Goal: Information Seeking & Learning: Learn about a topic

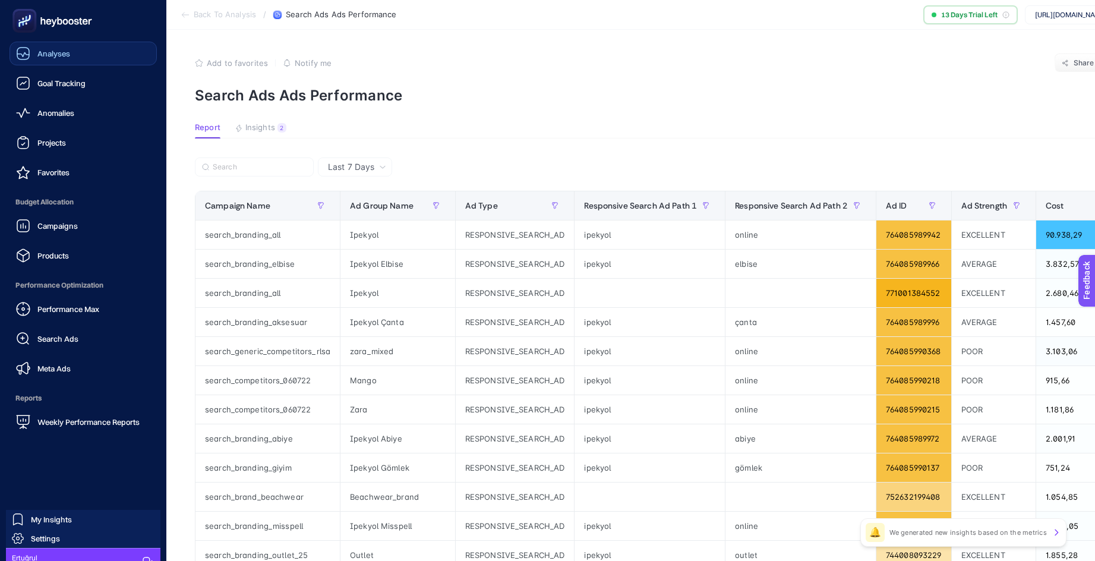
click at [45, 61] on link "Analyses" at bounding box center [83, 54] width 147 height 24
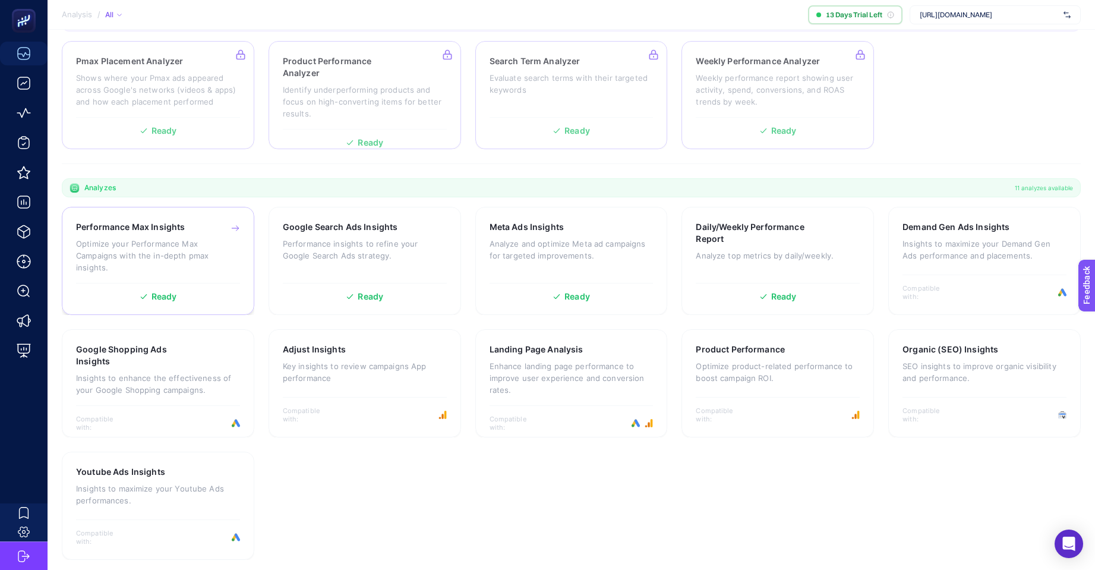
scroll to position [195, 0]
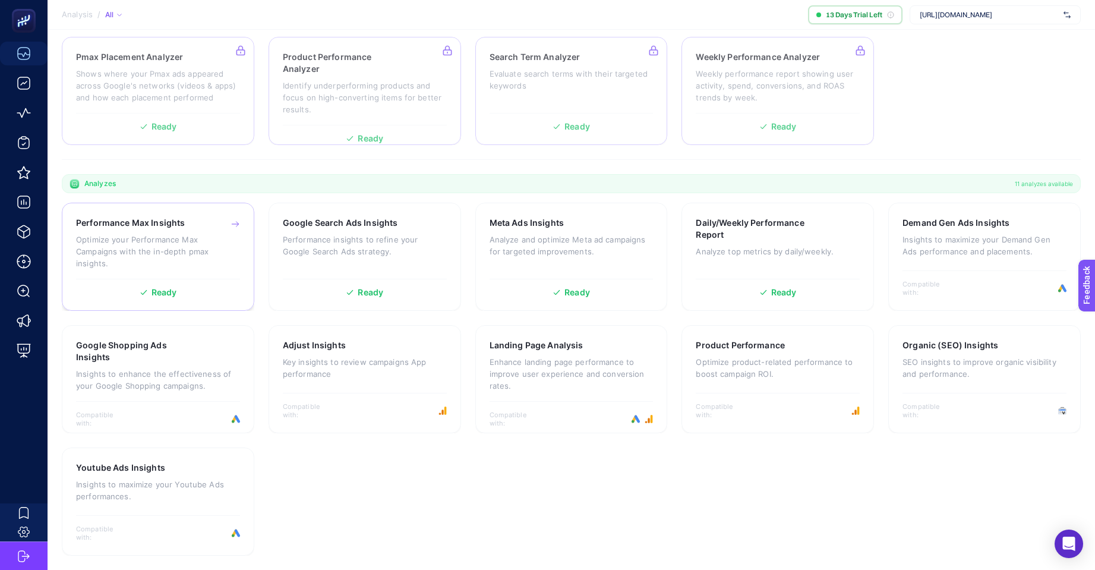
click at [162, 296] on span "Ready" at bounding box center [164, 292] width 26 height 8
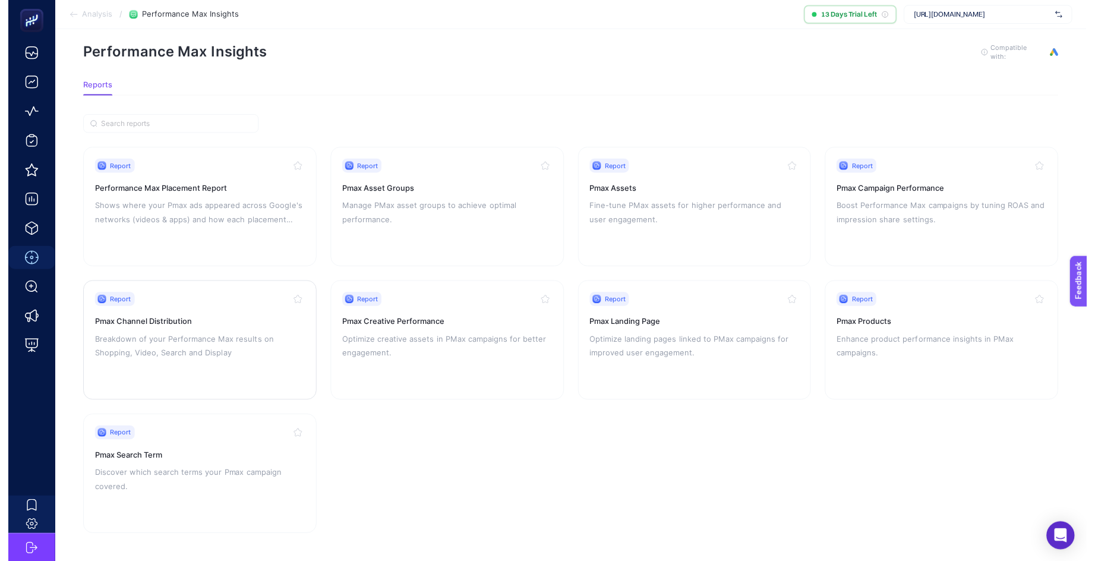
scroll to position [22, 0]
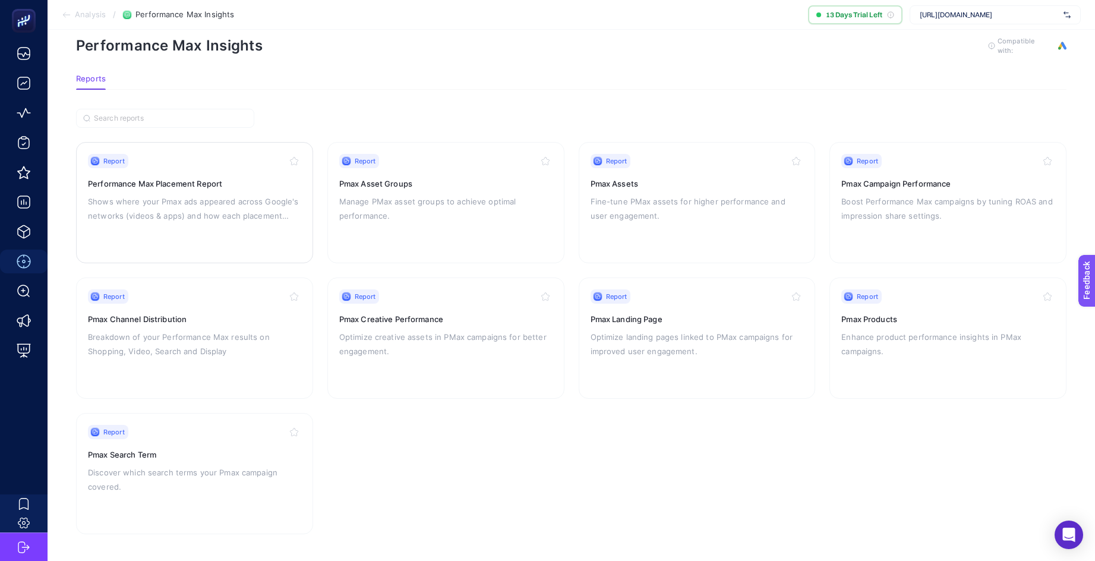
click at [204, 199] on p "Shows where your Pmax ads appeared across Google's networks (videos & apps) and…" at bounding box center [194, 208] width 213 height 29
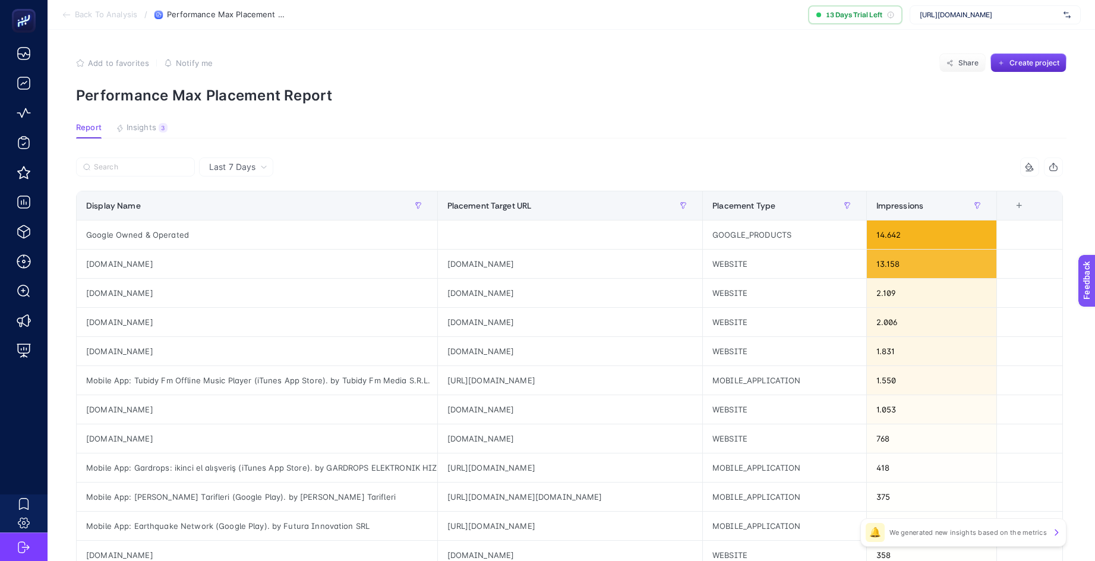
click at [122, 18] on span "Back To Analysis" at bounding box center [106, 15] width 62 height 10
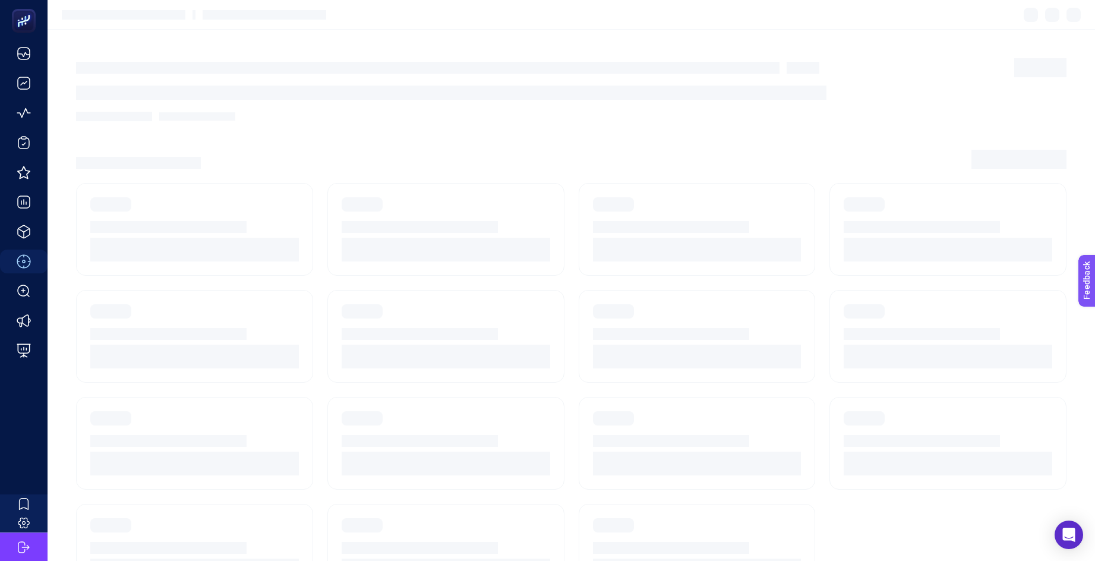
scroll to position [22, 0]
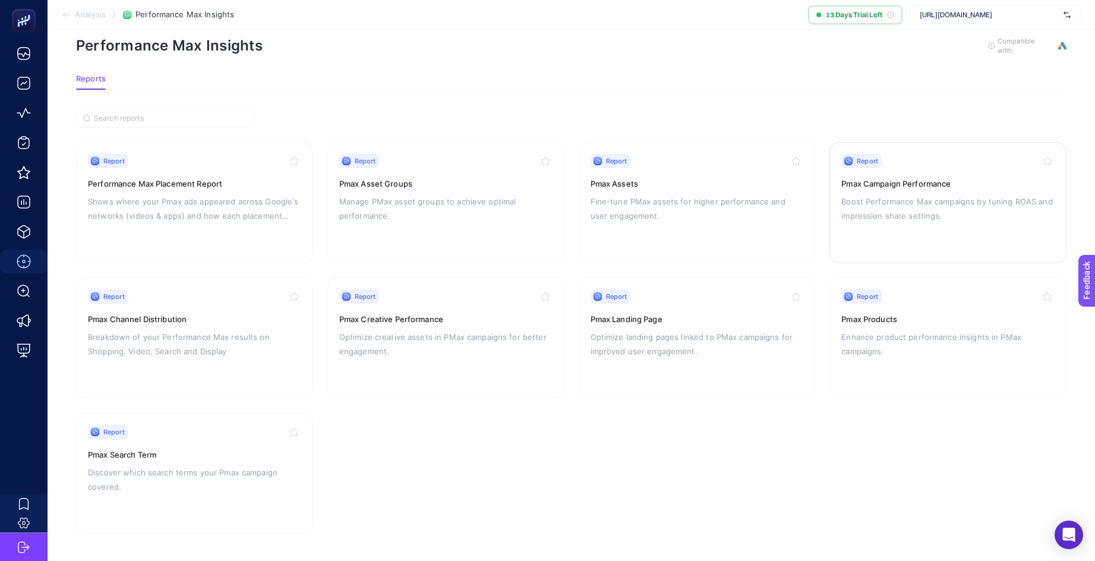
click at [932, 173] on div "Report Pmax Campaign Performance Boost Performance Max campaigns by tuning ROAS…" at bounding box center [947, 202] width 213 height 97
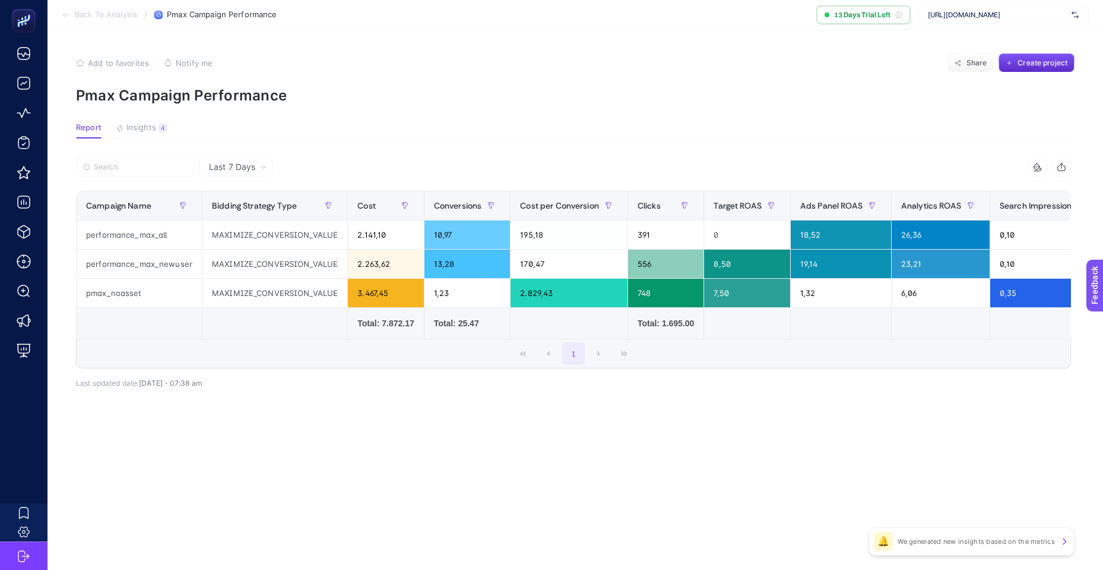
drag, startPoint x: 700, startPoint y: 339, endPoint x: 760, endPoint y: 340, distance: 60.6
click at [753, 339] on div "Campaign Name Bidding Strategy Type Cost Conversions Cost per Conversion Clicks…" at bounding box center [573, 265] width 995 height 148
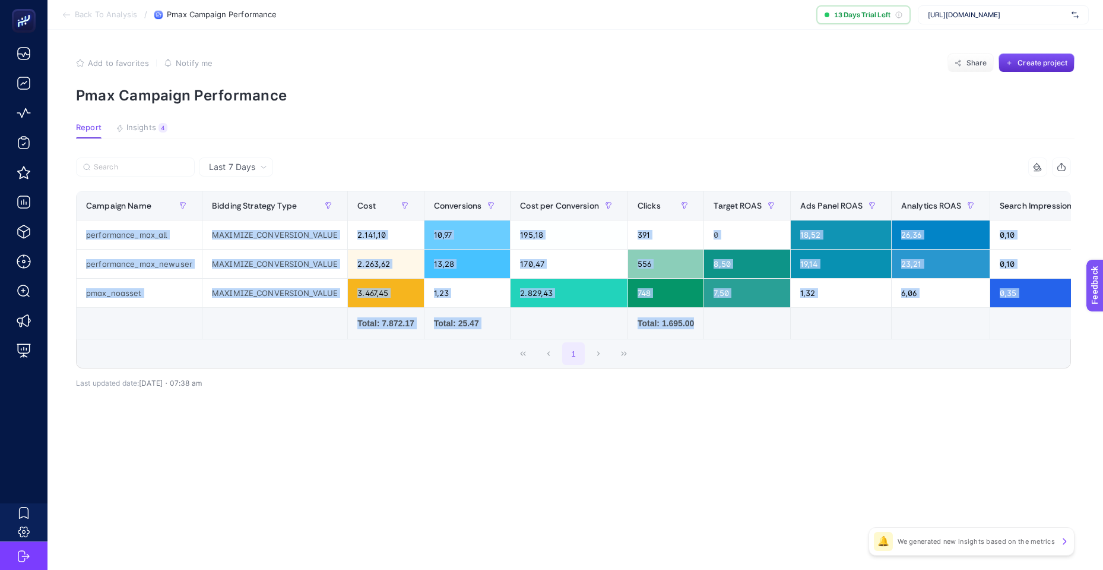
scroll to position [0, 499]
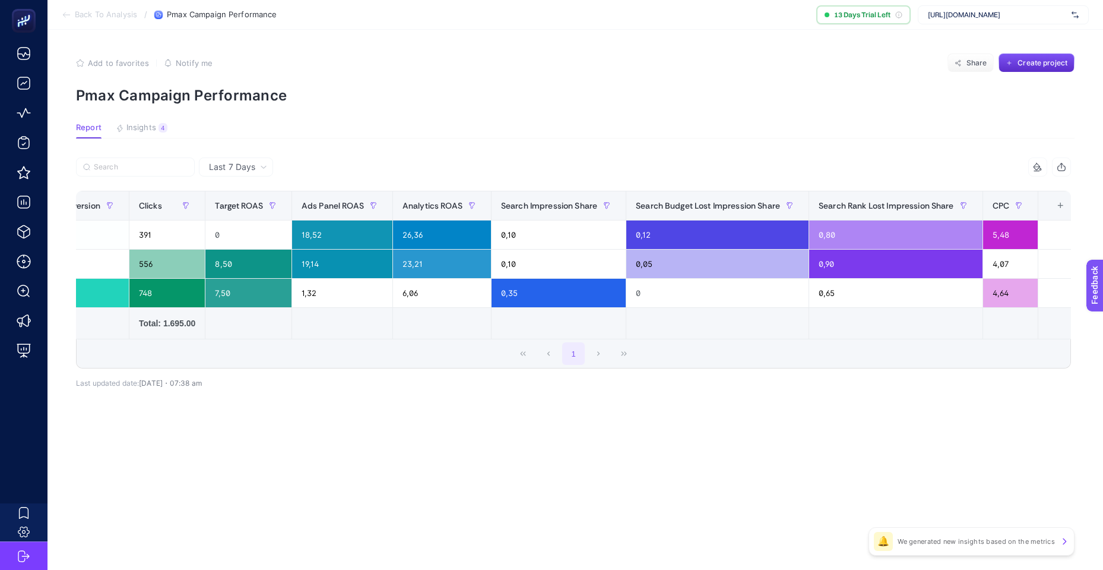
click at [912, 380] on div "11 items selected Campaign Name Bidding Strategy Type Cost Conversions Cost per…" at bounding box center [573, 281] width 995 height 211
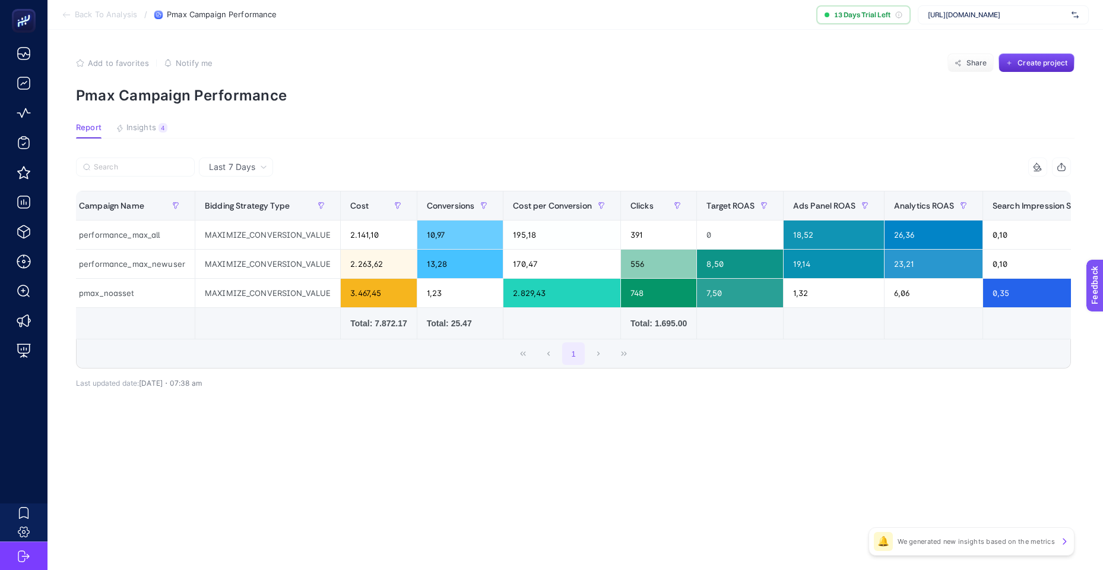
scroll to position [0, 0]
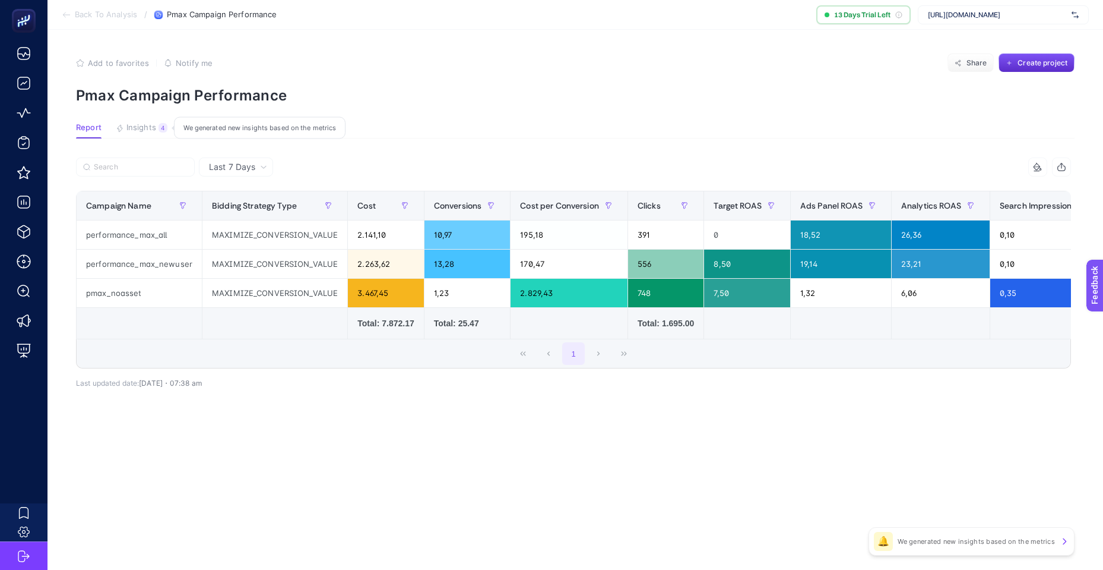
click at [142, 125] on span "Insights" at bounding box center [142, 128] width 30 height 10
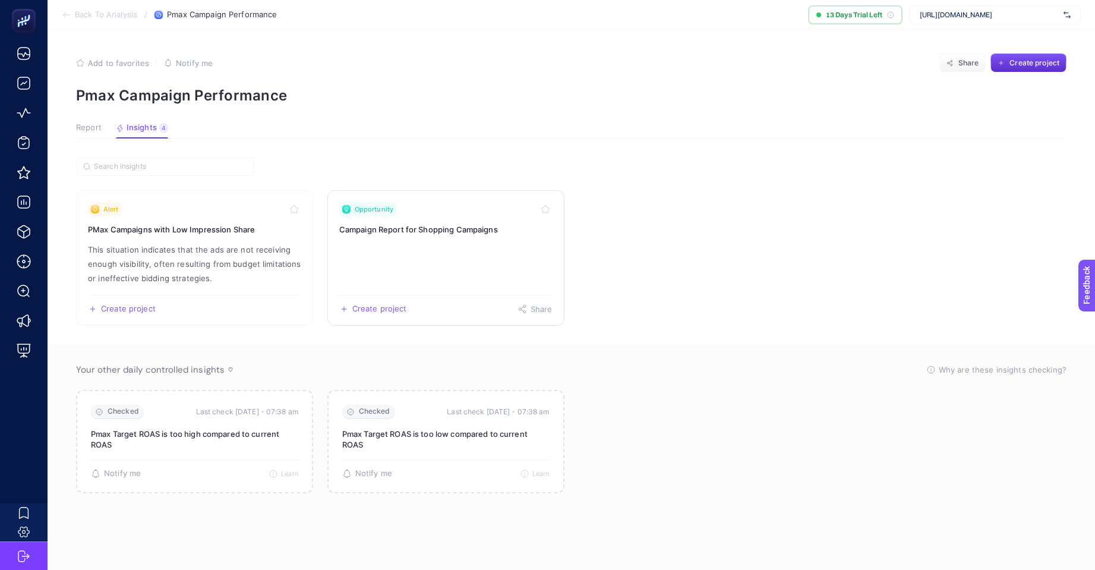
click at [365, 209] on span "Opportunity" at bounding box center [374, 209] width 39 height 10
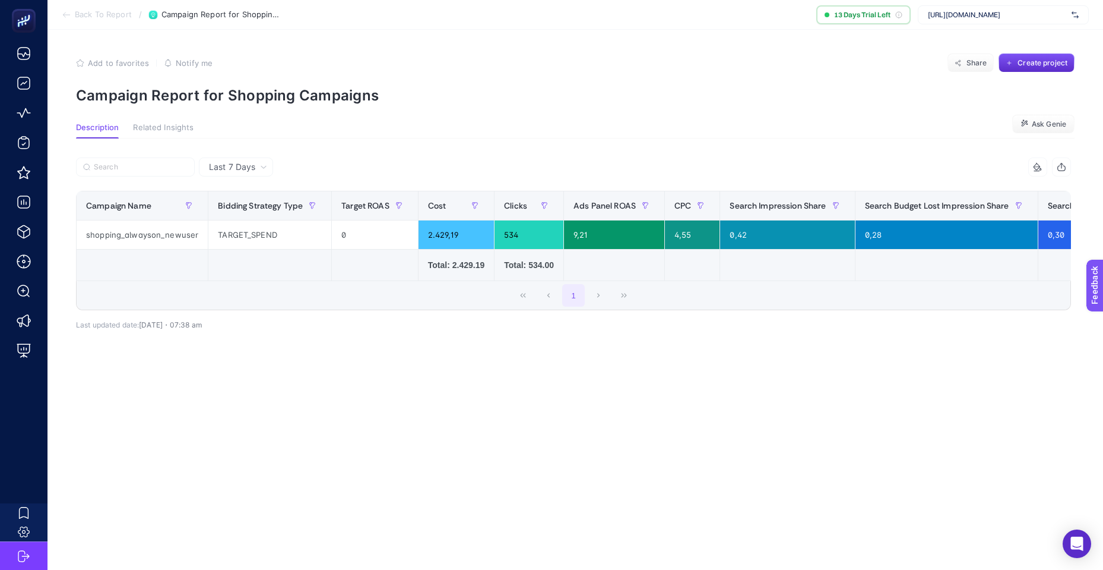
drag, startPoint x: 390, startPoint y: 280, endPoint x: 405, endPoint y: 280, distance: 15.4
click at [405, 280] on td at bounding box center [375, 264] width 87 height 31
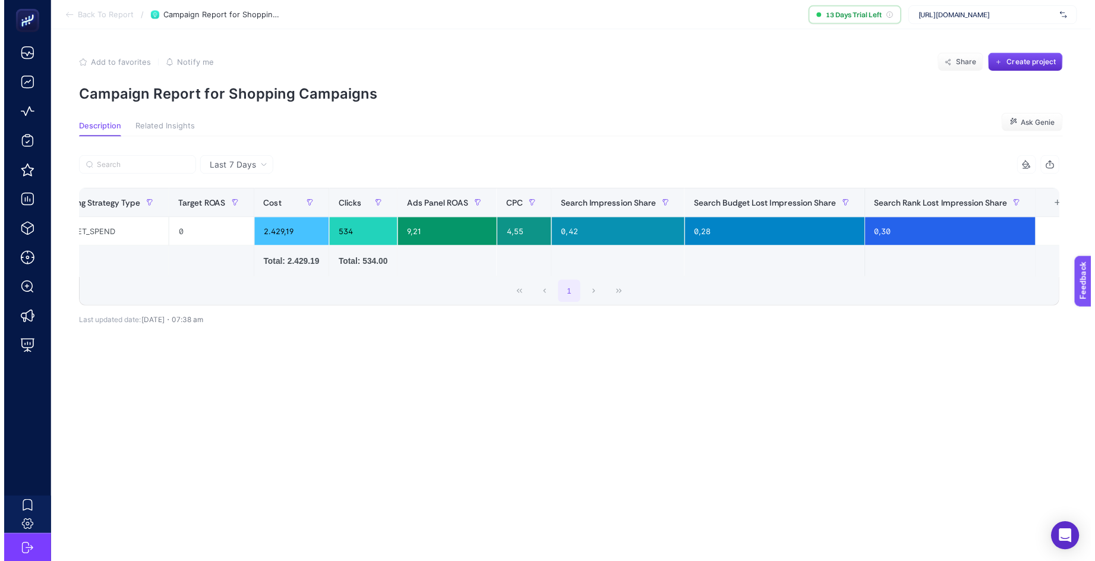
scroll to position [0, 175]
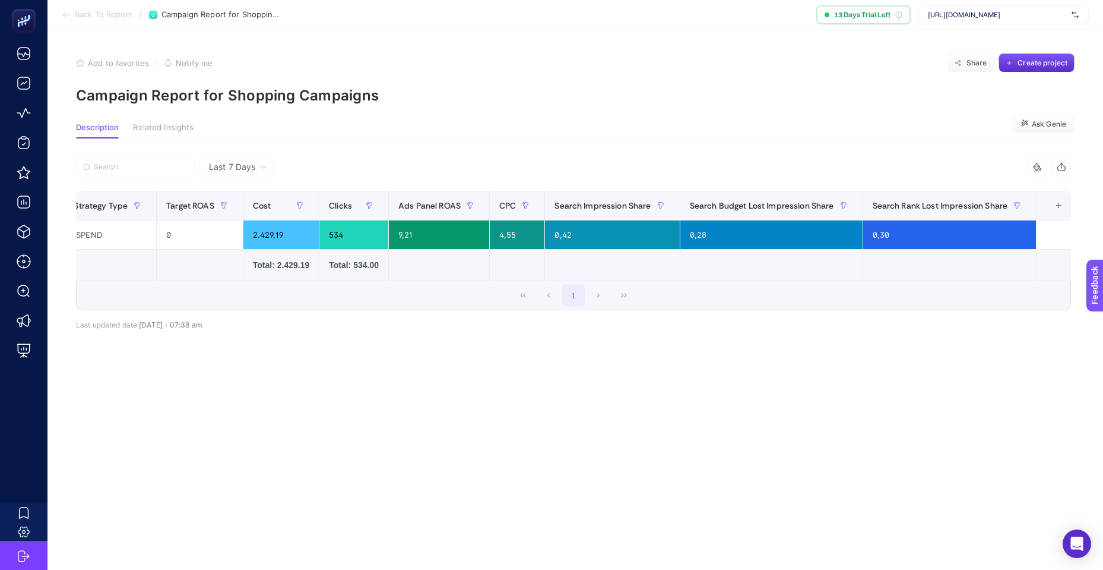
click at [164, 125] on span "Related Insights" at bounding box center [163, 128] width 61 height 10
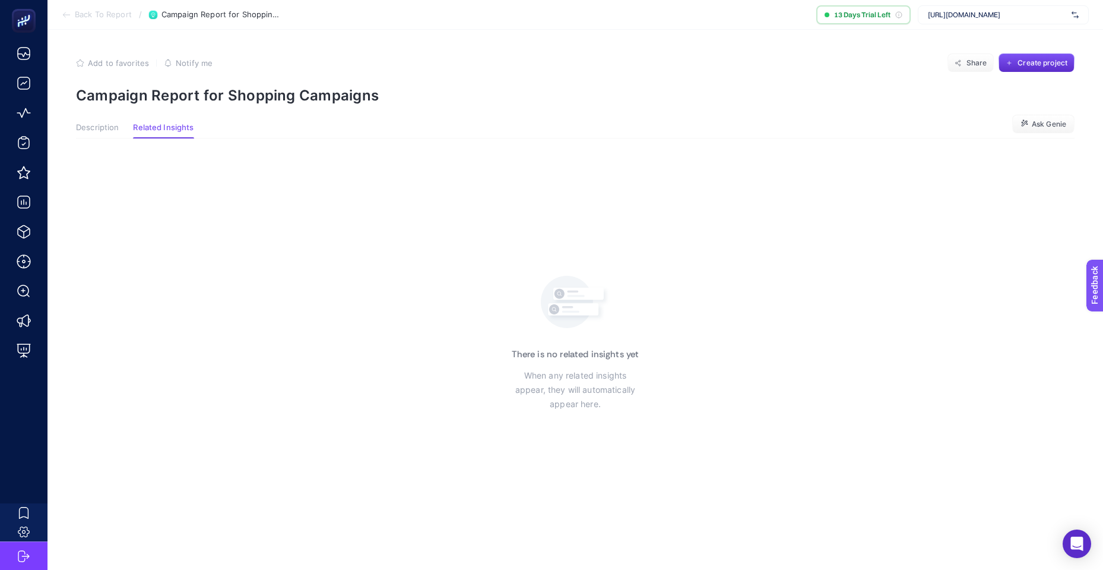
click at [105, 16] on span "Back To Report" at bounding box center [103, 15] width 57 height 10
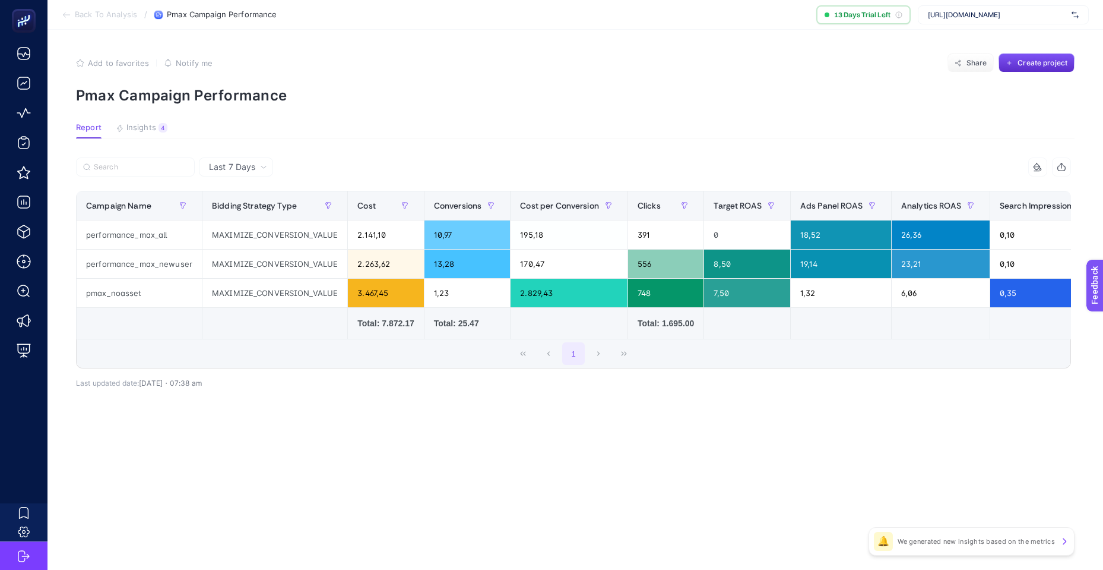
click at [107, 18] on span "Back To Analysis" at bounding box center [106, 15] width 62 height 10
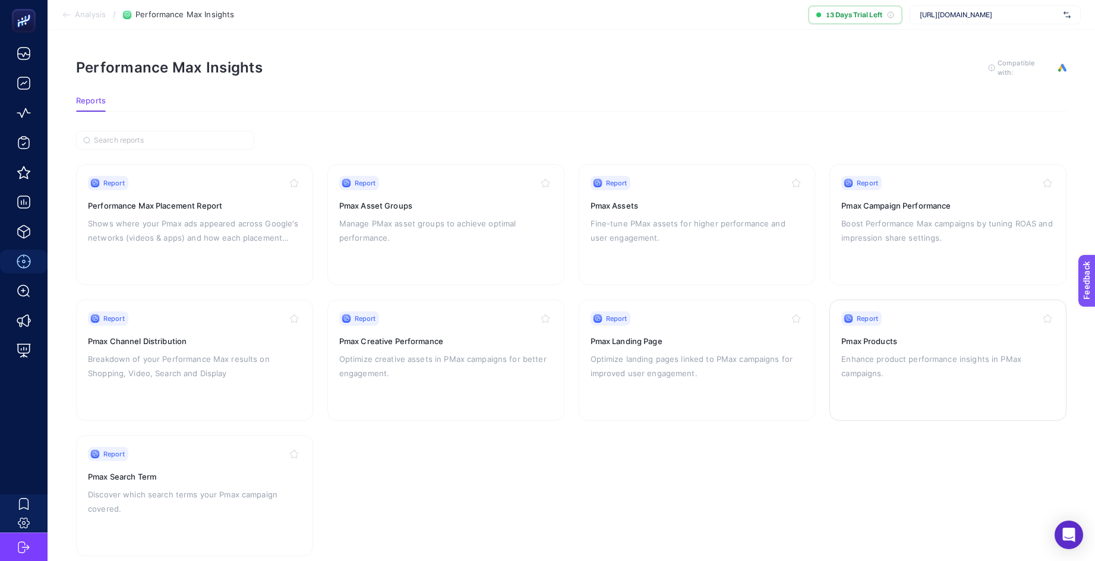
click at [943, 340] on h3 "Pmax Products" at bounding box center [947, 341] width 213 height 12
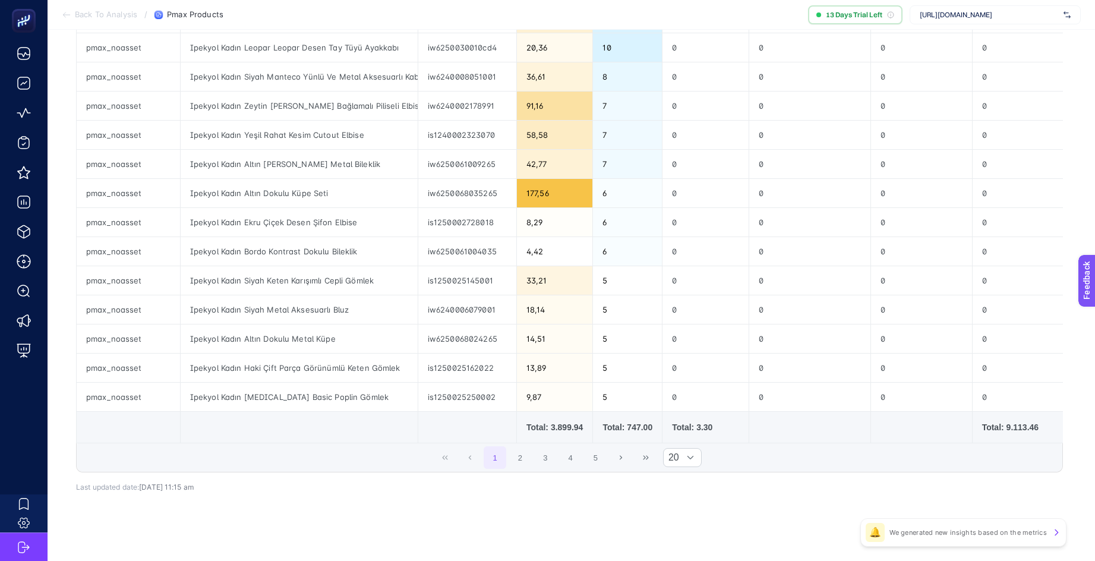
scroll to position [402, 0]
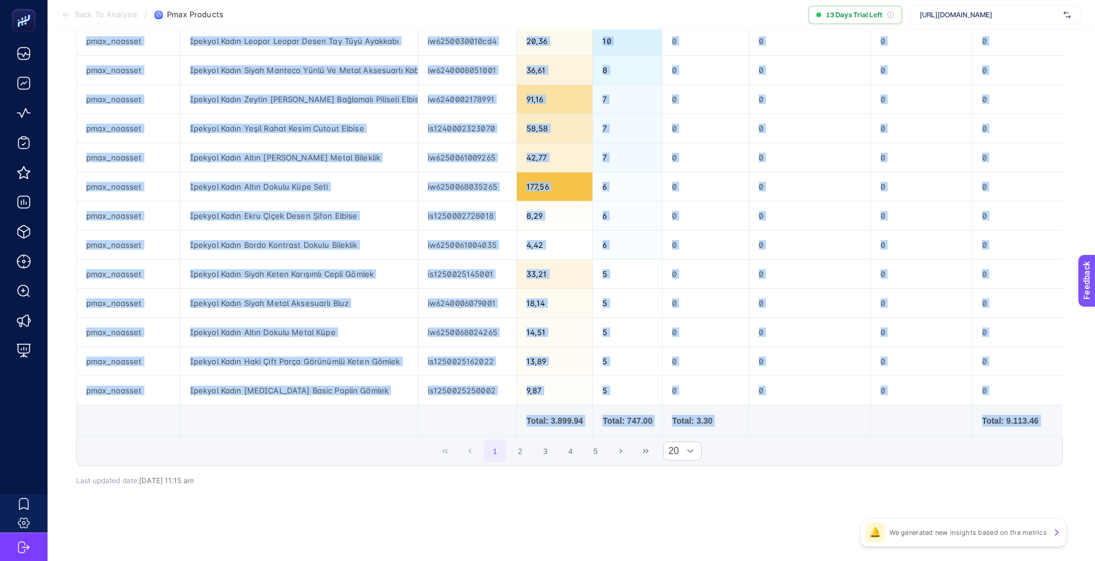
drag, startPoint x: 720, startPoint y: 437, endPoint x: 830, endPoint y: 439, distance: 109.9
click at [825, 445] on div "7 items selected Campaign Name Product Title Product Item ID Cost Clicks Conver…" at bounding box center [569, 113] width 986 height 706
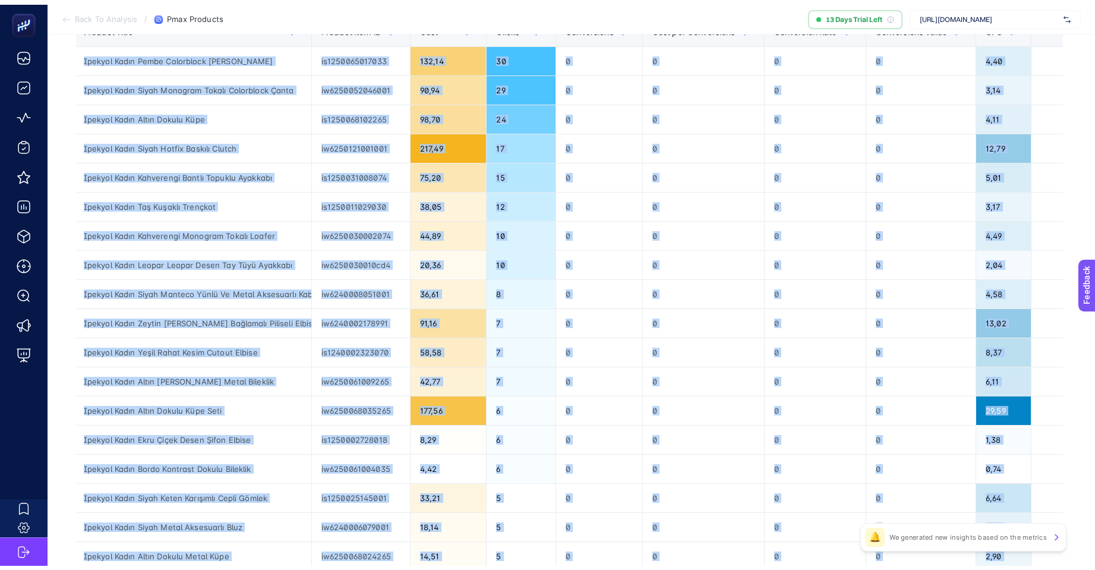
scroll to position [0, 0]
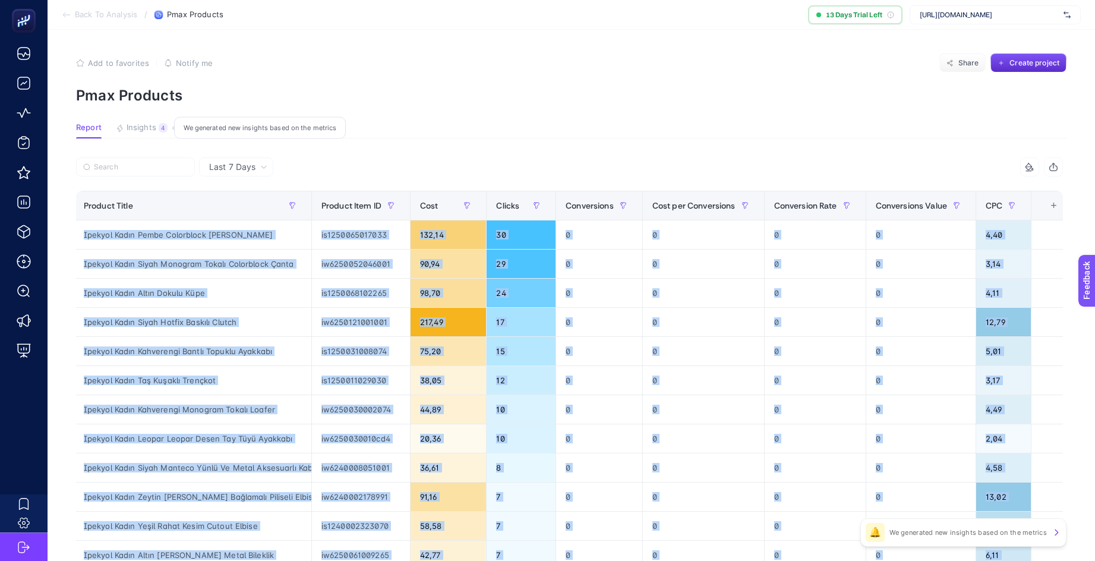
click at [148, 125] on span "Insights" at bounding box center [142, 128] width 30 height 10
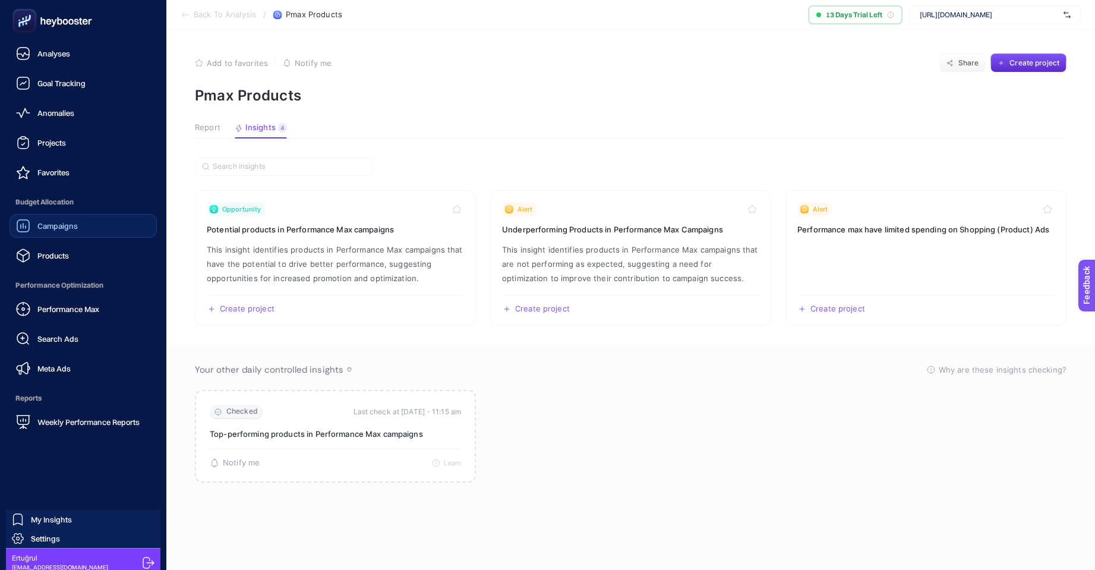
click at [42, 224] on span "Campaigns" at bounding box center [57, 226] width 40 height 10
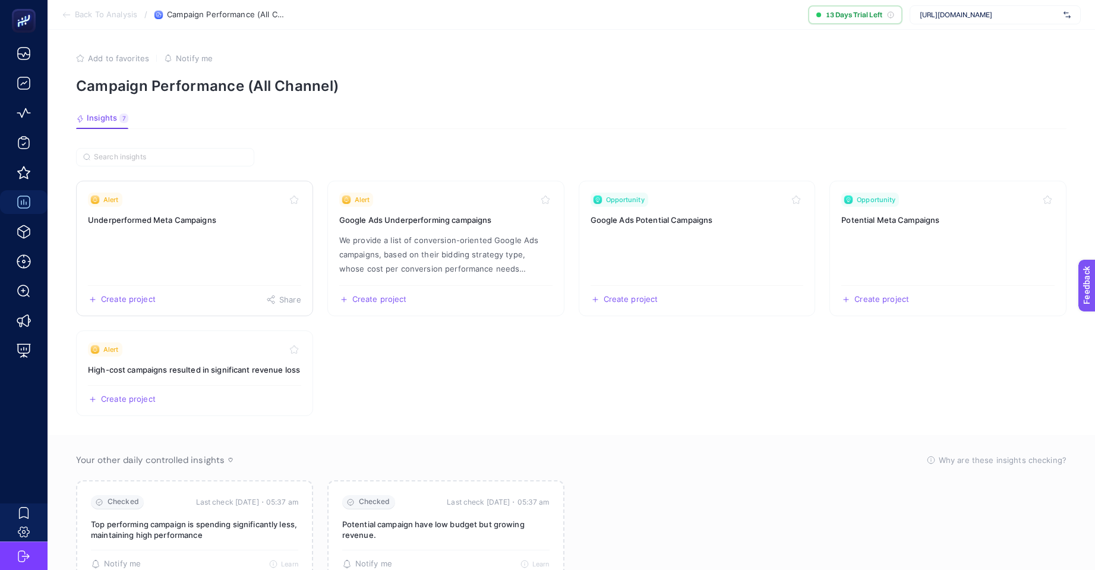
click at [231, 231] on link "Alert Underperformed Meta Campaigns Create project Share" at bounding box center [194, 248] width 237 height 135
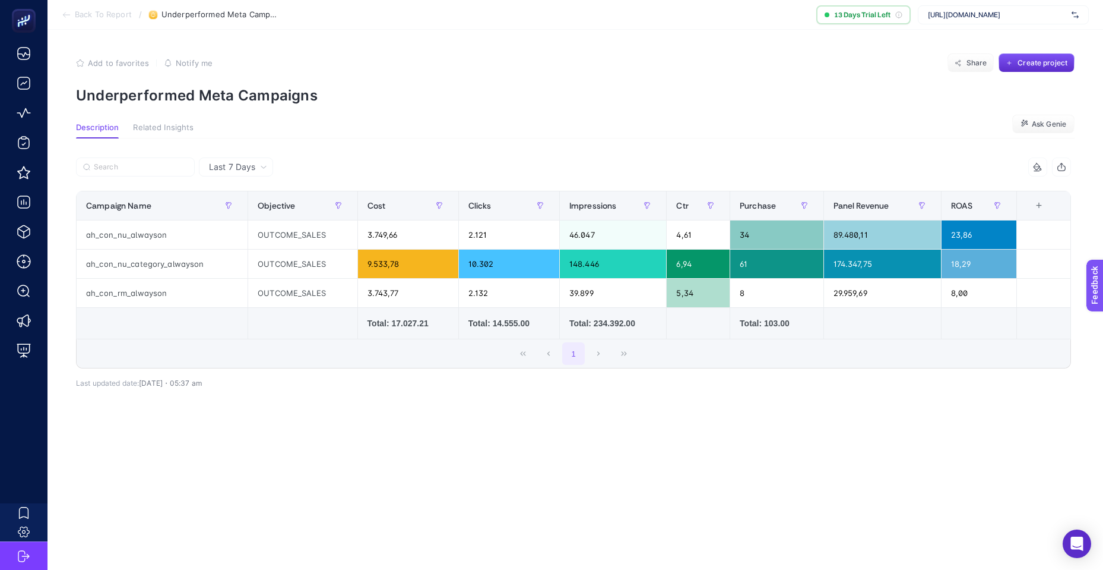
click at [105, 10] on span "Back To Report" at bounding box center [103, 15] width 57 height 10
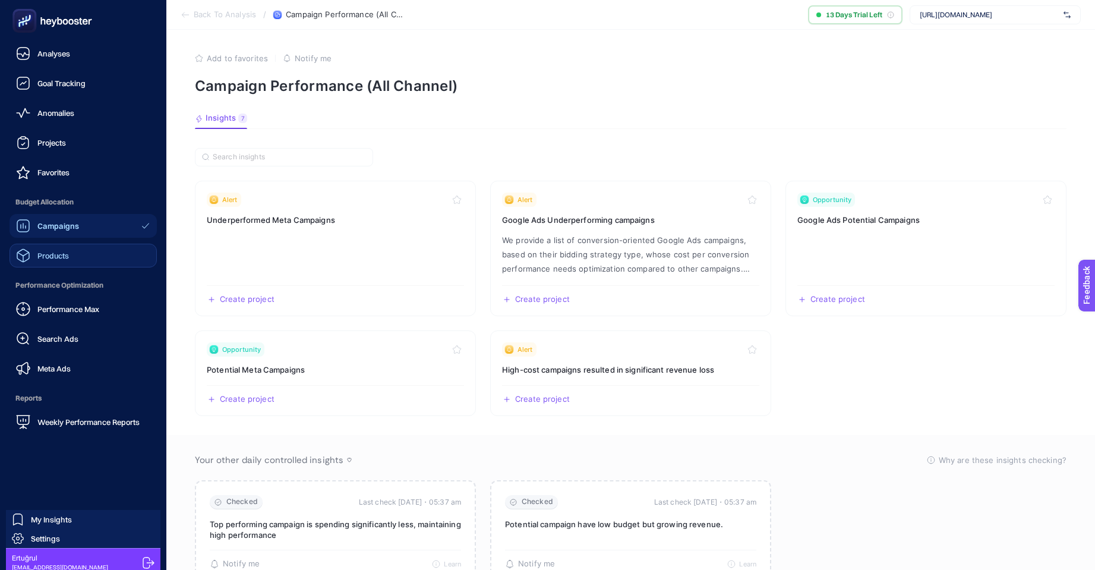
click at [54, 253] on span "Products" at bounding box center [52, 256] width 31 height 10
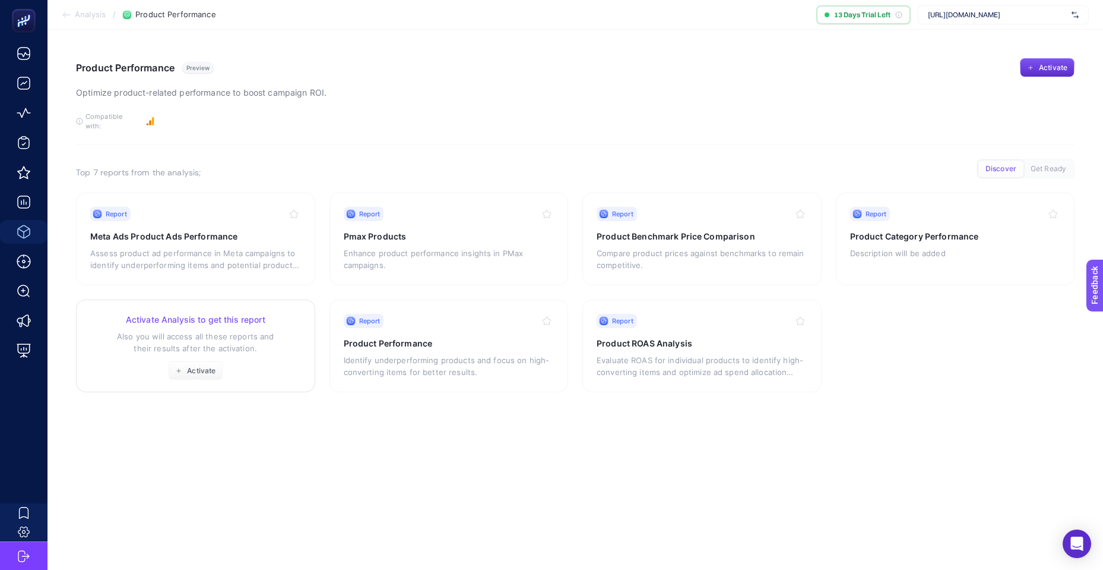
click at [228, 314] on h3 "Activate Analysis to get this report" at bounding box center [195, 320] width 211 height 12
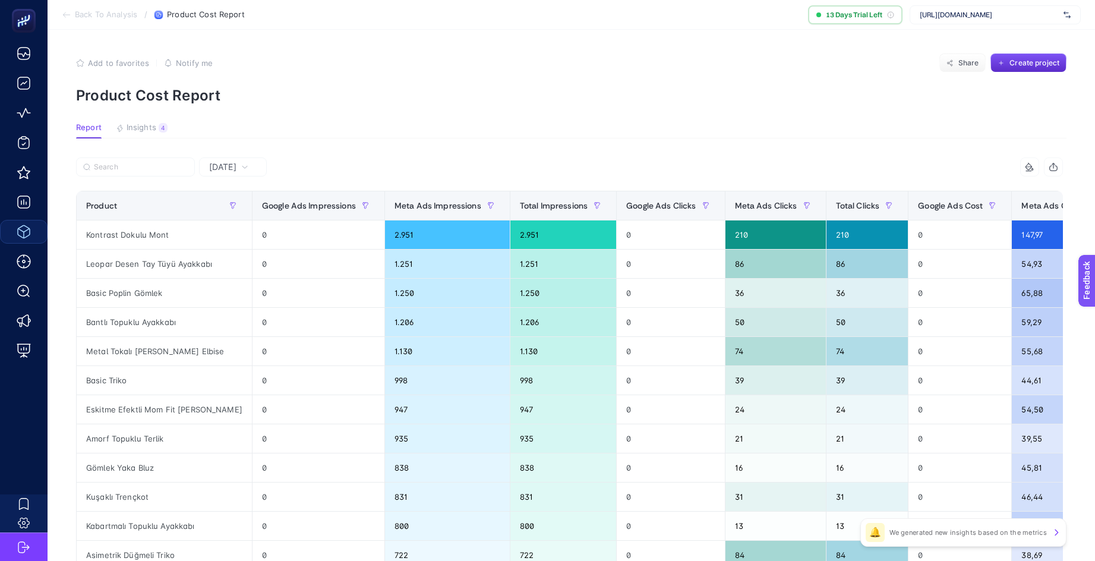
scroll to position [0, 5]
click at [928, 206] on span "Google Ads Cost" at bounding box center [950, 206] width 65 height 10
click at [918, 201] on span "Google Ads Cost" at bounding box center [950, 206] width 65 height 10
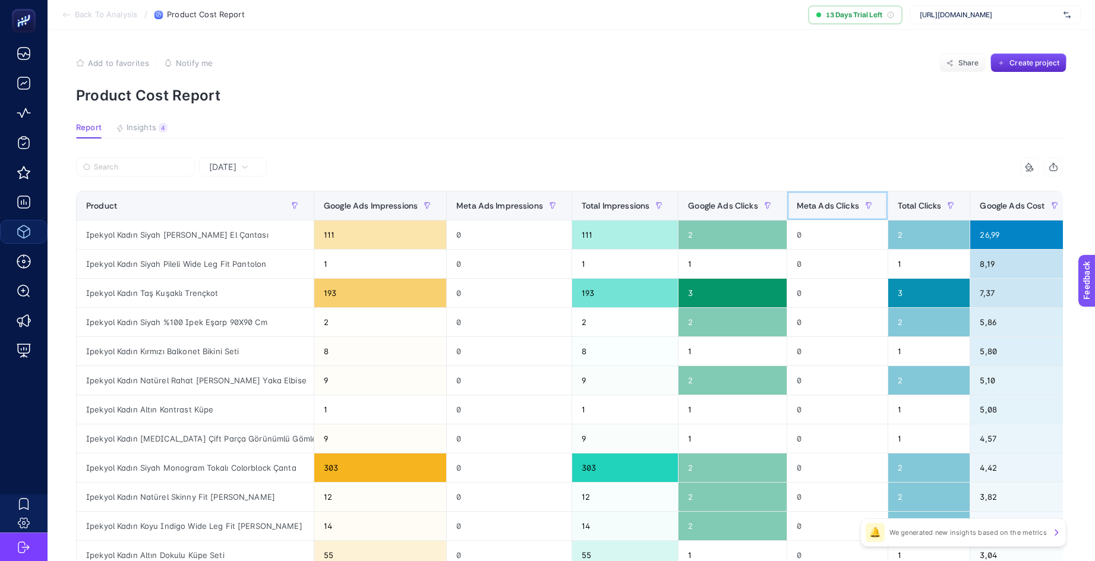
click at [806, 205] on span "Meta Ads Clicks" at bounding box center [827, 206] width 62 height 10
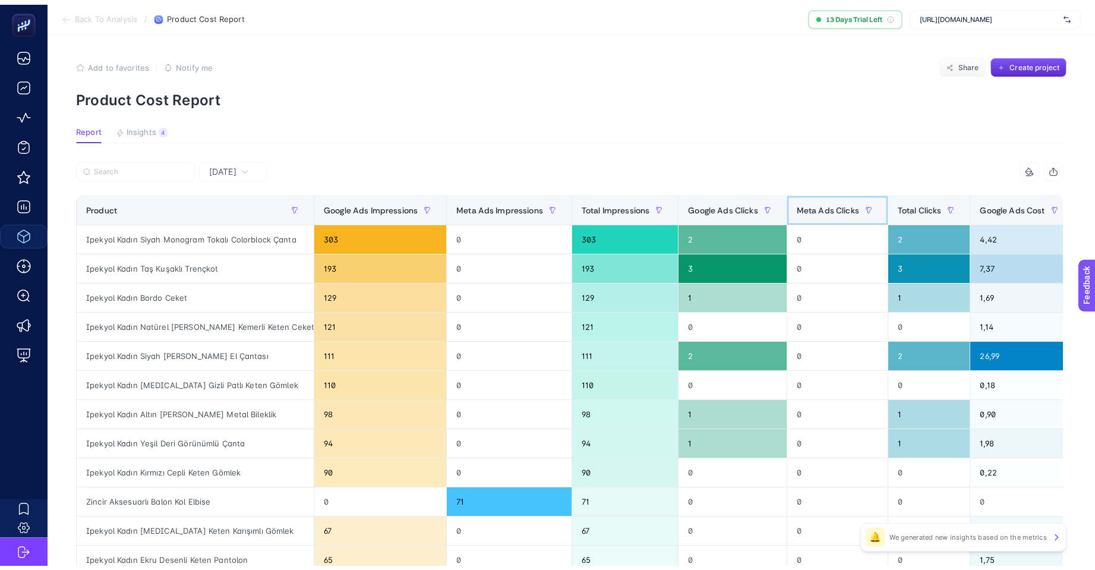
scroll to position [0, 0]
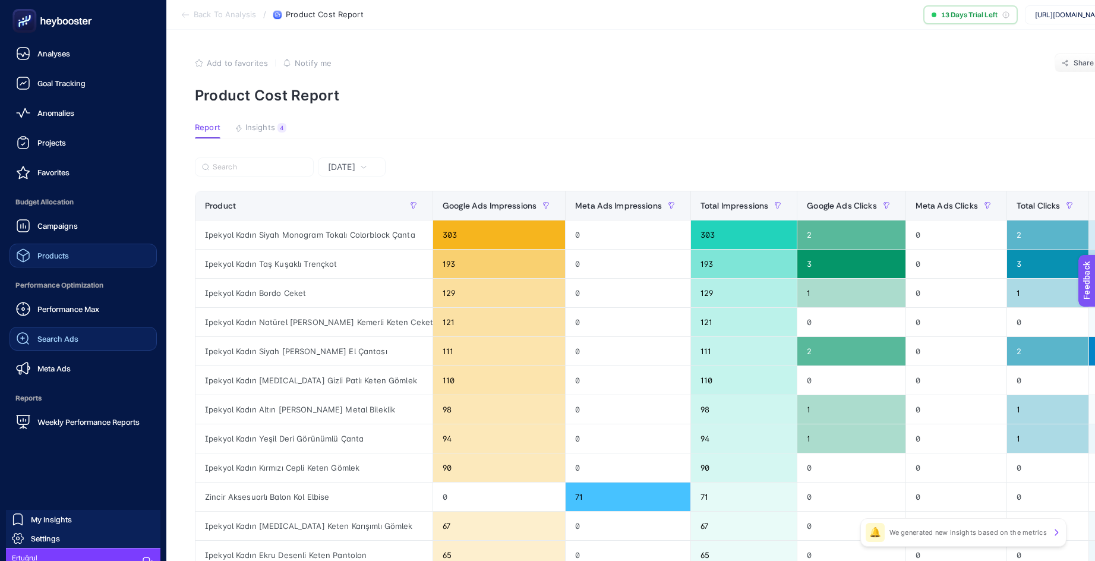
click at [54, 336] on span "Search Ads" at bounding box center [57, 339] width 41 height 10
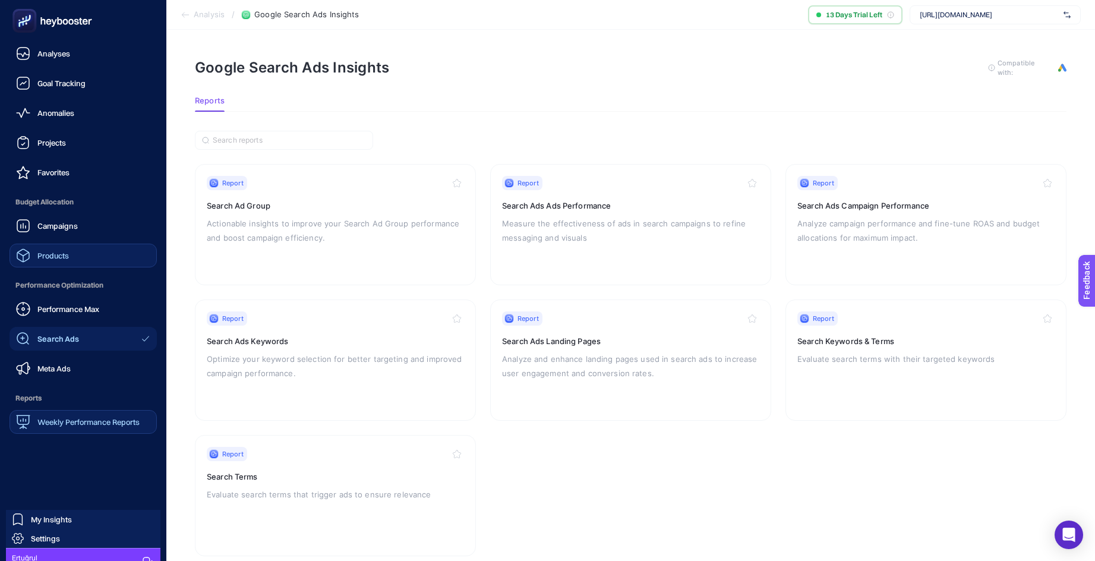
click at [61, 422] on span "Weekly Performance Reports" at bounding box center [88, 422] width 102 height 10
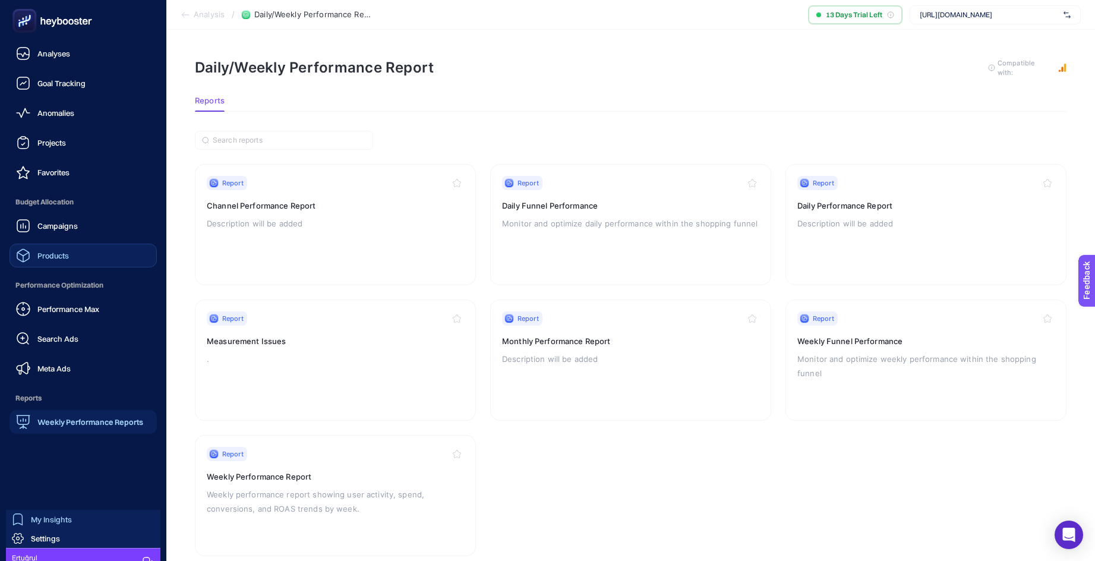
click at [84, 514] on link "My Insights" at bounding box center [83, 519] width 154 height 19
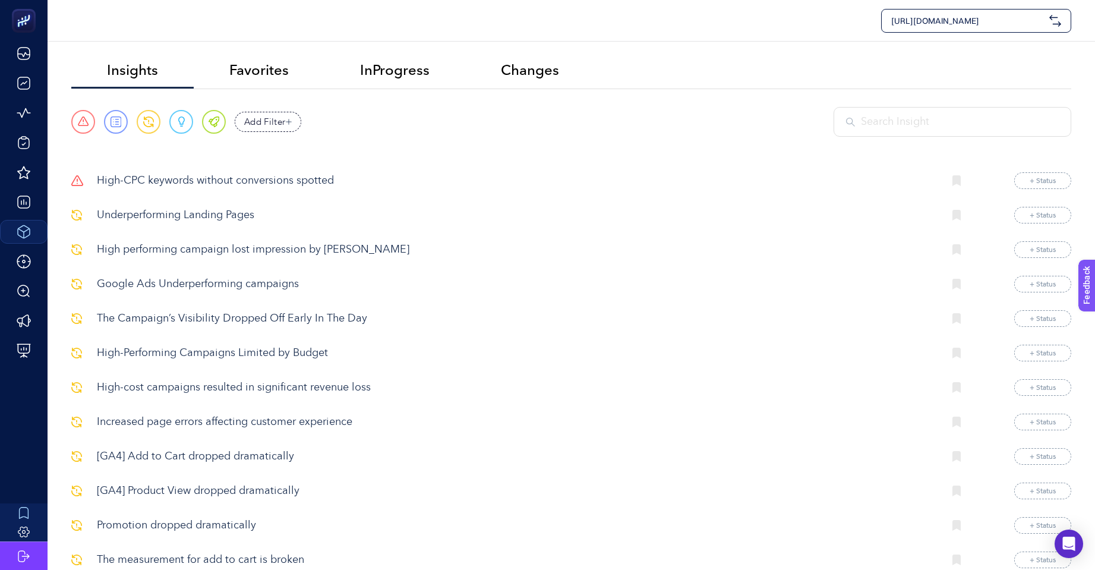
click at [211, 182] on p "High-CPC keywords without conversions spotted" at bounding box center [515, 181] width 837 height 16
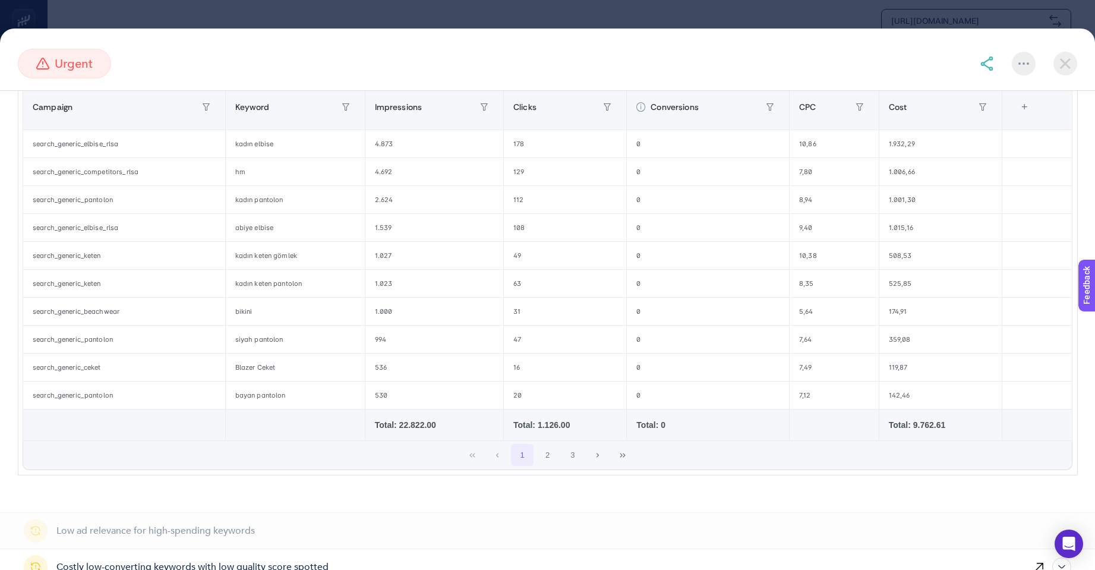
scroll to position [129, 0]
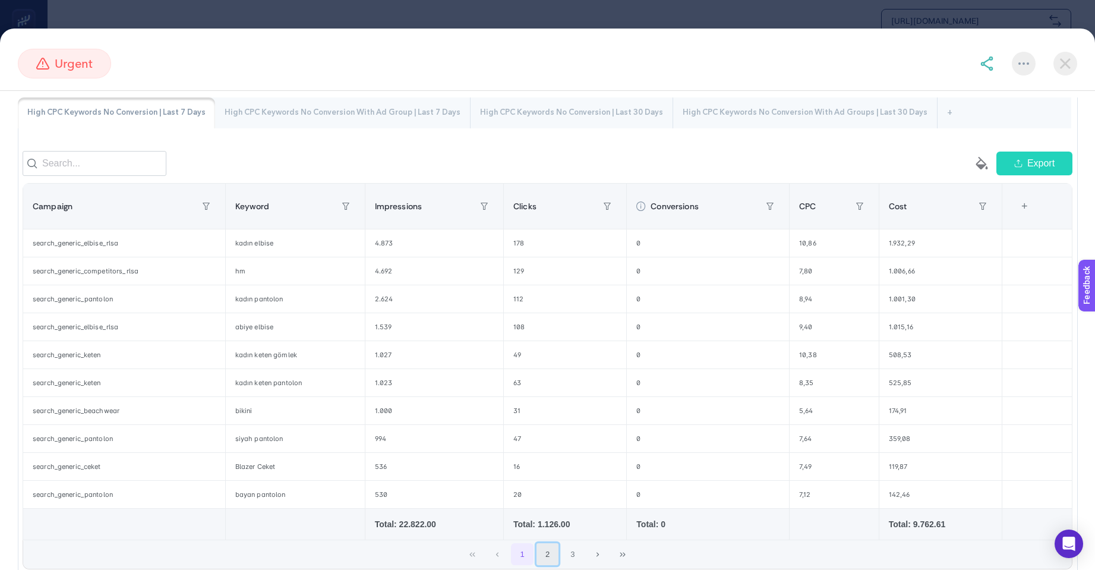
click at [547, 557] on button "2" at bounding box center [547, 554] width 23 height 23
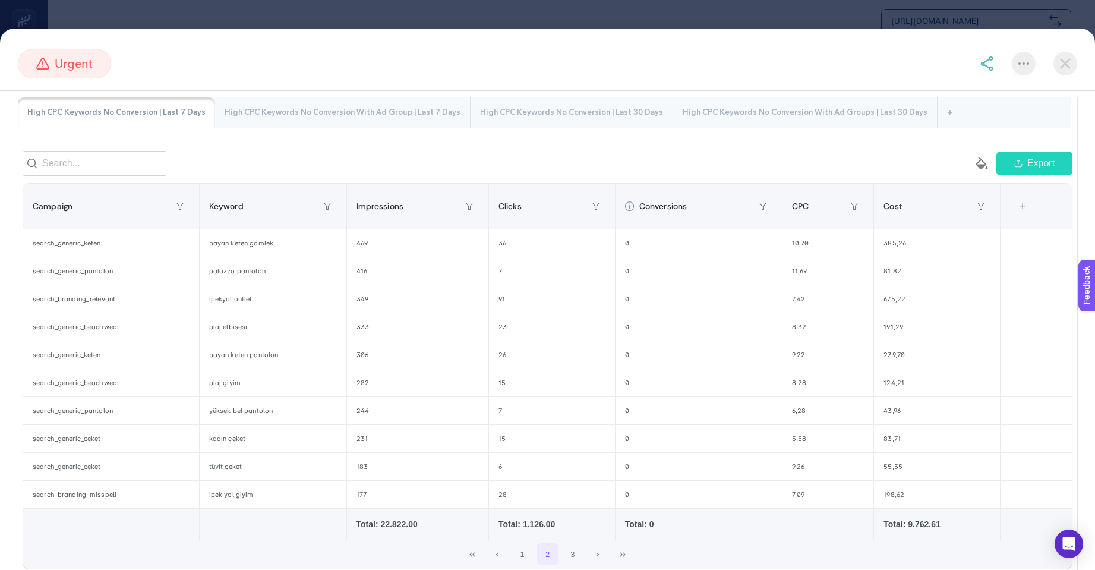
click at [775, 110] on div "High CPC Keywords No Conversion With Ad Groups | Last 30 Days" at bounding box center [805, 112] width 264 height 31
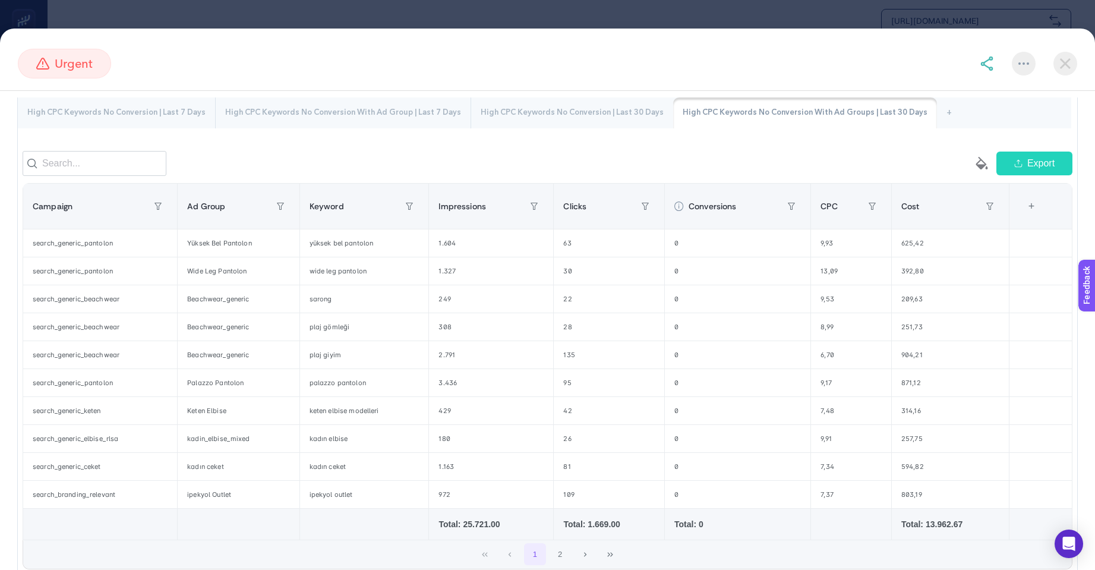
click at [566, 110] on div "High CPC Keywords No Conversion | Last 30 Days" at bounding box center [572, 112] width 202 height 31
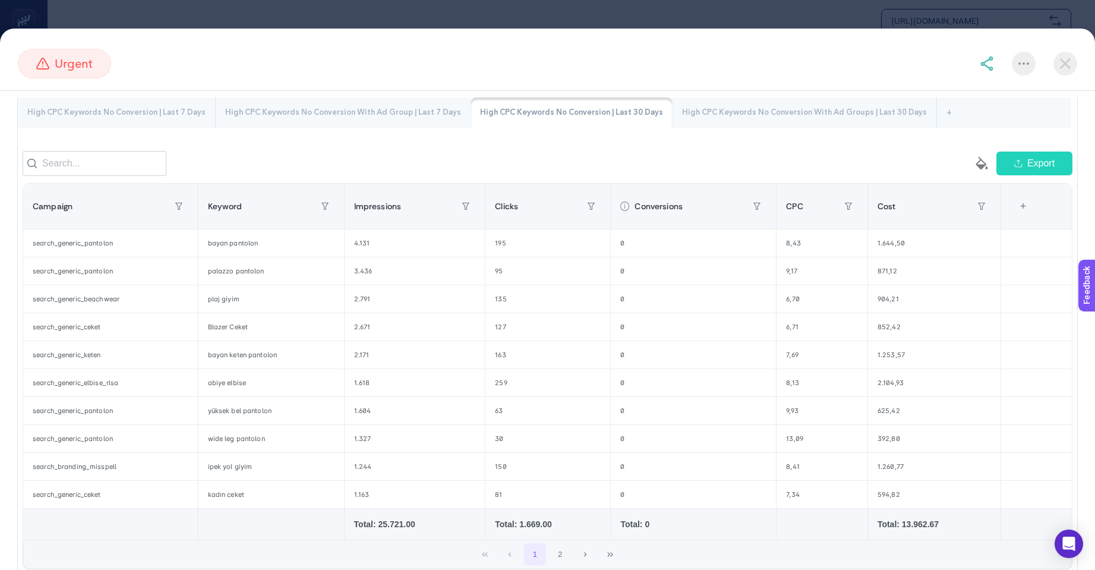
click at [730, 103] on div "High CPC Keywords No Conversion With Ad Groups | Last 30 Days" at bounding box center [804, 112] width 264 height 31
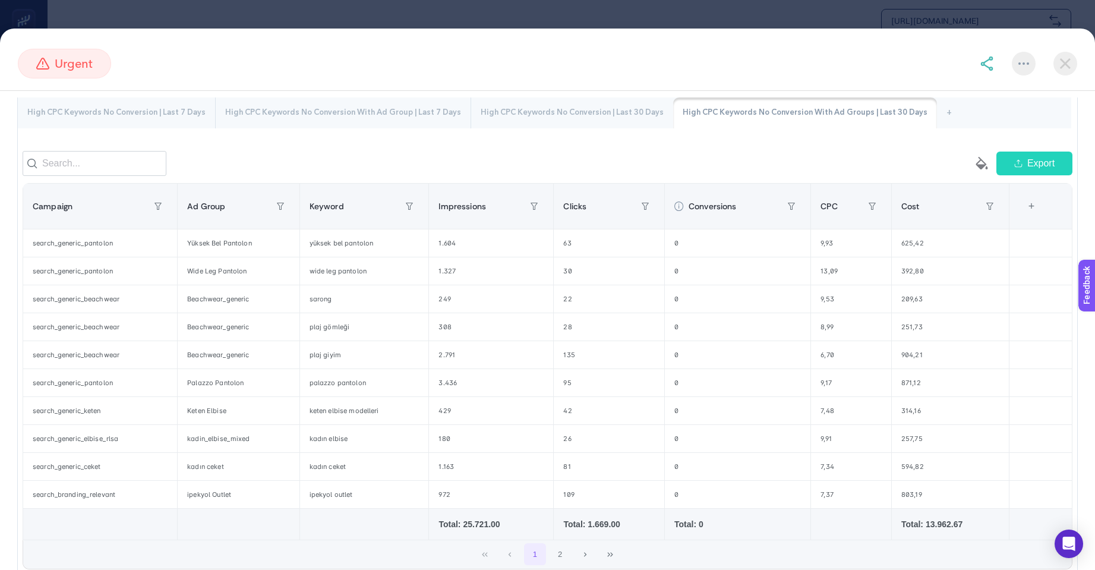
click at [1064, 65] on img at bounding box center [1065, 64] width 24 height 24
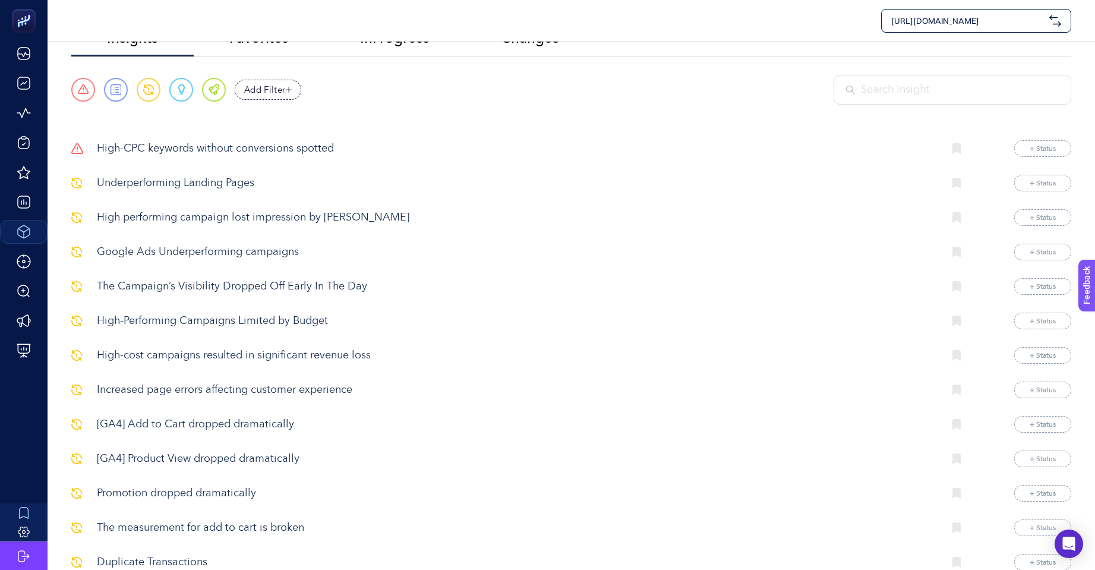
scroll to position [59, 0]
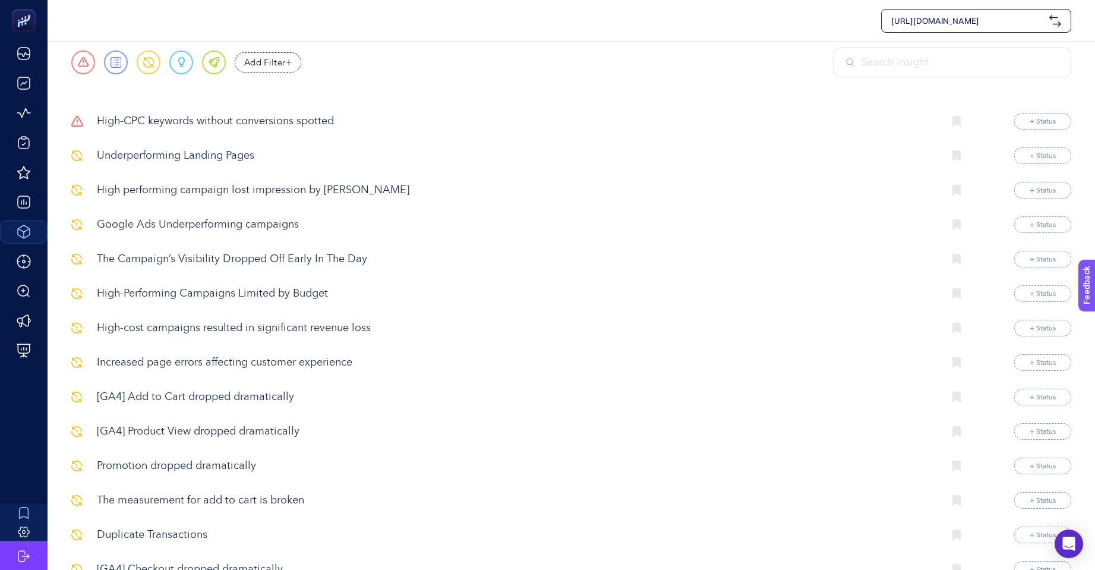
click at [226, 500] on p "The measurement for add to cart is broken" at bounding box center [515, 500] width 837 height 16
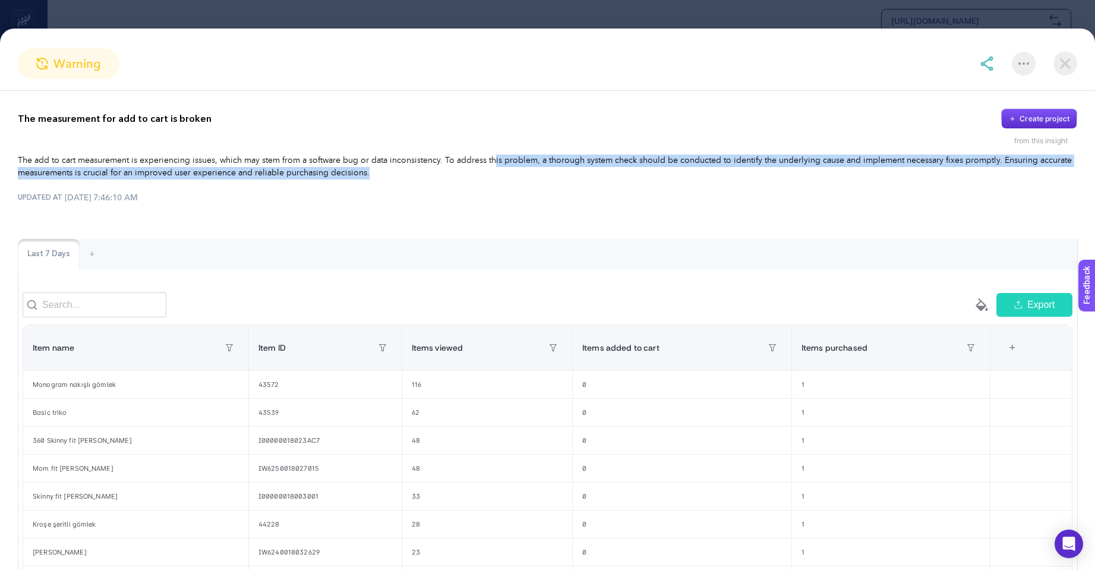
drag, startPoint x: 493, startPoint y: 160, endPoint x: 494, endPoint y: 168, distance: 8.4
click at [494, 168] on p "The add to cart measurement is experiencing issues, which may stem from a softw…" at bounding box center [547, 166] width 1059 height 25
click at [496, 169] on p "The add to cart measurement is experiencing issues, which may stem from a softw…" at bounding box center [547, 166] width 1059 height 25
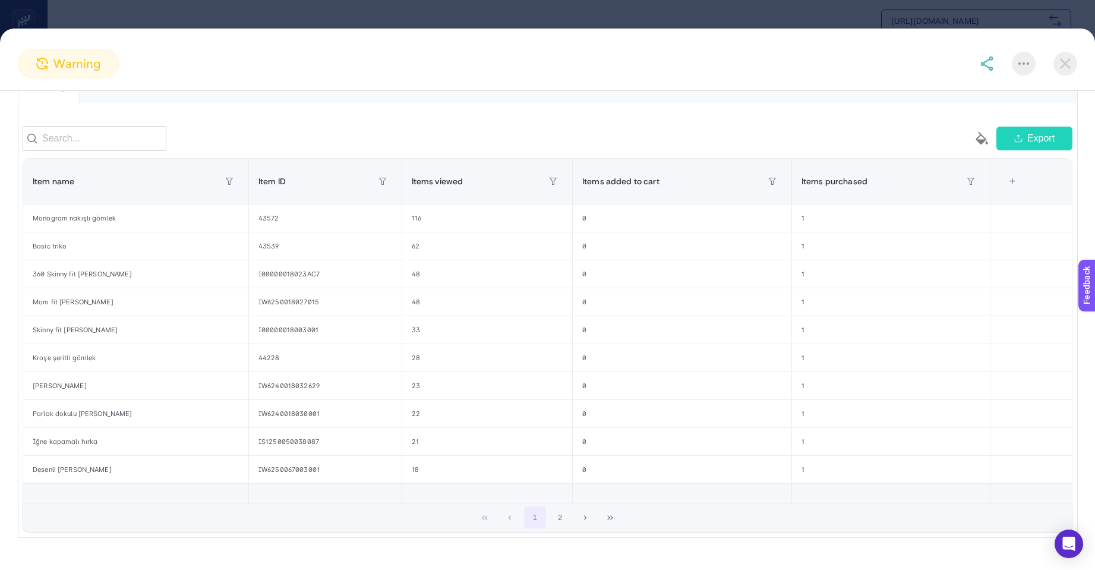
scroll to position [178, 0]
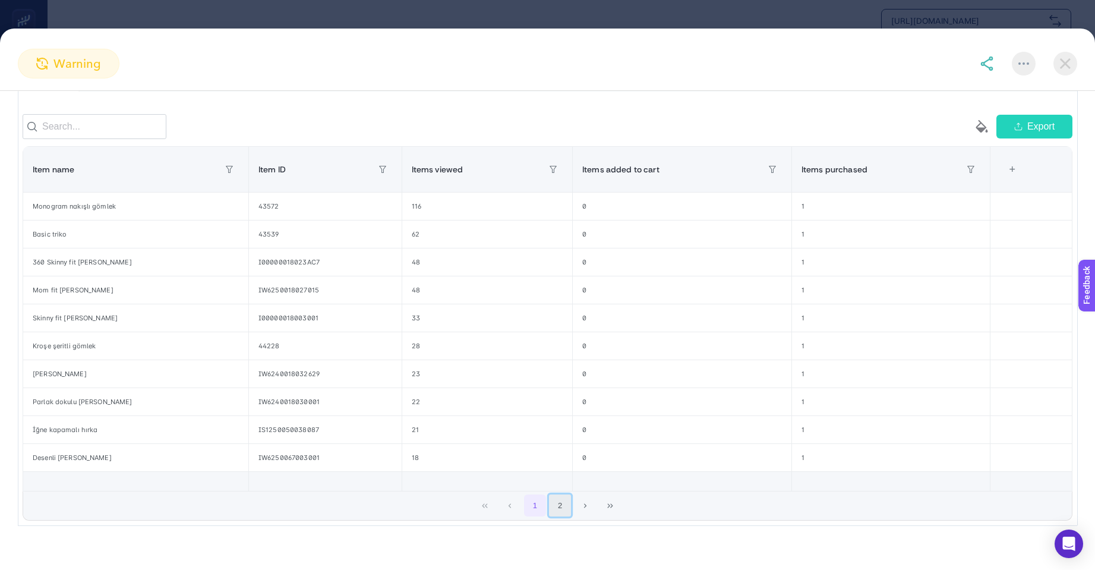
click at [555, 517] on button "2" at bounding box center [560, 505] width 23 height 23
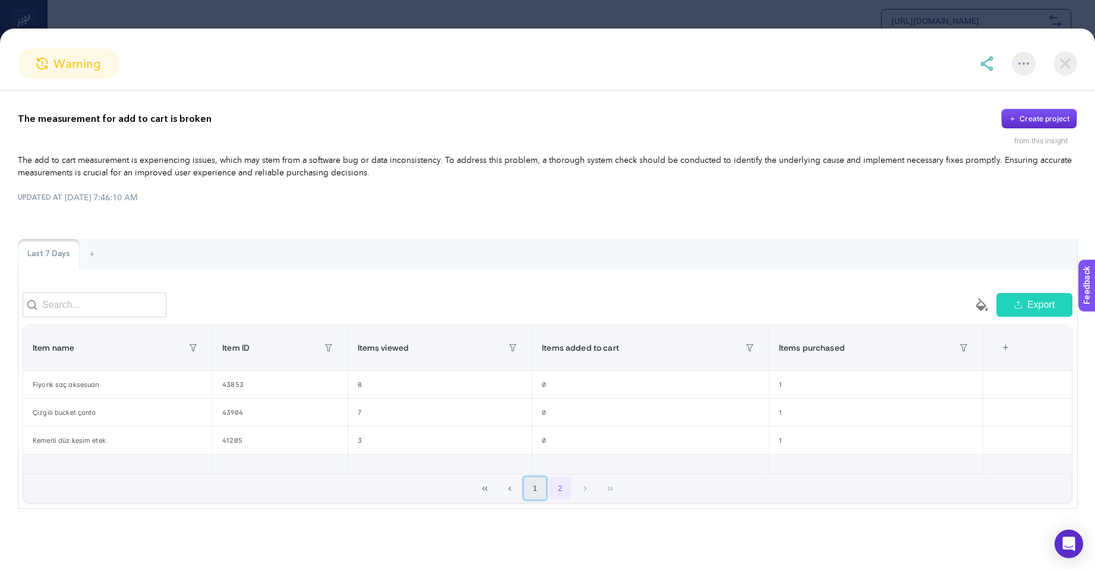
click at [527, 498] on button "1" at bounding box center [535, 488] width 23 height 23
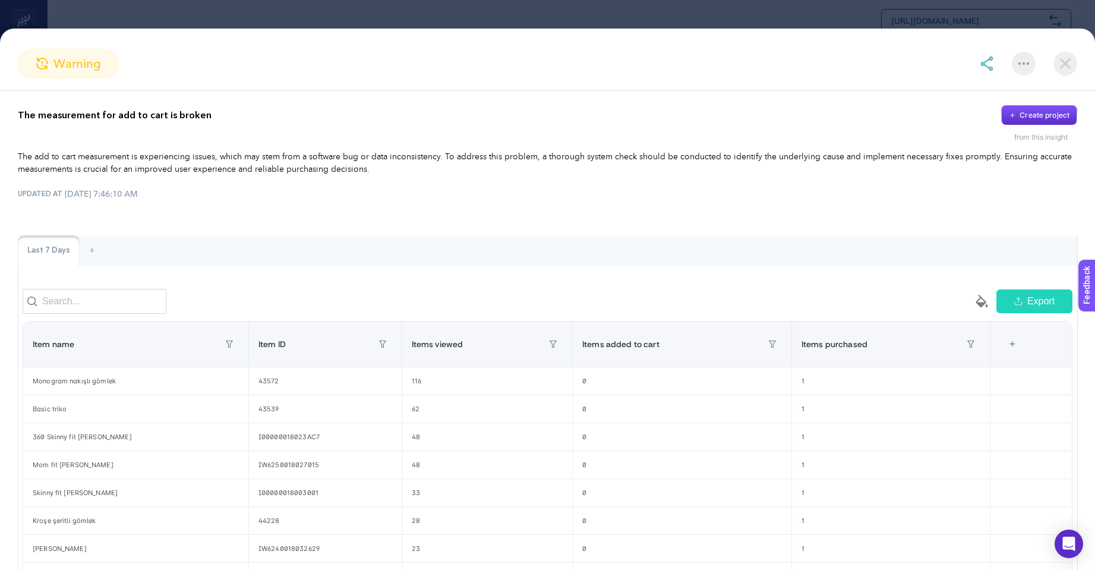
click at [1062, 62] on img at bounding box center [1065, 64] width 24 height 24
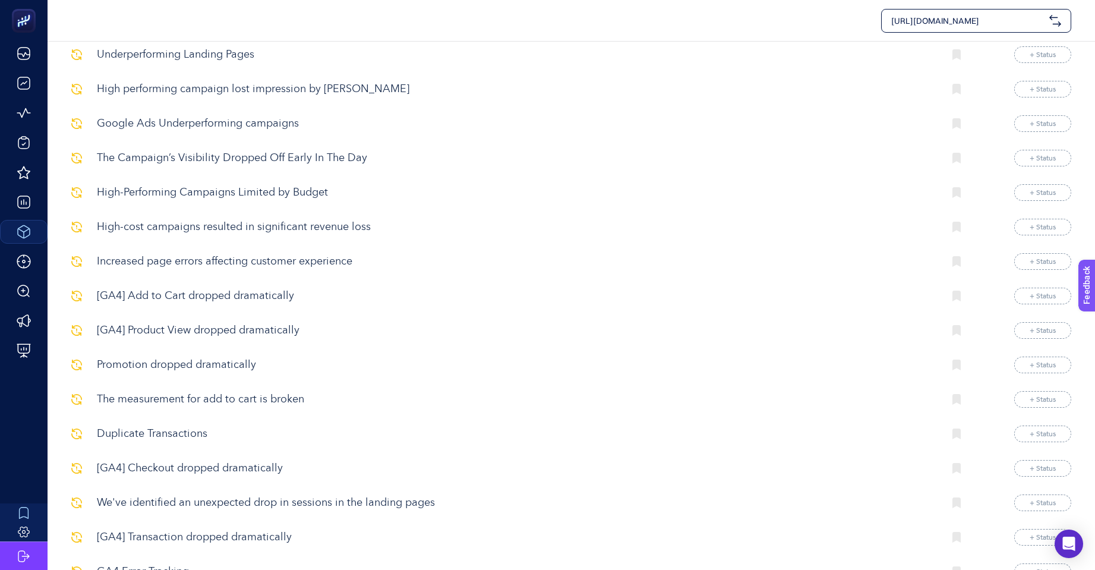
scroll to position [178, 0]
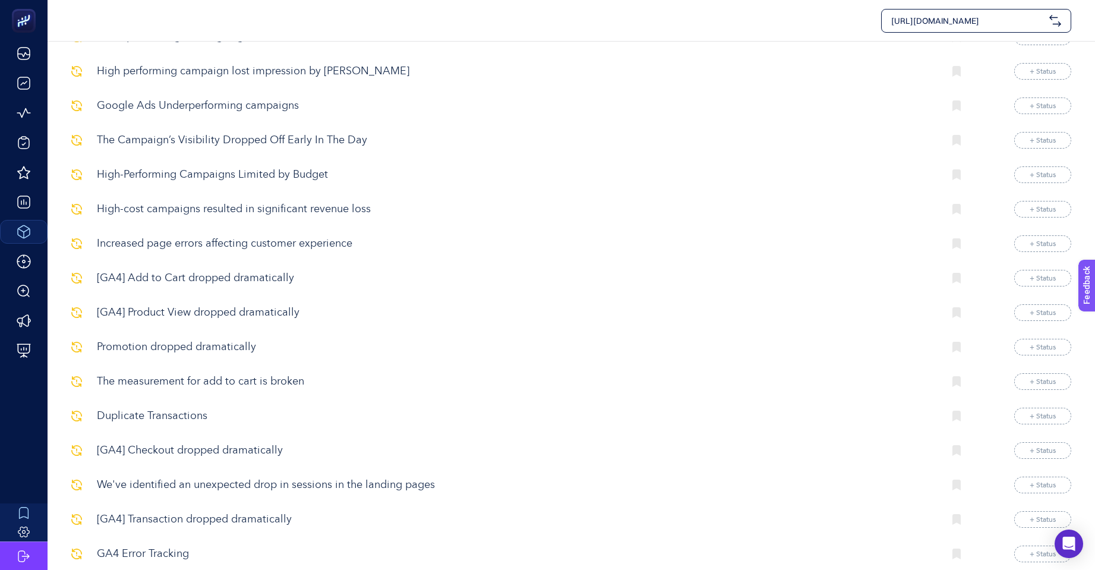
click at [189, 415] on p "Duplicate Transactions" at bounding box center [515, 416] width 837 height 16
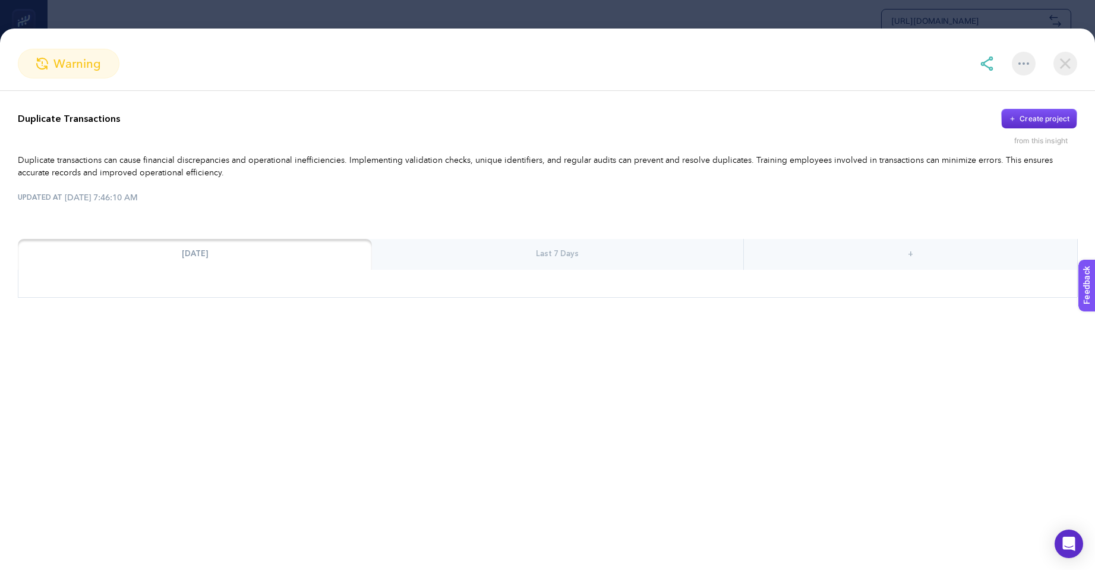
click at [567, 248] on div "Last 7 Days" at bounding box center [557, 254] width 371 height 31
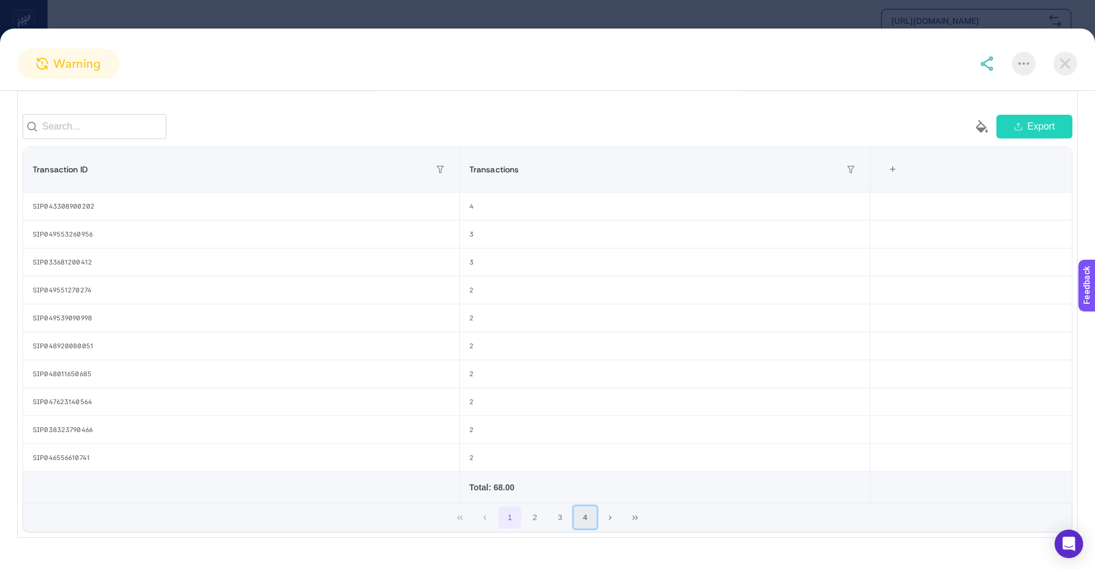
click at [581, 527] on button "4" at bounding box center [585, 517] width 23 height 23
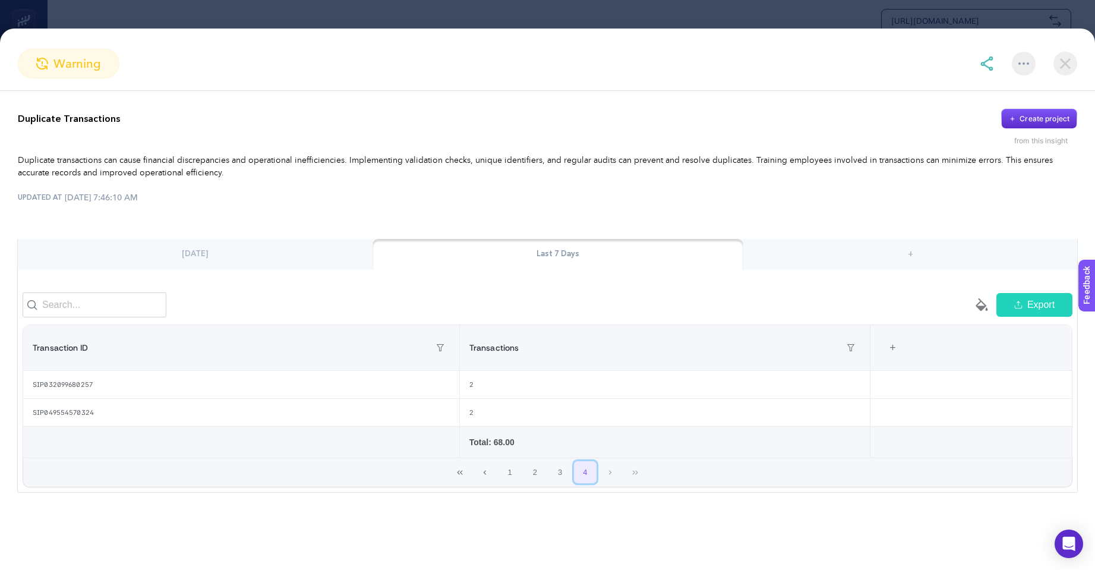
scroll to position [0, 0]
click at [557, 473] on button "3" at bounding box center [560, 472] width 23 height 23
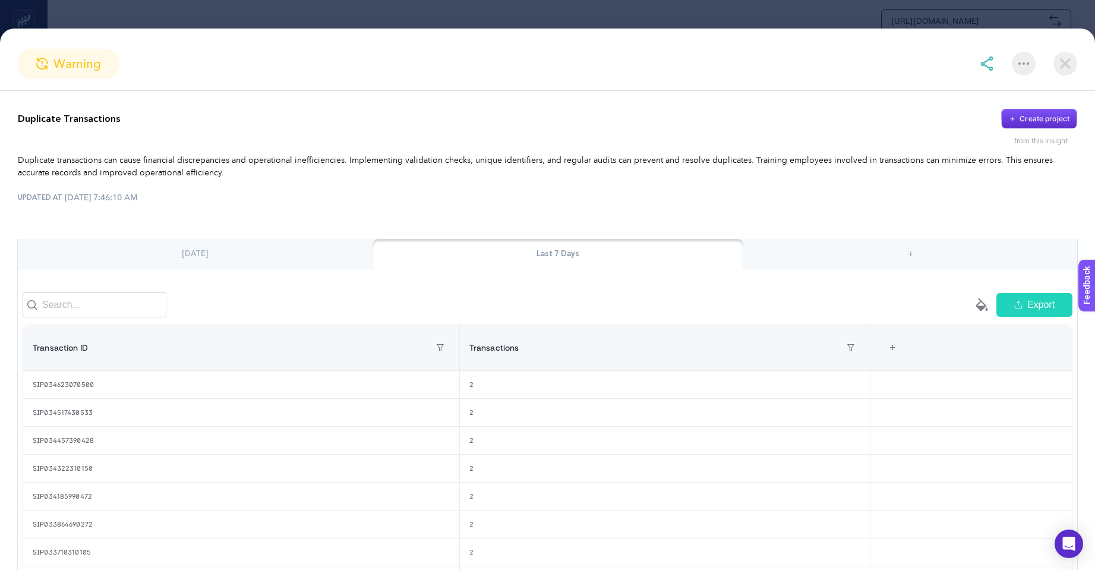
click at [1062, 58] on img at bounding box center [1065, 64] width 24 height 24
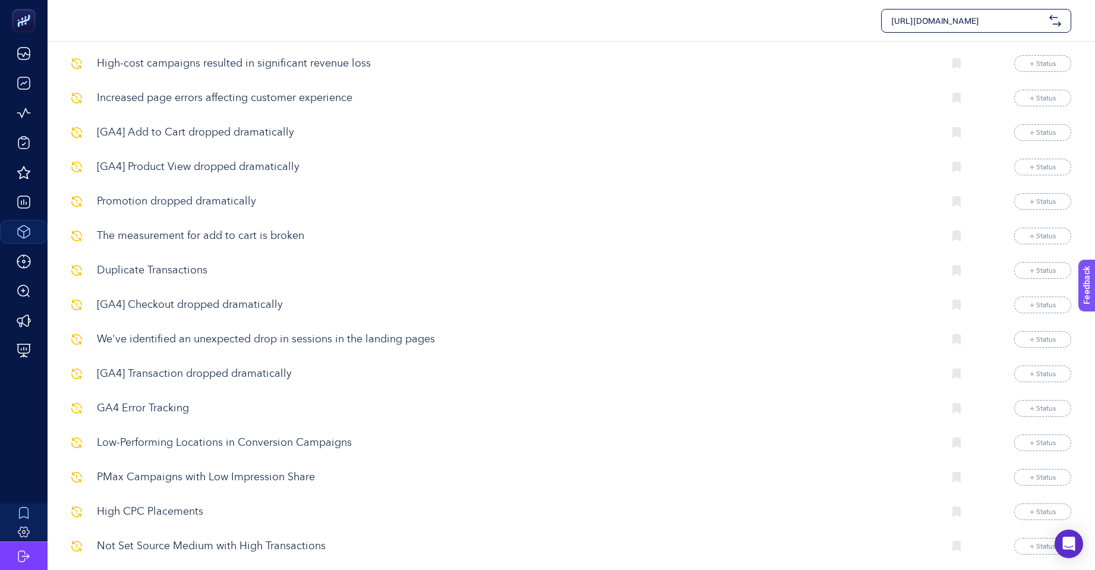
scroll to position [356, 0]
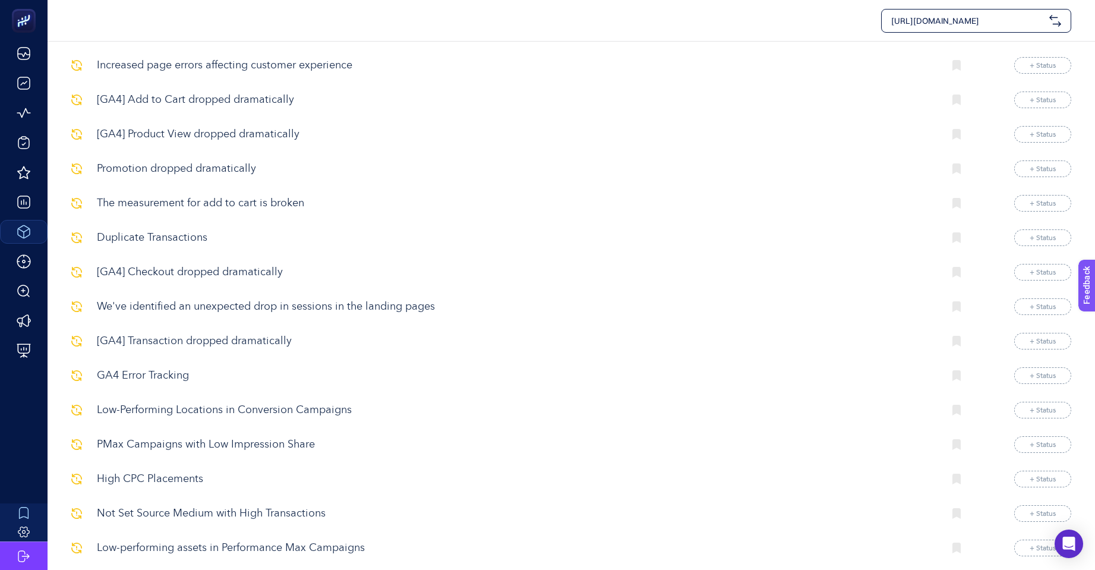
click at [147, 376] on p "GA4 Error Tracking" at bounding box center [515, 376] width 837 height 16
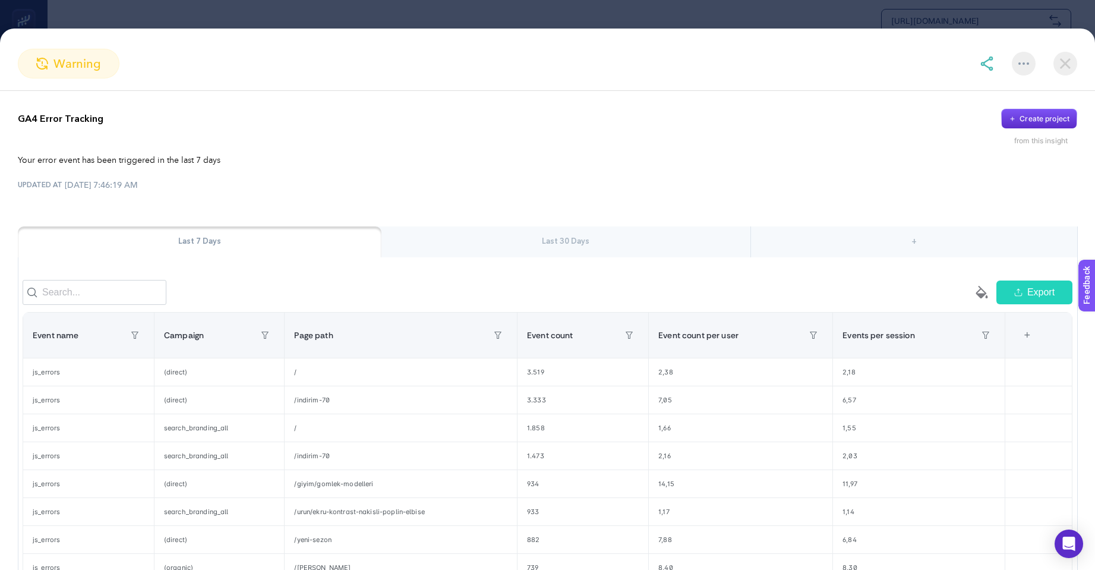
scroll to position [119, 0]
click at [560, 243] on div "Last 30 Days" at bounding box center [565, 241] width 368 height 31
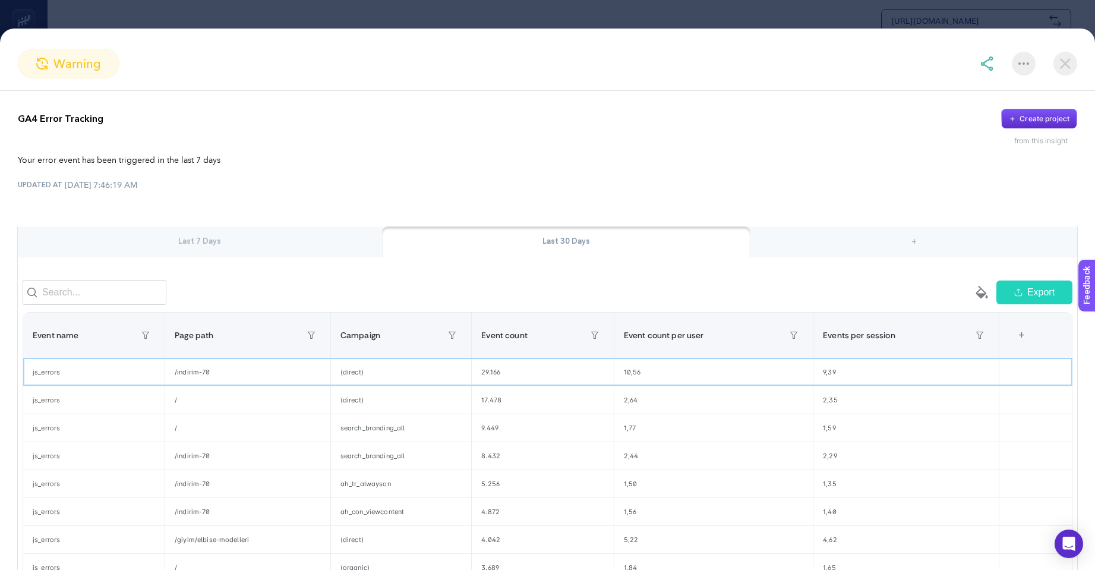
click at [36, 379] on div "js_errors" at bounding box center [93, 371] width 141 height 27
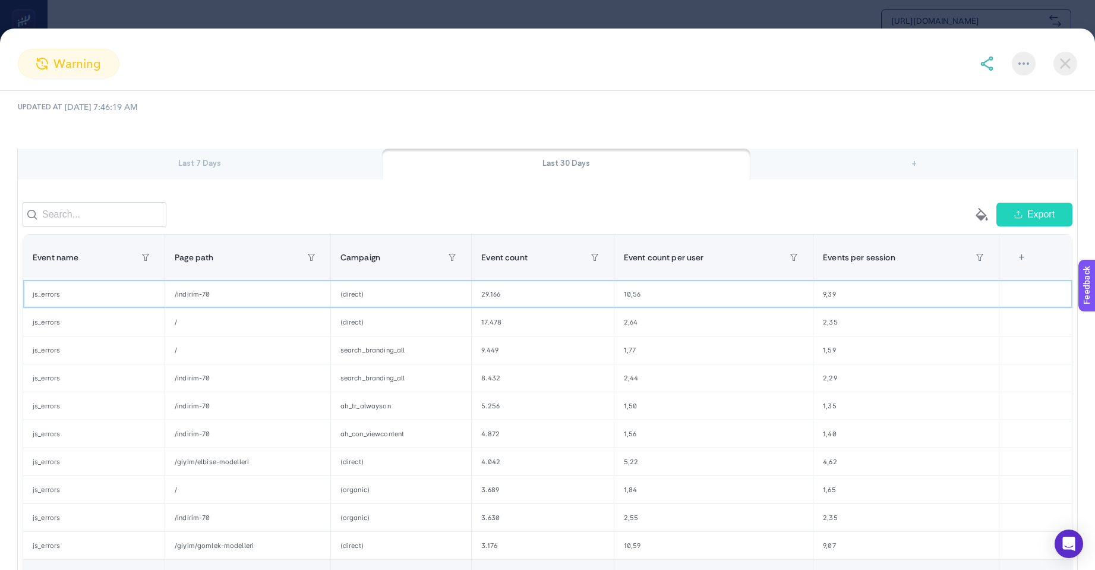
scroll to position [186, 0]
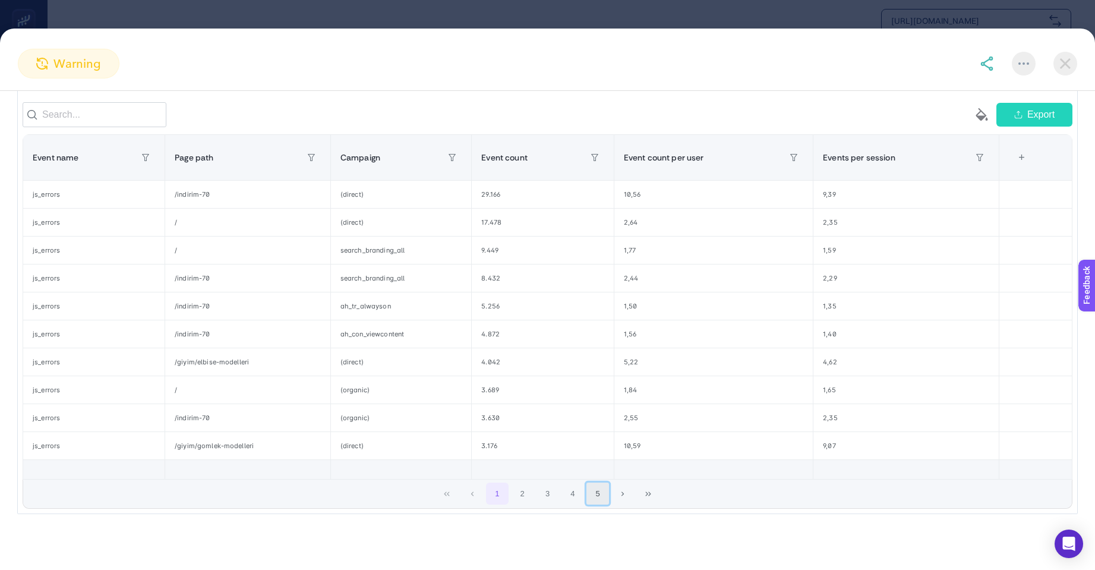
click at [592, 492] on button "5" at bounding box center [597, 493] width 23 height 23
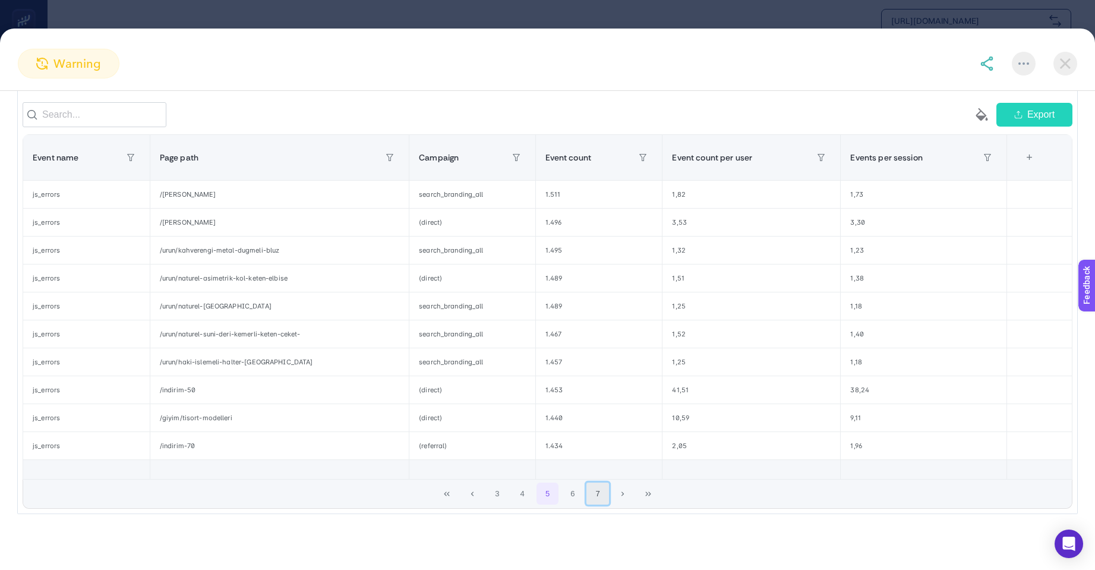
click at [595, 494] on button "7" at bounding box center [597, 493] width 23 height 23
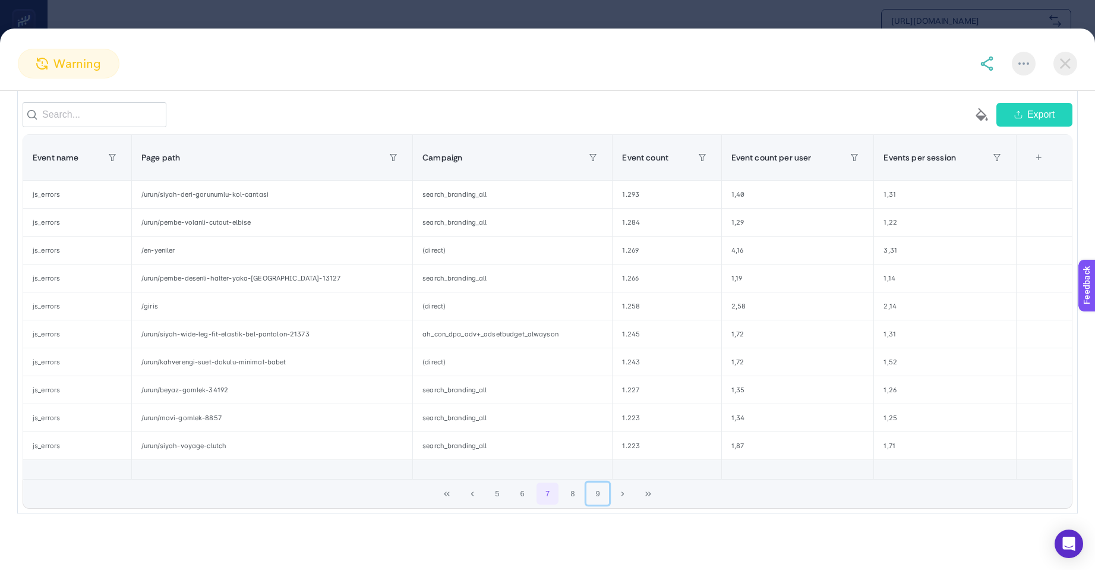
click at [595, 494] on button "9" at bounding box center [597, 493] width 23 height 23
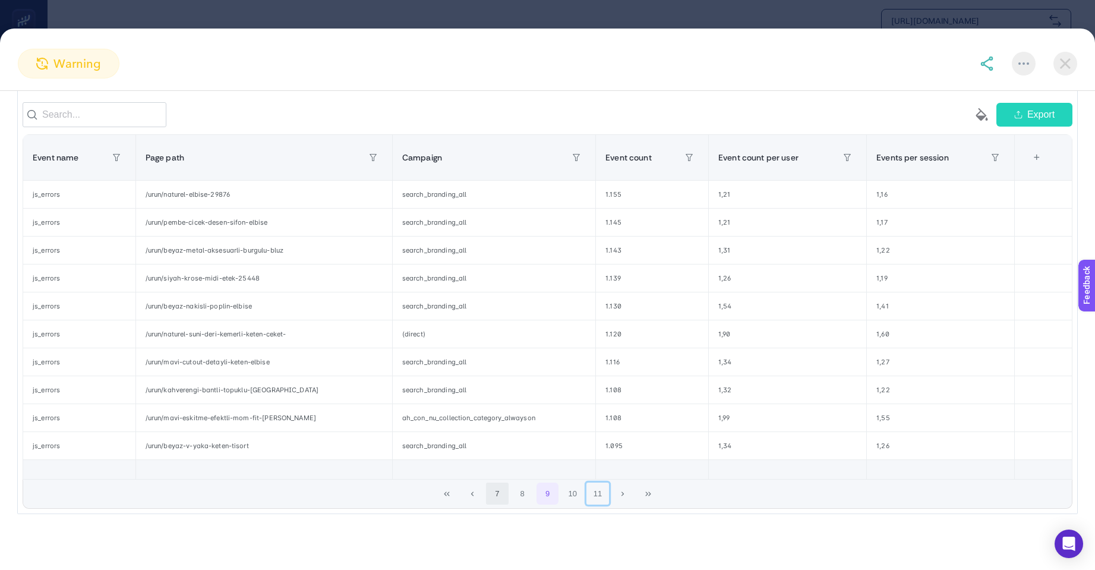
click at [595, 494] on button "11" at bounding box center [597, 493] width 23 height 23
click at [595, 494] on button "13" at bounding box center [597, 493] width 23 height 23
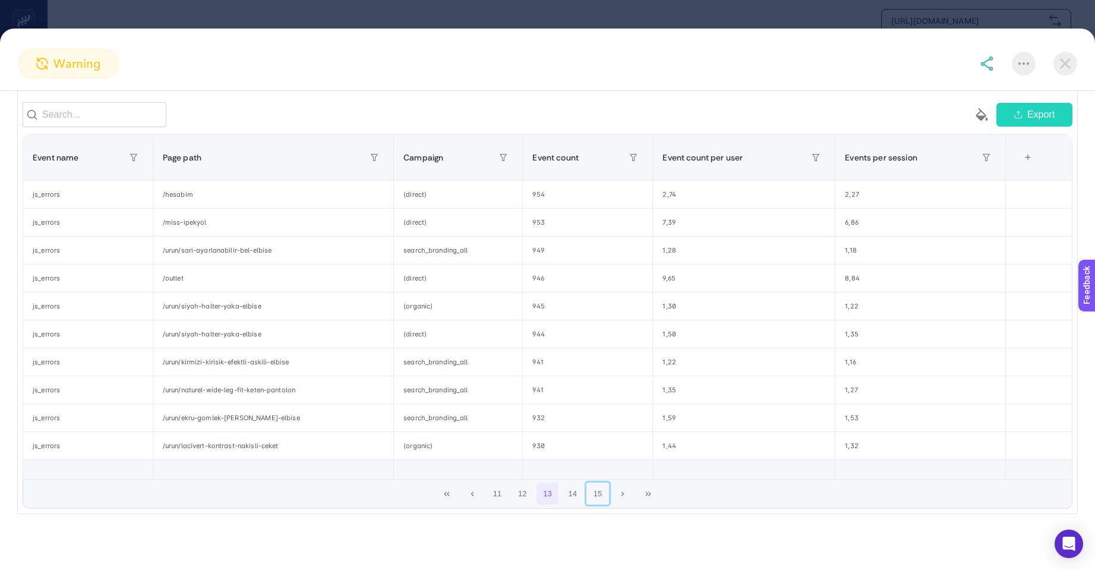
click at [595, 494] on button "15" at bounding box center [597, 493] width 23 height 23
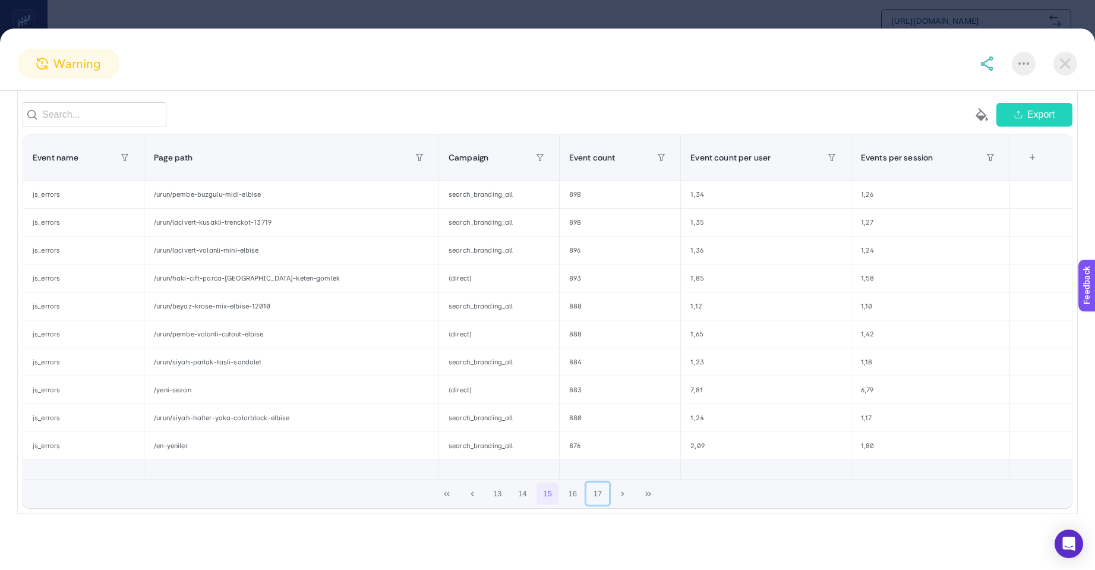
click at [595, 494] on button "17" at bounding box center [597, 493] width 23 height 23
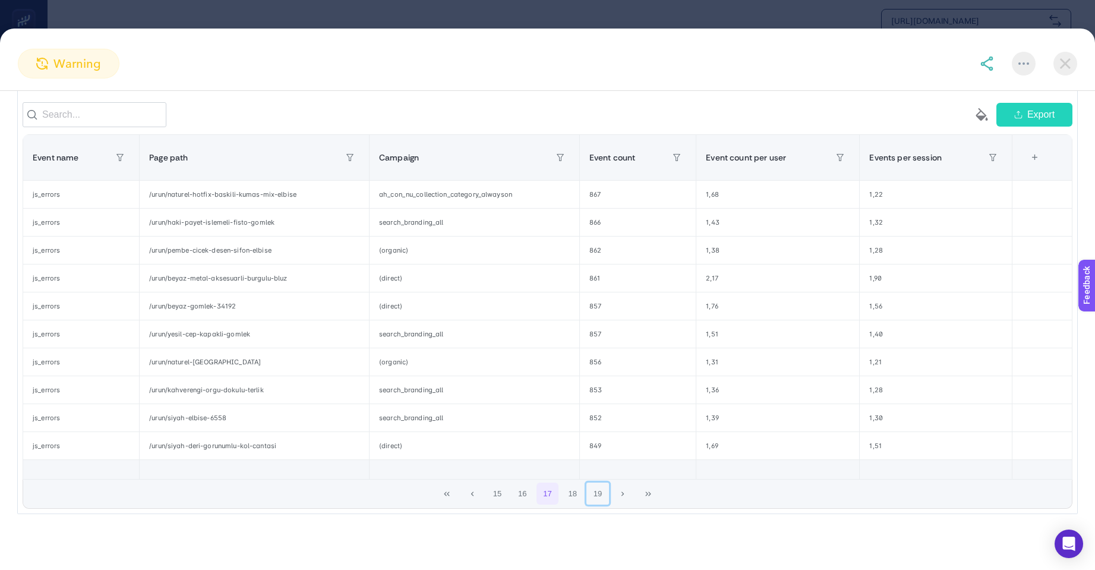
click at [595, 494] on button "19" at bounding box center [597, 493] width 23 height 23
click at [595, 494] on button "21" at bounding box center [597, 493] width 23 height 23
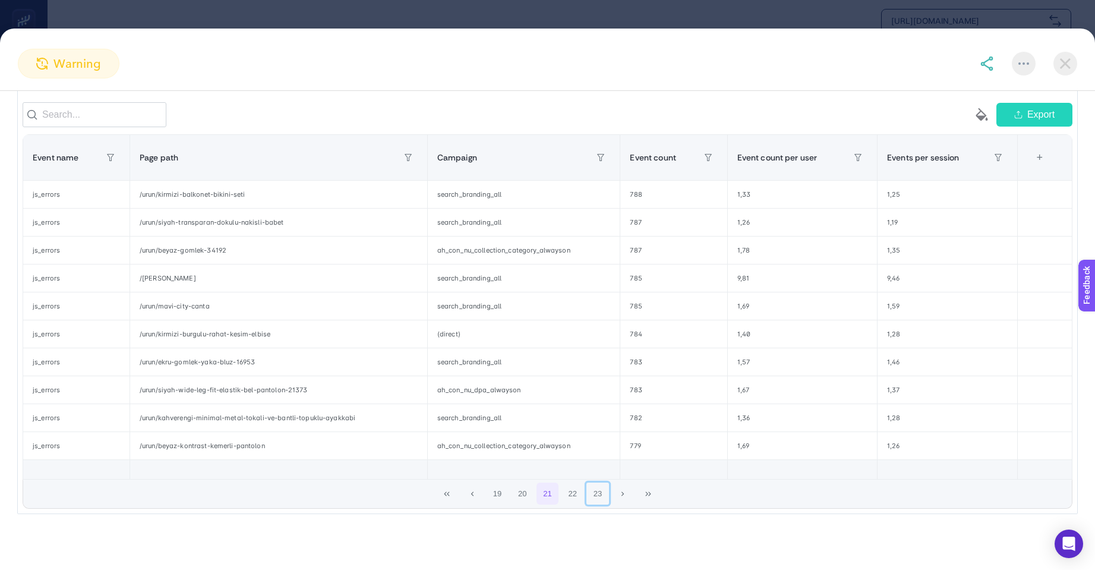
click at [595, 494] on button "23" at bounding box center [597, 493] width 23 height 23
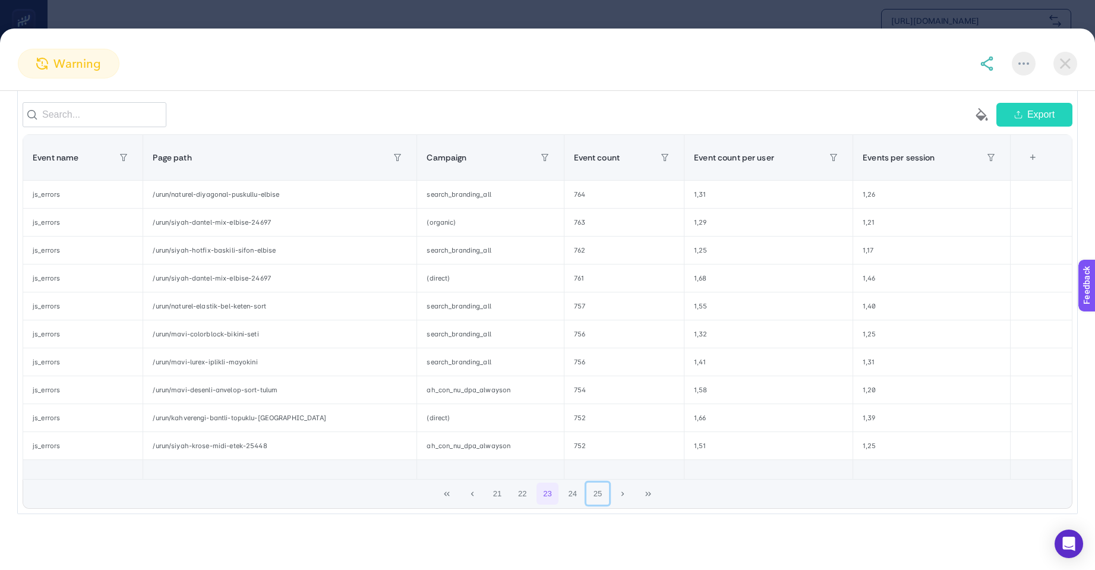
click at [595, 494] on button "25" at bounding box center [597, 493] width 23 height 23
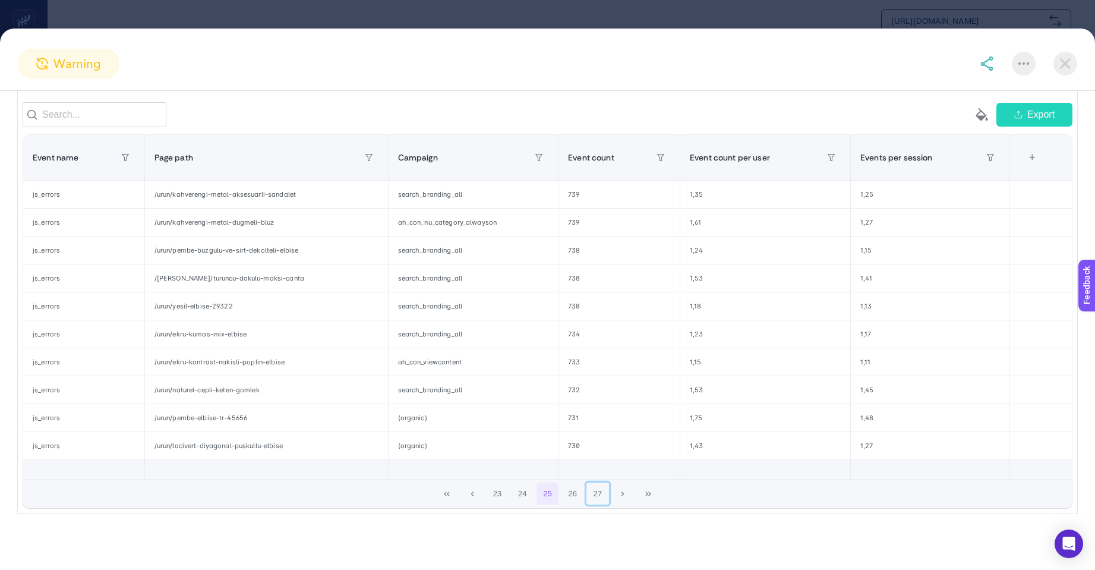
click at [595, 494] on button "27" at bounding box center [597, 493] width 23 height 23
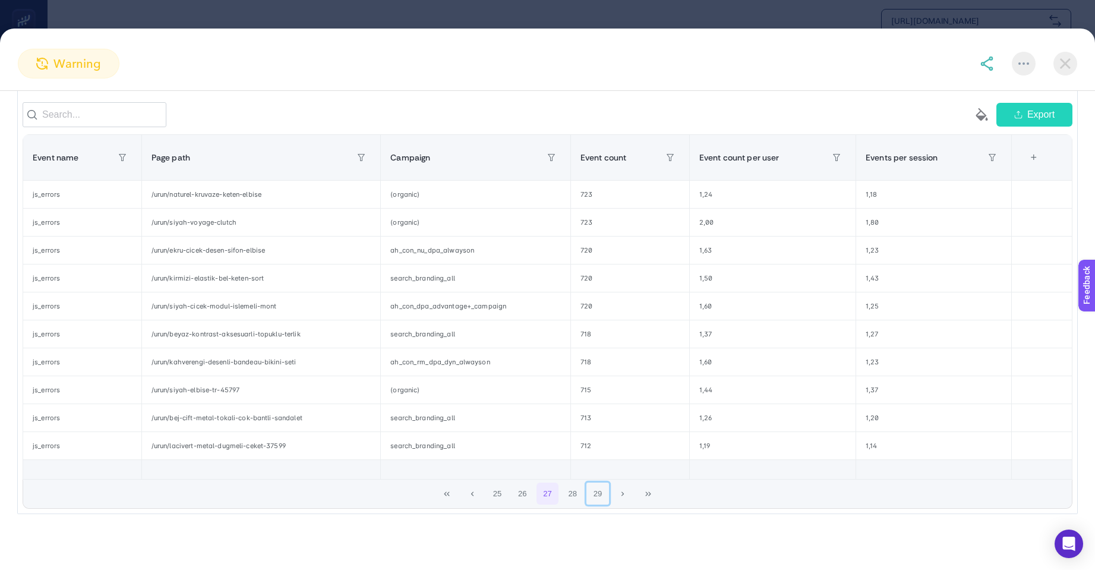
click at [595, 494] on button "29" at bounding box center [597, 493] width 23 height 23
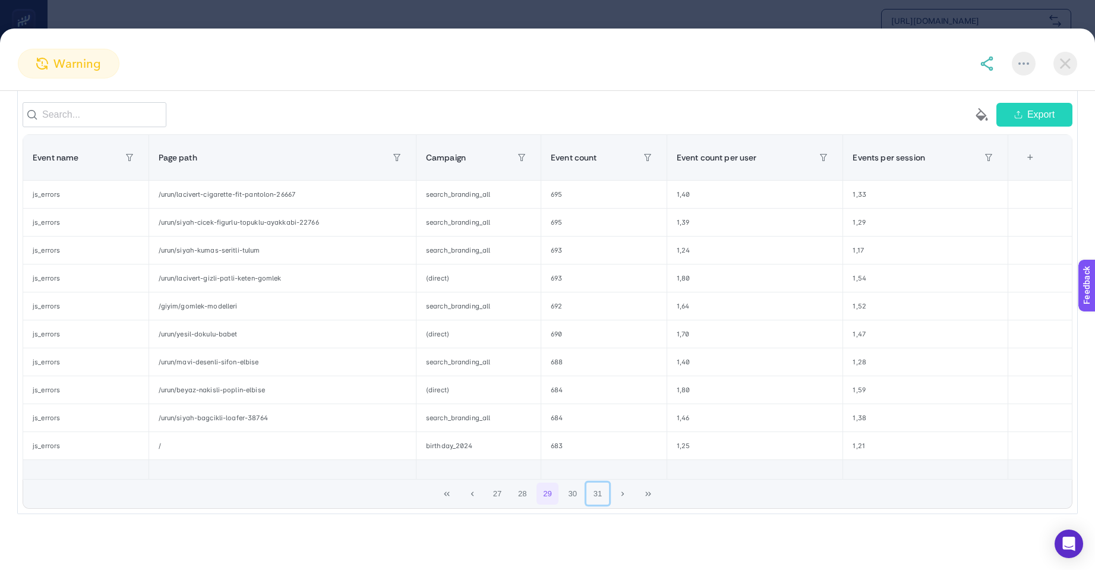
click at [595, 494] on button "31" at bounding box center [597, 493] width 23 height 23
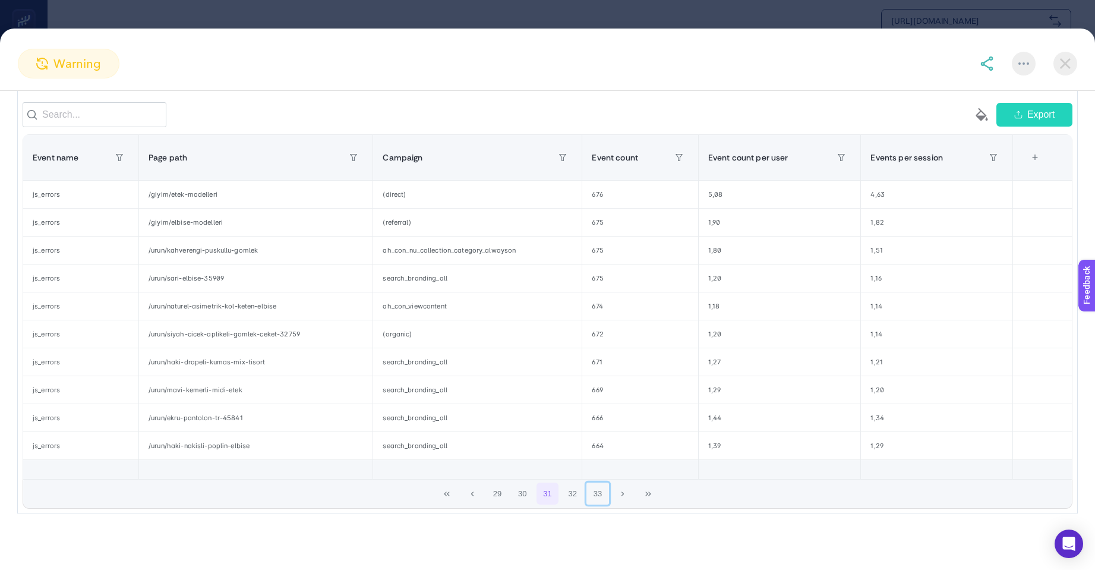
click at [595, 494] on button "33" at bounding box center [597, 493] width 23 height 23
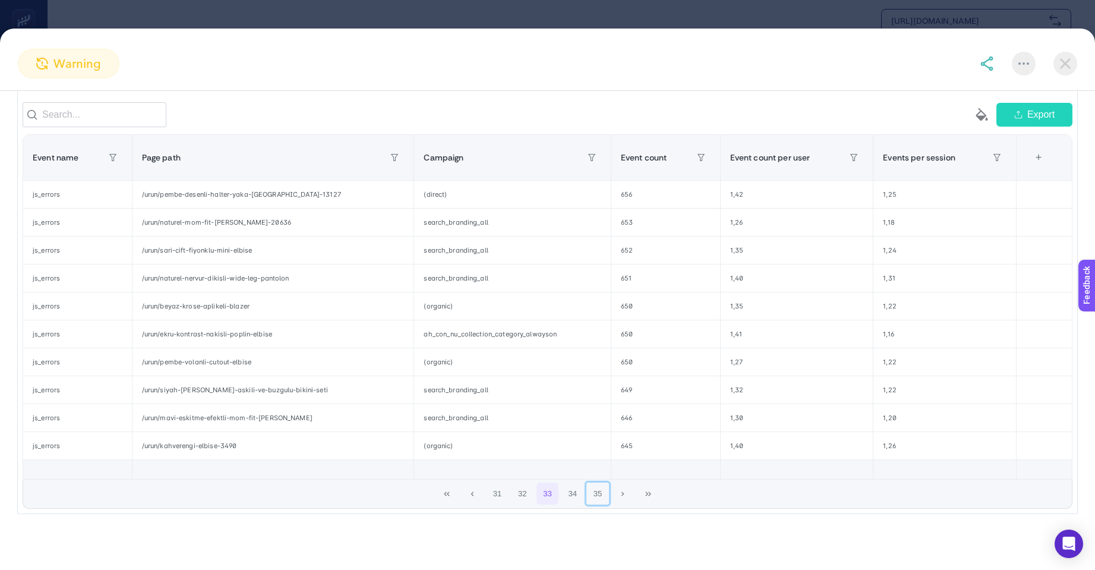
click at [595, 494] on button "35" at bounding box center [597, 493] width 23 height 23
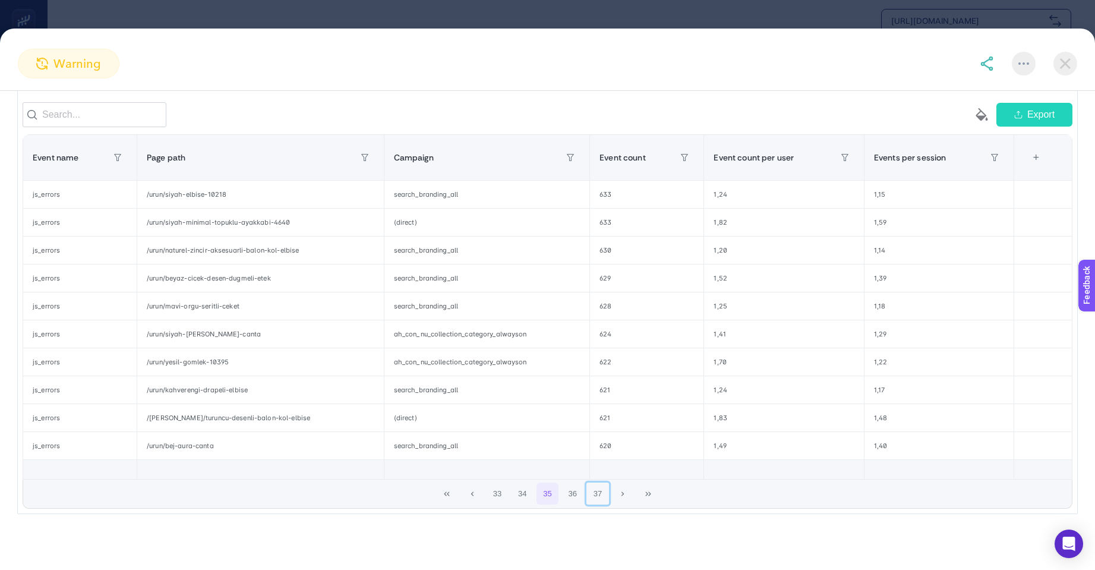
click at [595, 494] on button "37" at bounding box center [597, 493] width 23 height 23
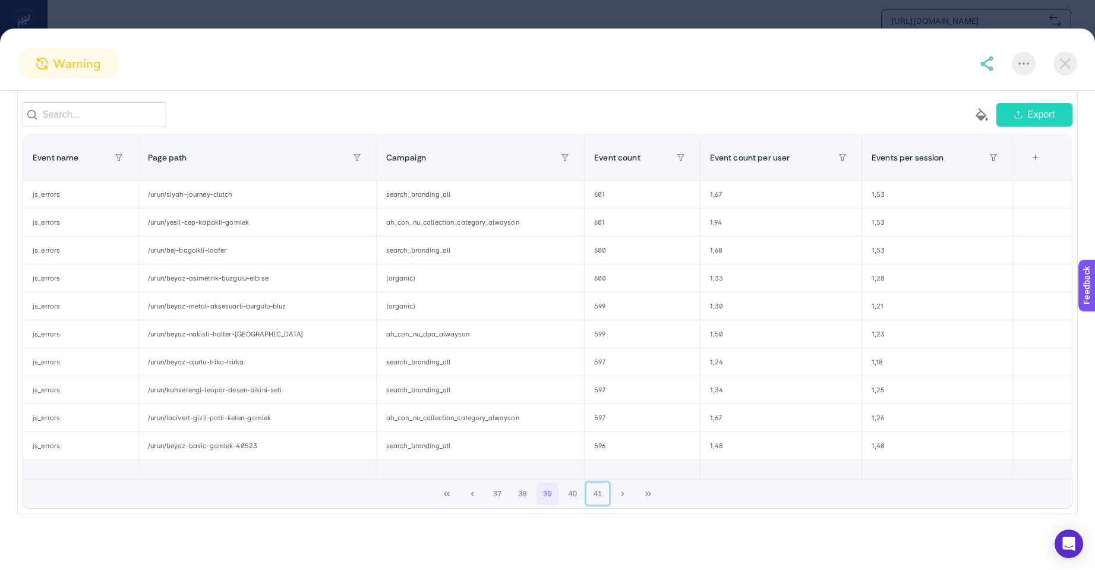
click at [595, 494] on button "41" at bounding box center [597, 493] width 23 height 23
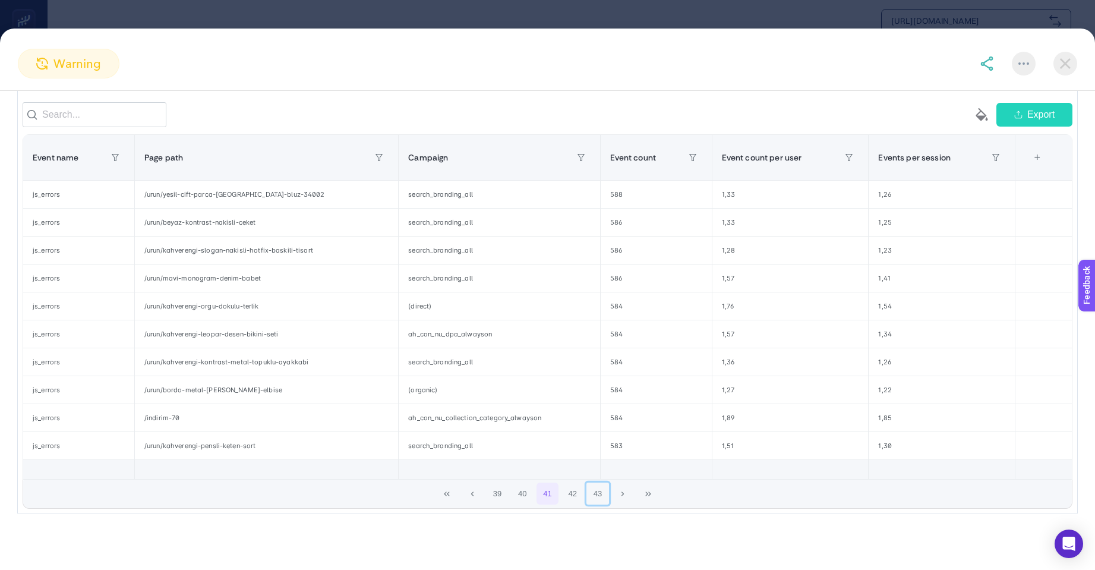
click at [595, 494] on button "43" at bounding box center [597, 493] width 23 height 23
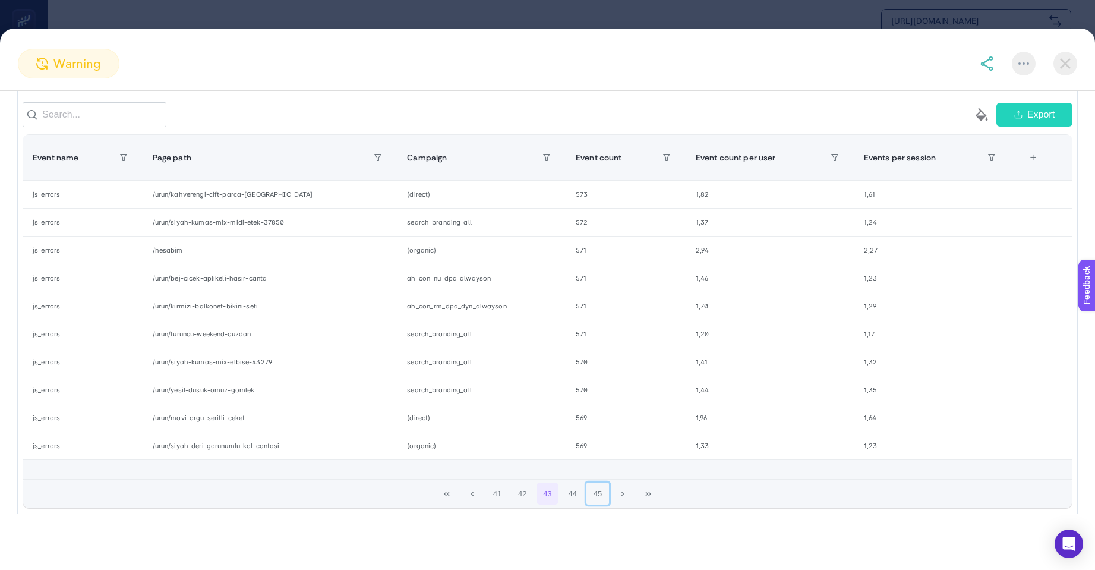
click at [595, 494] on button "45" at bounding box center [597, 493] width 23 height 23
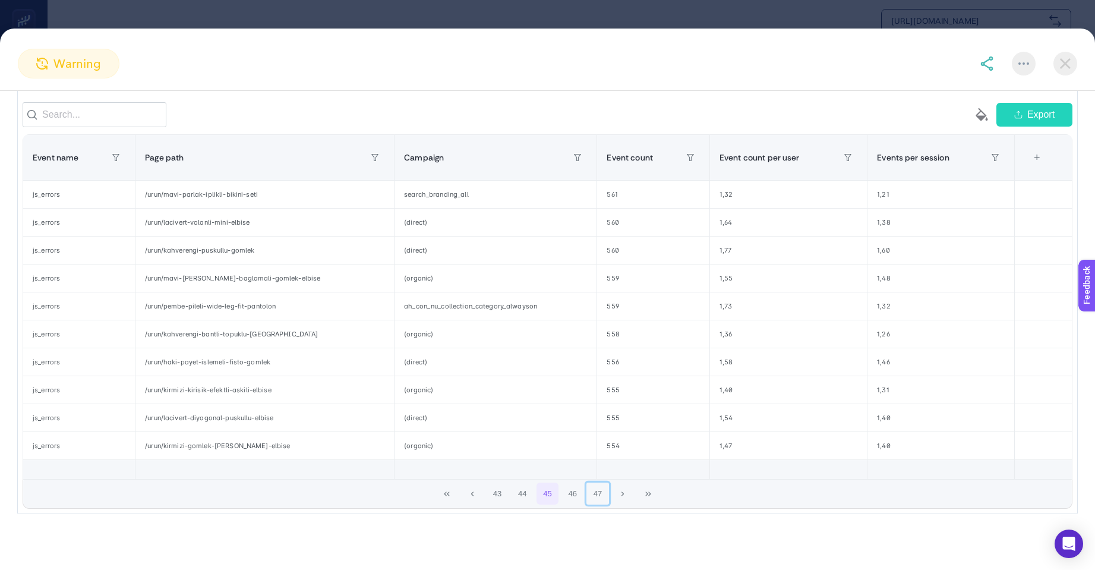
click at [595, 494] on button "47" at bounding box center [597, 493] width 23 height 23
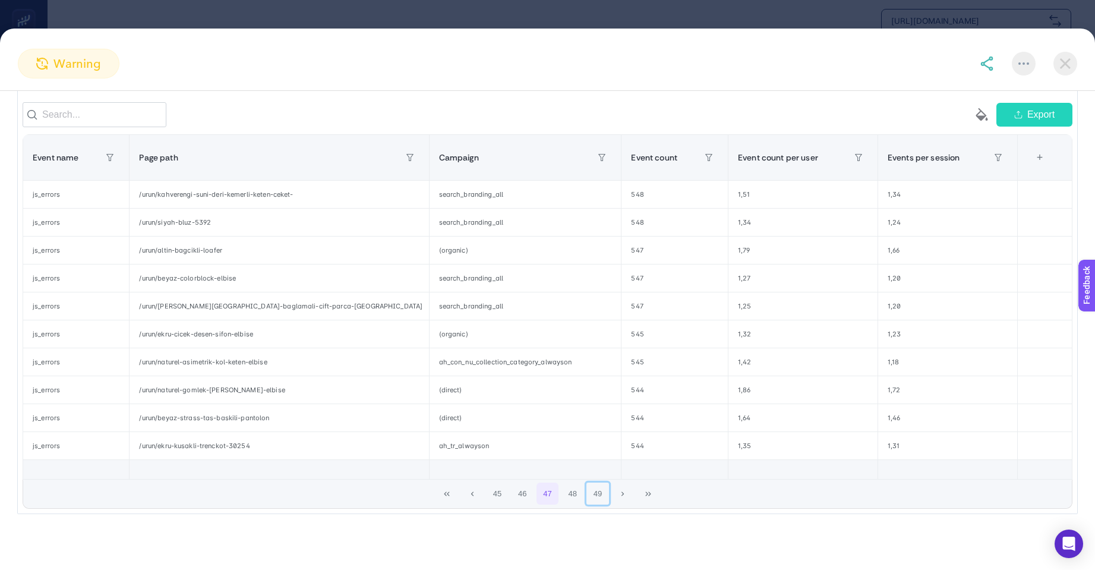
click at [595, 494] on button "49" at bounding box center [597, 493] width 23 height 23
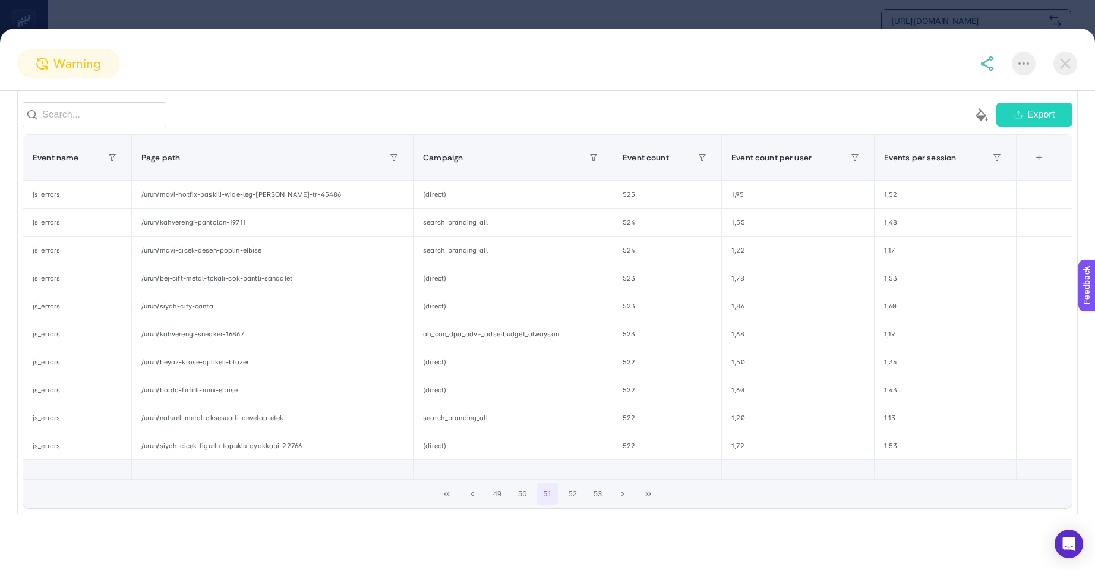
click at [595, 494] on button "53" at bounding box center [597, 493] width 23 height 23
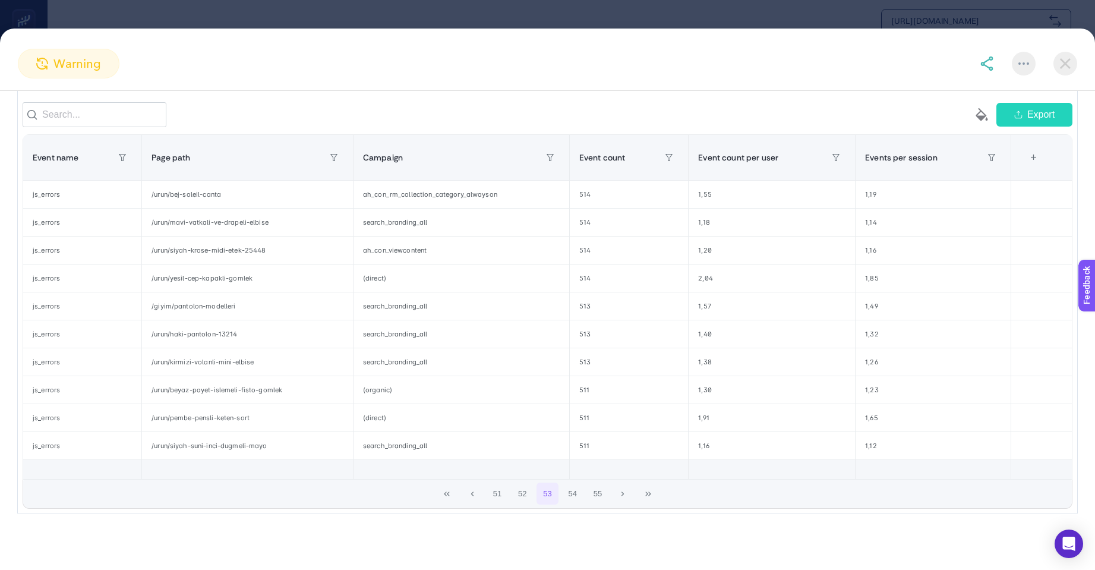
click at [595, 494] on button "55" at bounding box center [597, 493] width 23 height 23
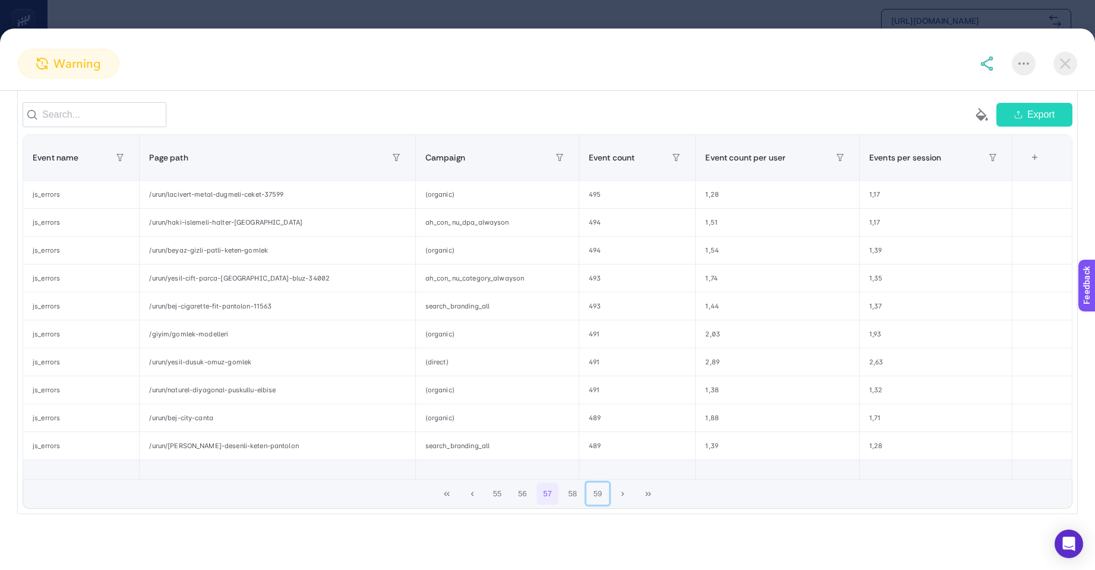
click at [595, 494] on button "59" at bounding box center [597, 493] width 23 height 23
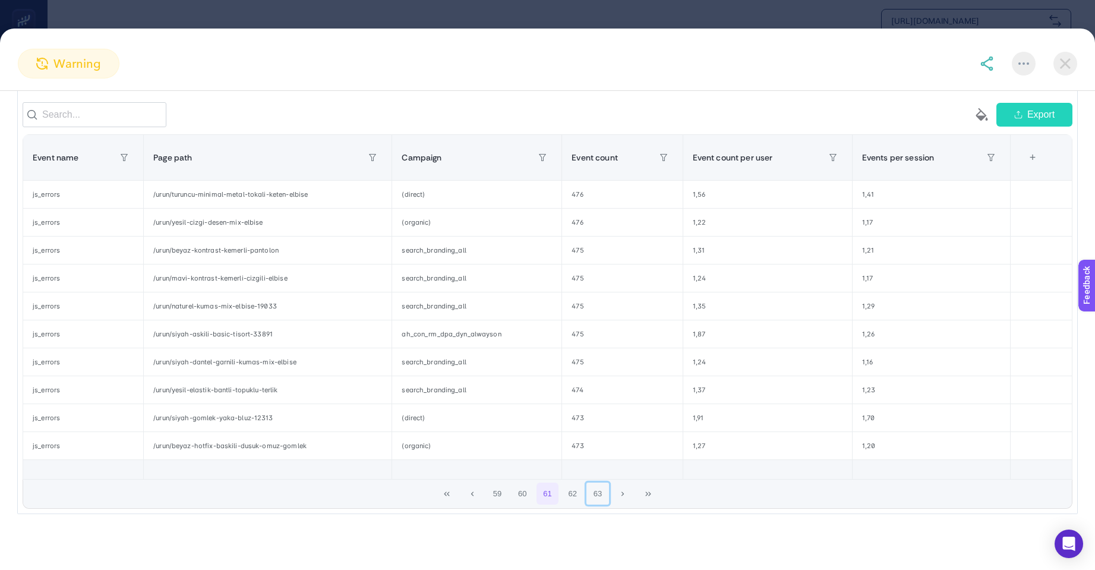
click at [595, 494] on button "63" at bounding box center [597, 493] width 23 height 23
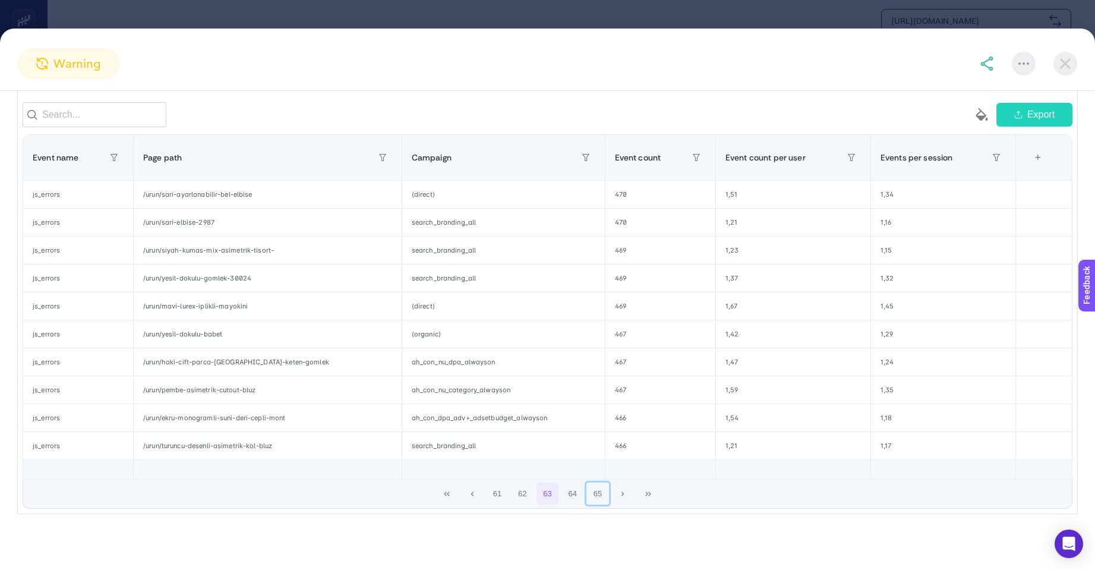
click at [595, 494] on button "65" at bounding box center [597, 493] width 23 height 23
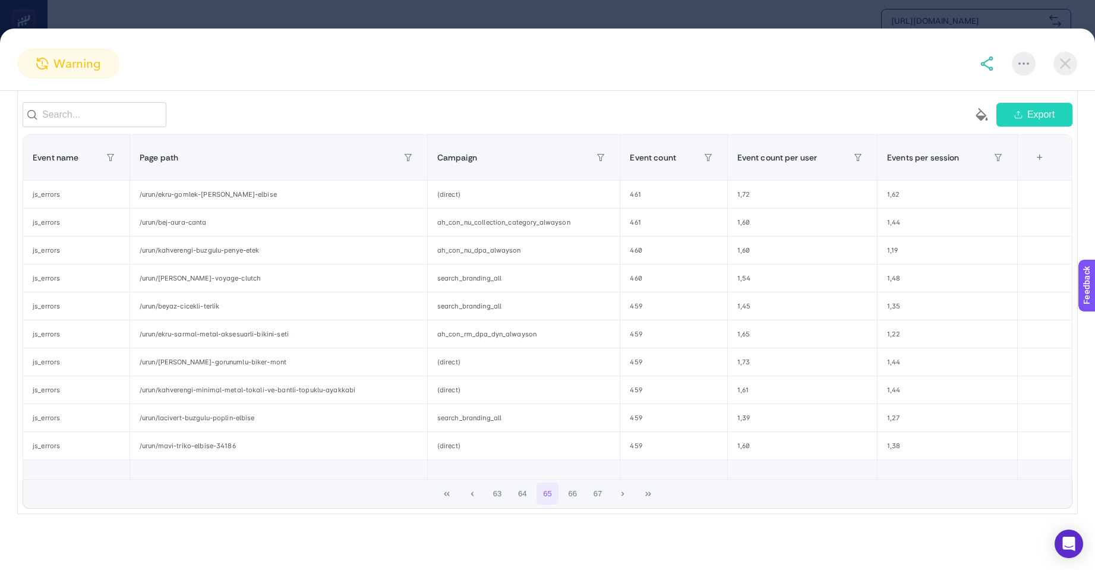
click at [595, 494] on button "67" at bounding box center [597, 493] width 23 height 23
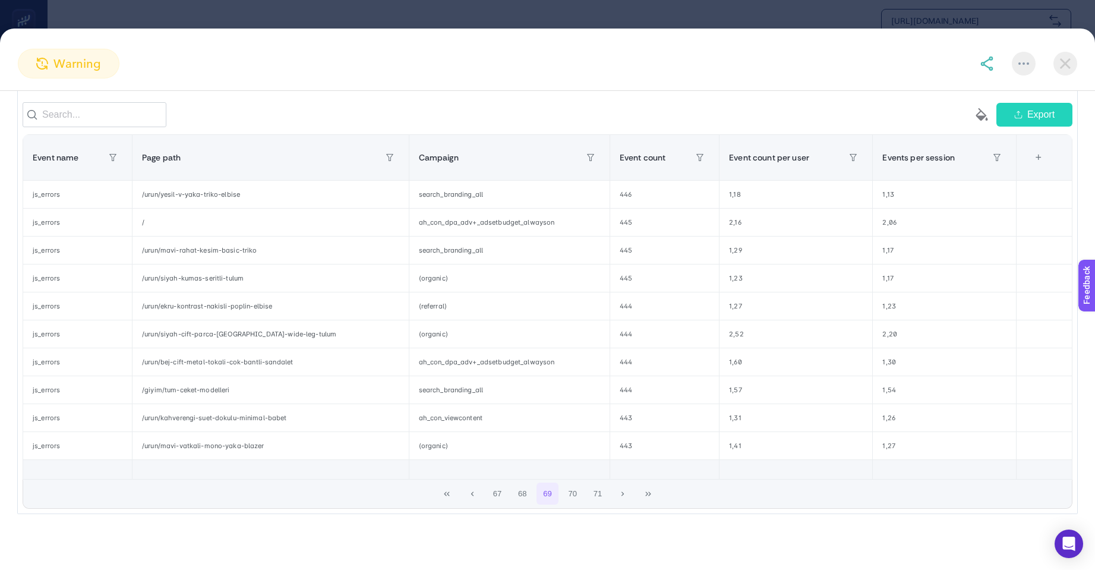
click at [974, 112] on icon "paint-bucket-solid" at bounding box center [981, 114] width 14 height 14
click at [1064, 65] on img at bounding box center [1065, 64] width 24 height 24
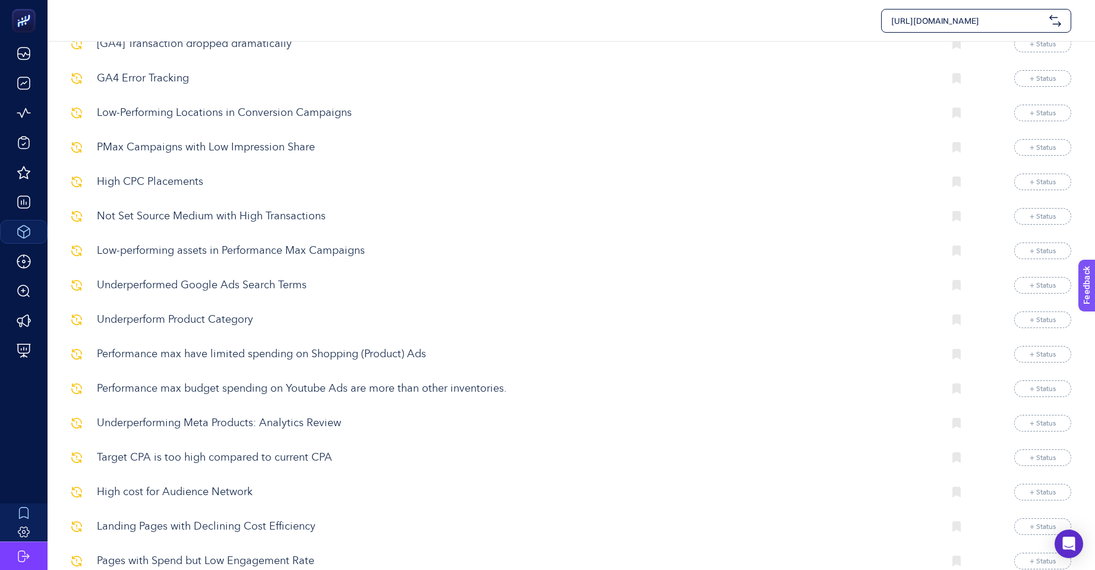
scroll to position [713, 0]
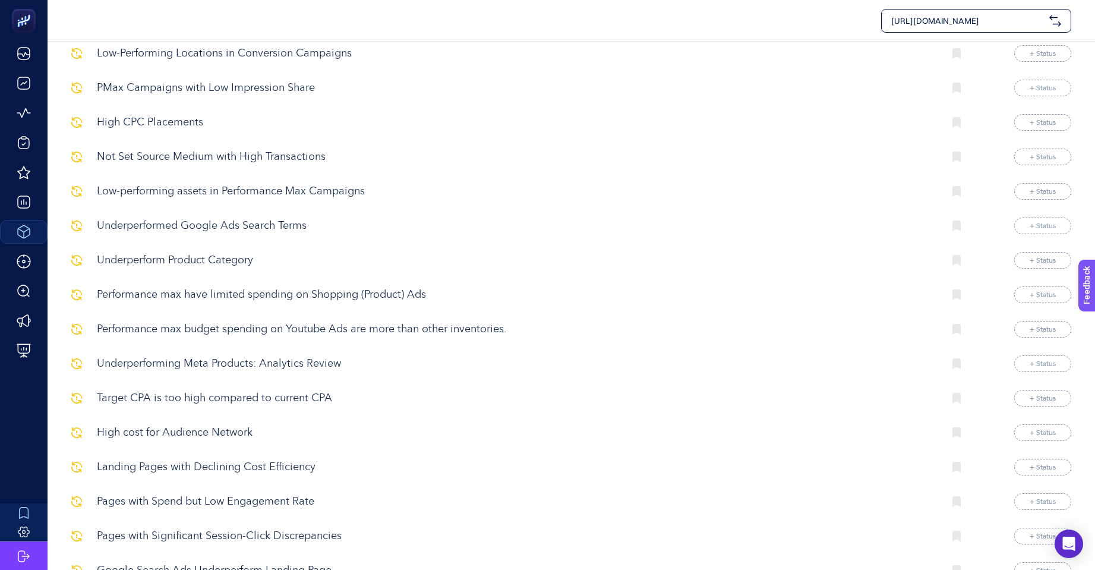
click at [203, 252] on p "Underperform Product Category" at bounding box center [515, 260] width 837 height 16
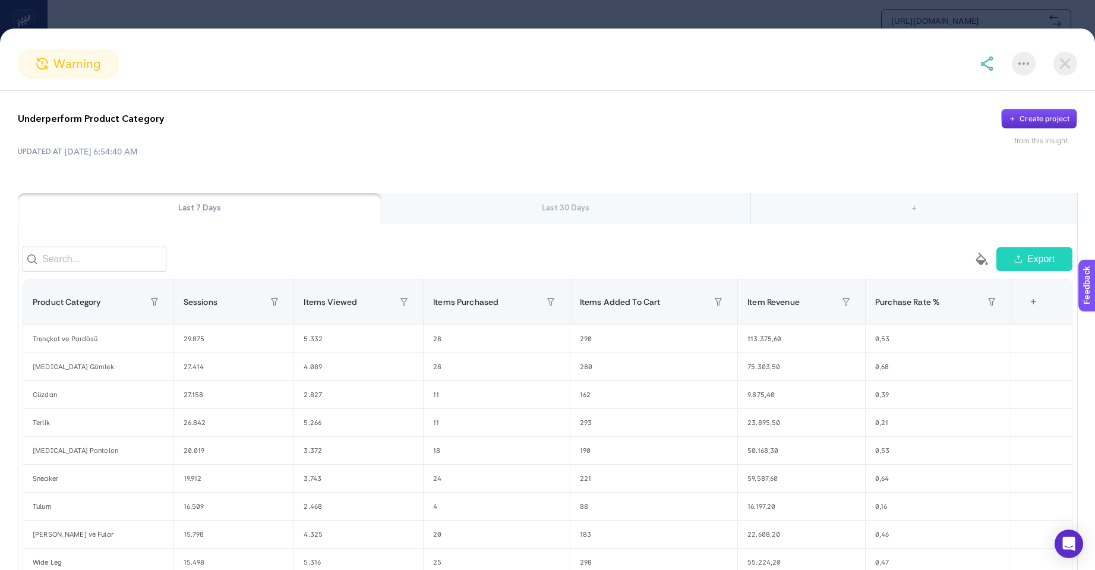
click at [1071, 72] on img at bounding box center [1065, 64] width 24 height 24
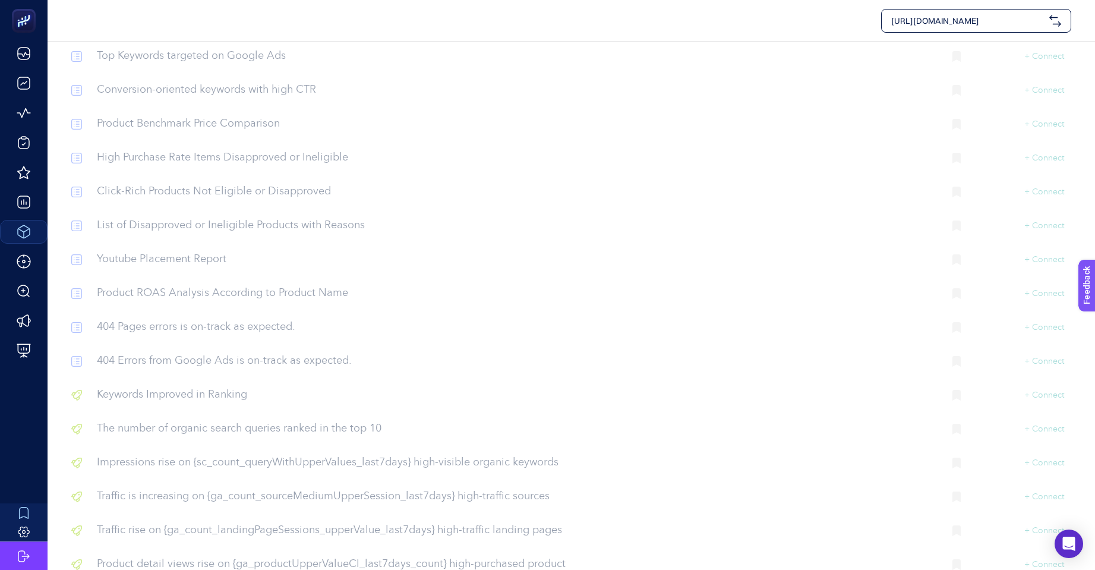
scroll to position [11808, 0]
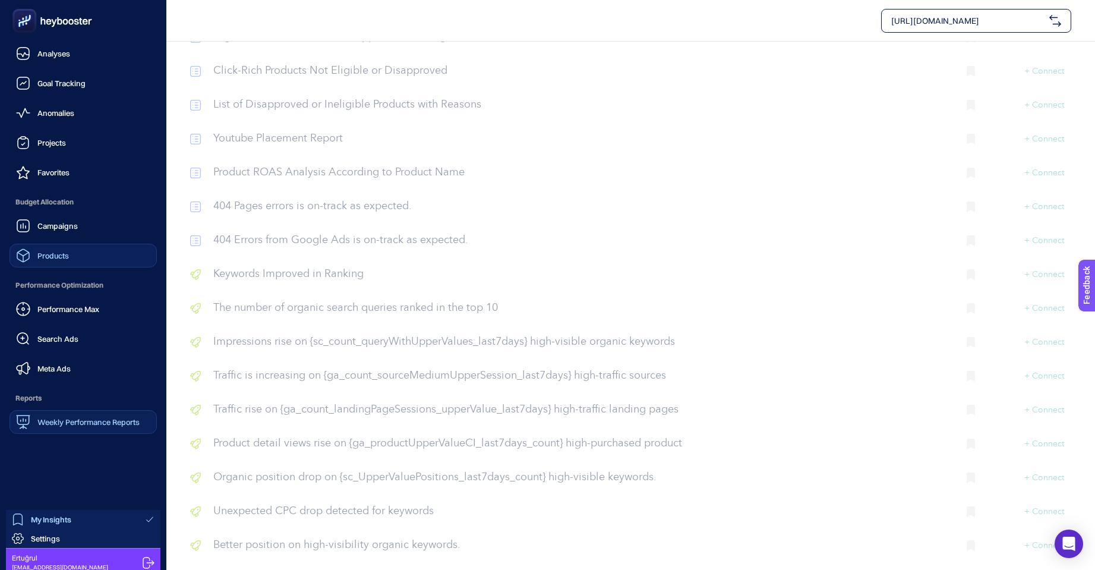
click at [52, 422] on span "Weekly Performance Reports" at bounding box center [88, 422] width 102 height 10
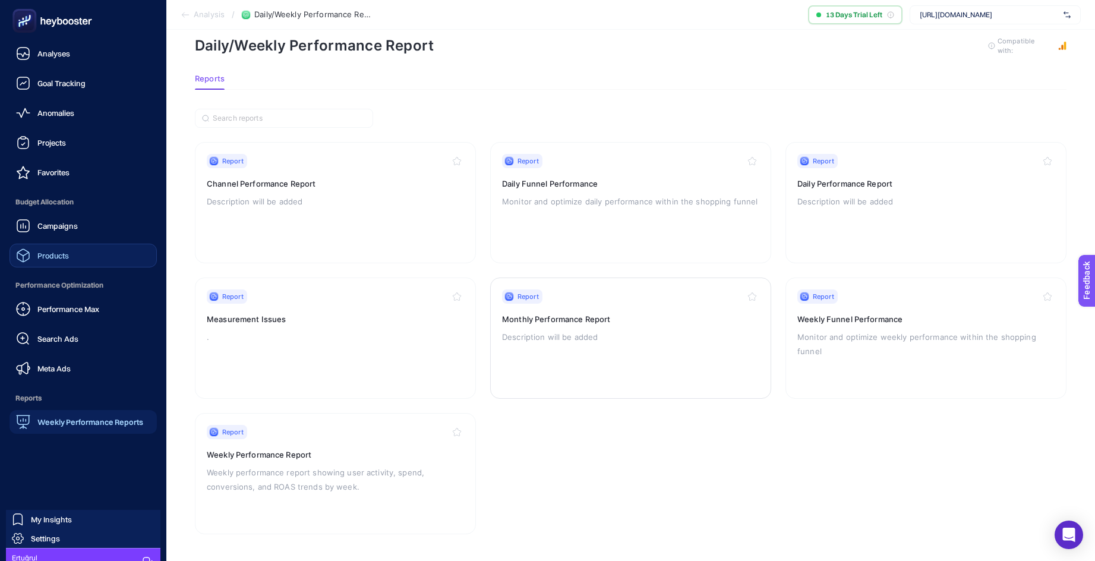
scroll to position [9, 0]
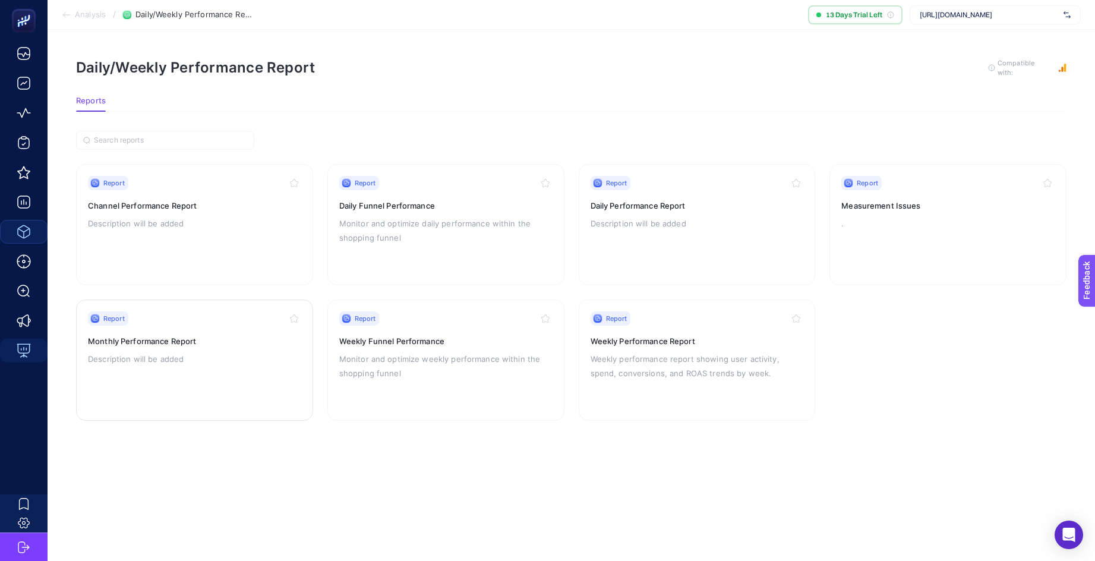
click at [231, 318] on div "Report Monthly Performance Report Description will be added" at bounding box center [194, 359] width 213 height 97
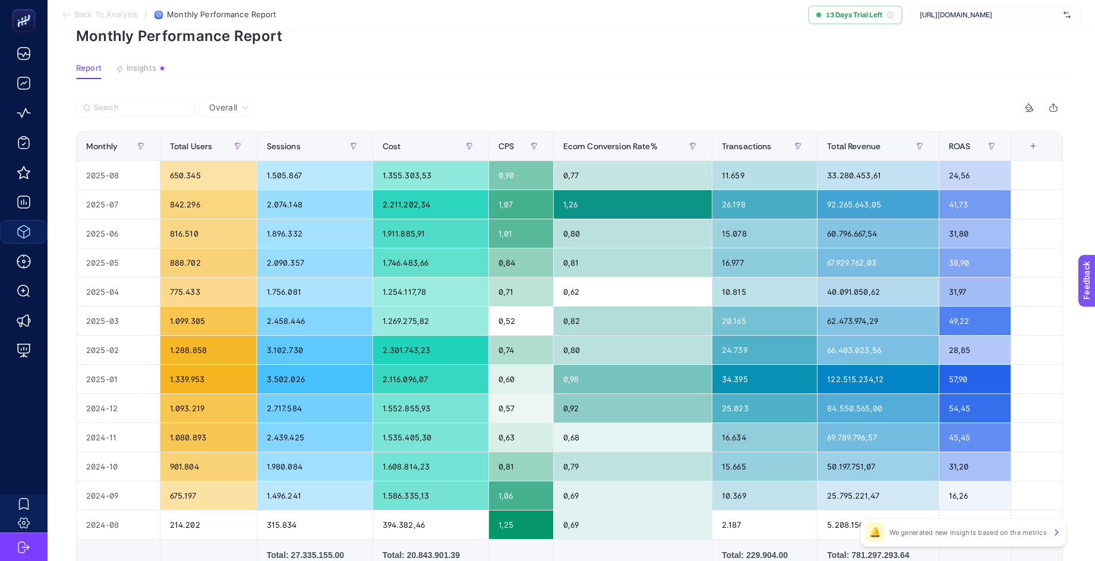
scroll to position [59, 5]
click at [1035, 146] on div "+" at bounding box center [1033, 146] width 23 height 10
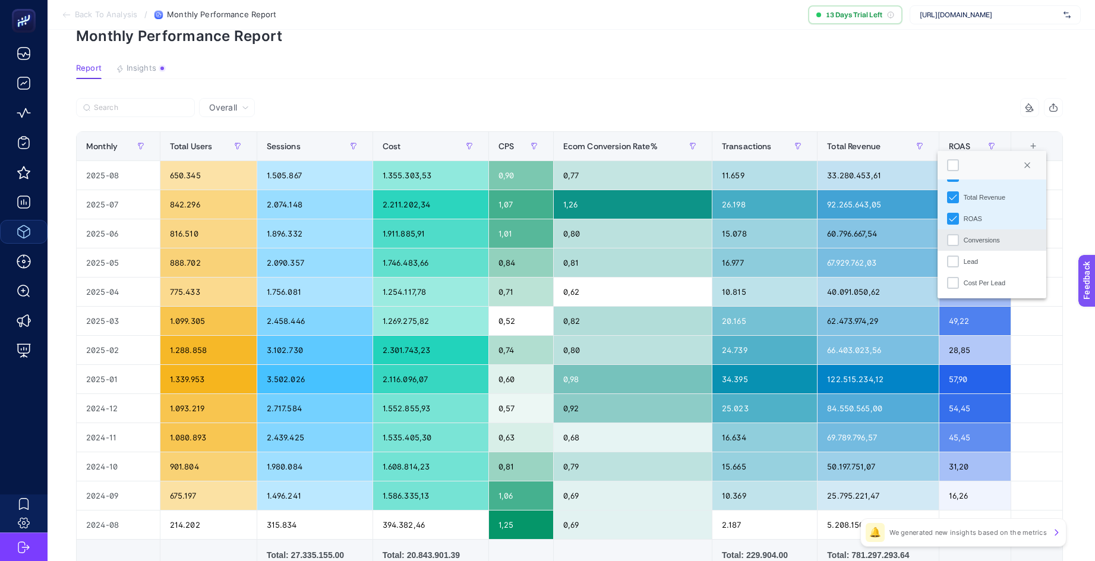
click at [975, 241] on div "Conversions" at bounding box center [981, 240] width 36 height 10
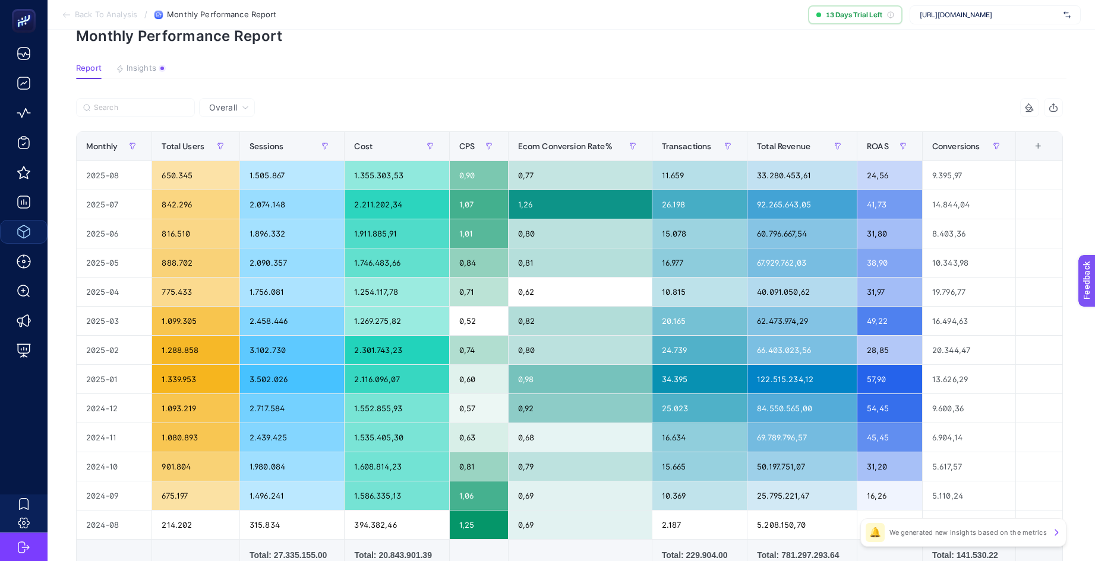
click at [1041, 149] on div "+" at bounding box center [1037, 146] width 23 height 10
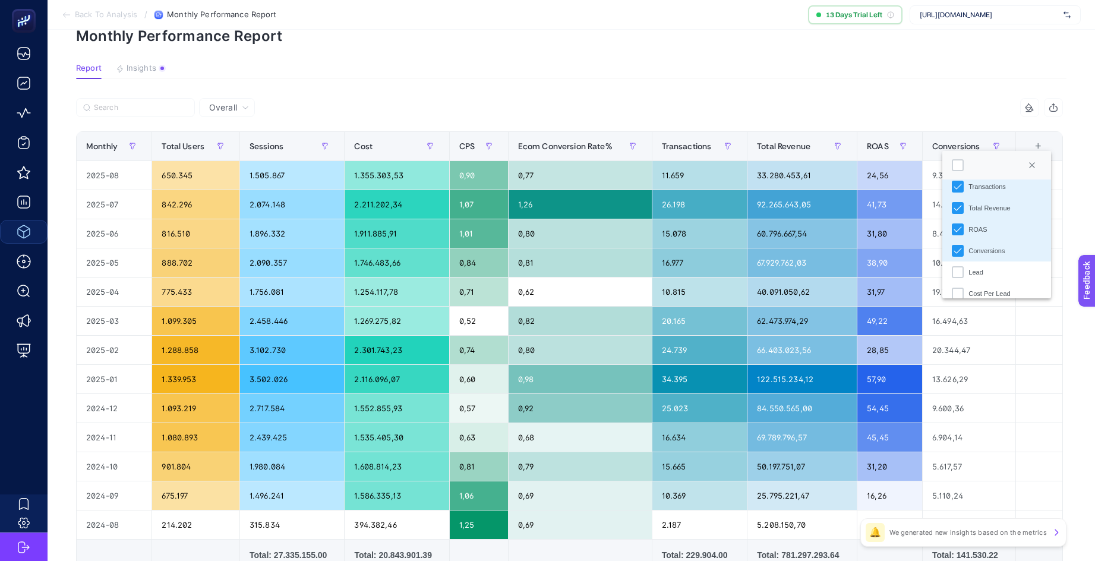
scroll to position [147, 0]
click at [973, 264] on div "Lead" at bounding box center [975, 262] width 14 height 10
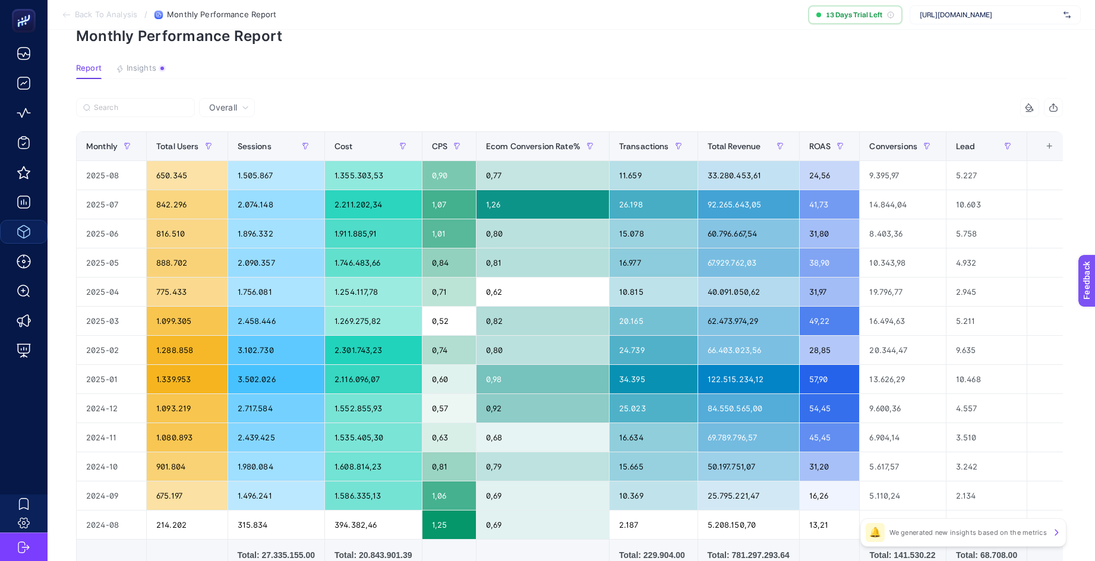
click at [1043, 146] on div "+" at bounding box center [1049, 146] width 23 height 10
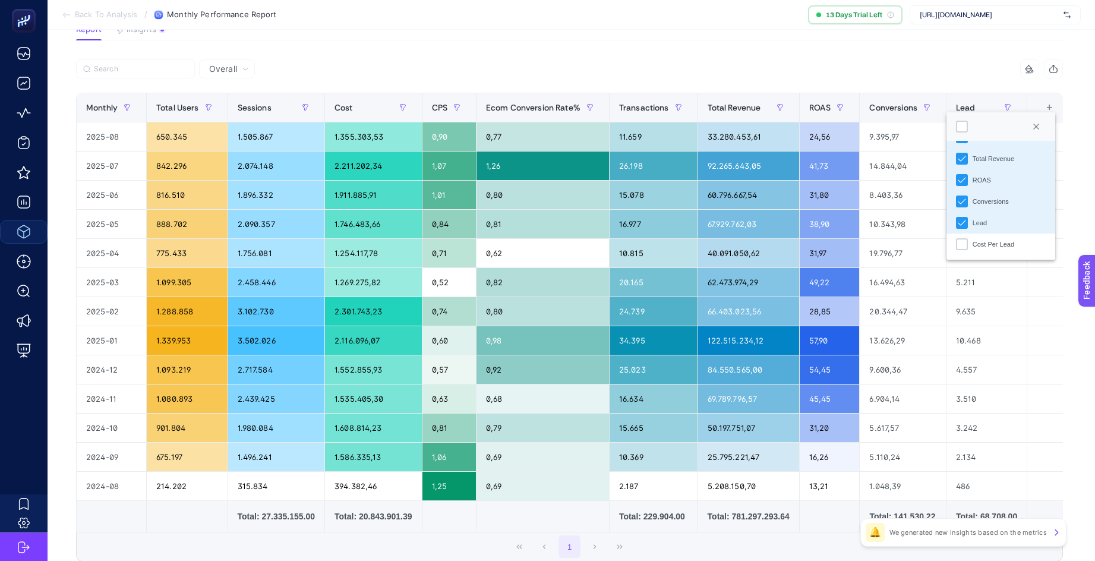
scroll to position [119, 5]
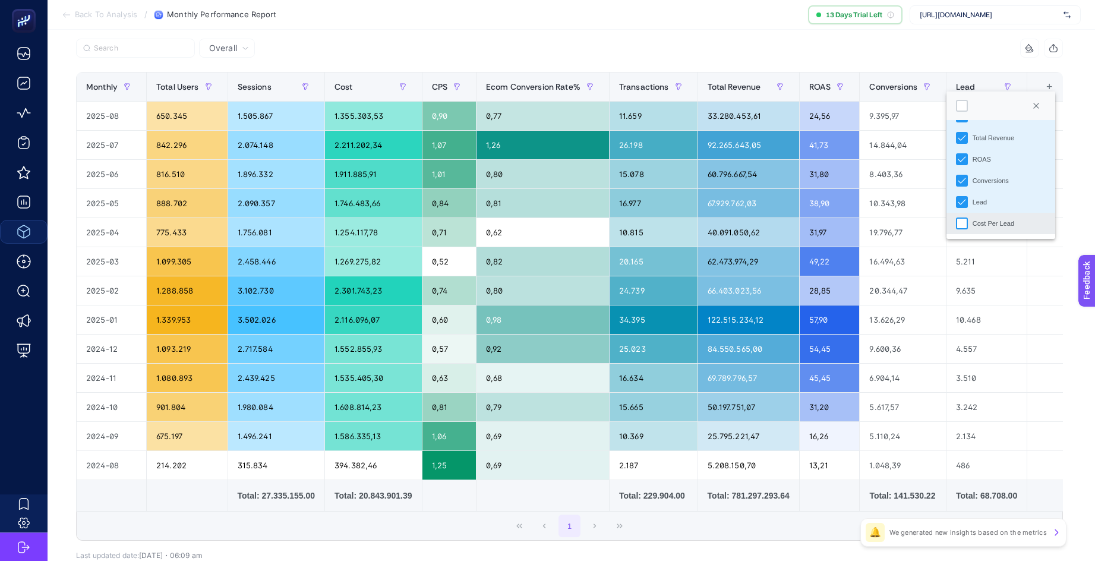
click at [956, 222] on div "Cost Per Lead" at bounding box center [962, 223] width 12 height 12
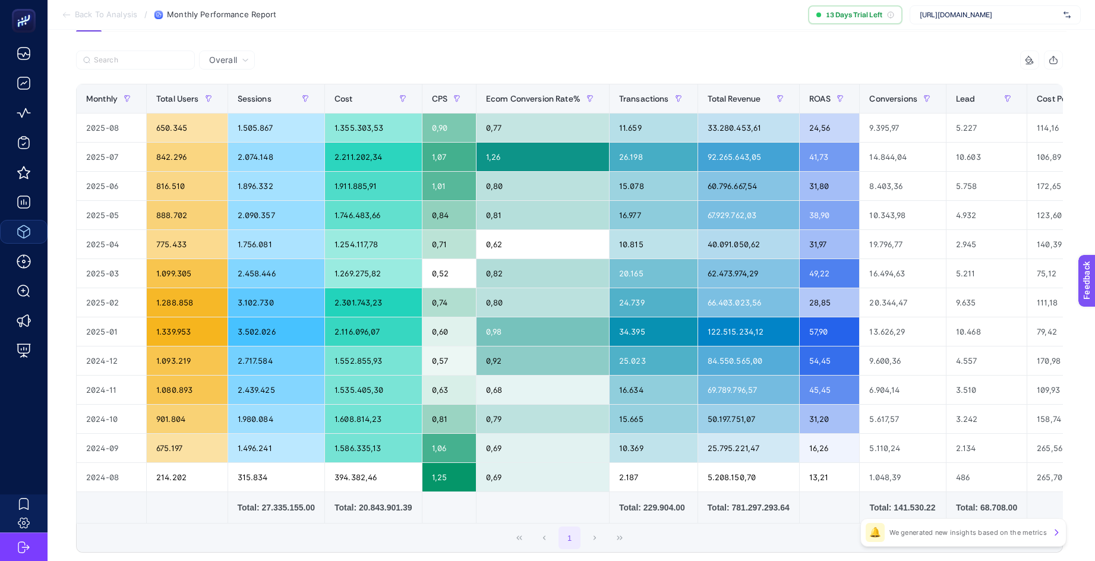
scroll to position [0, 5]
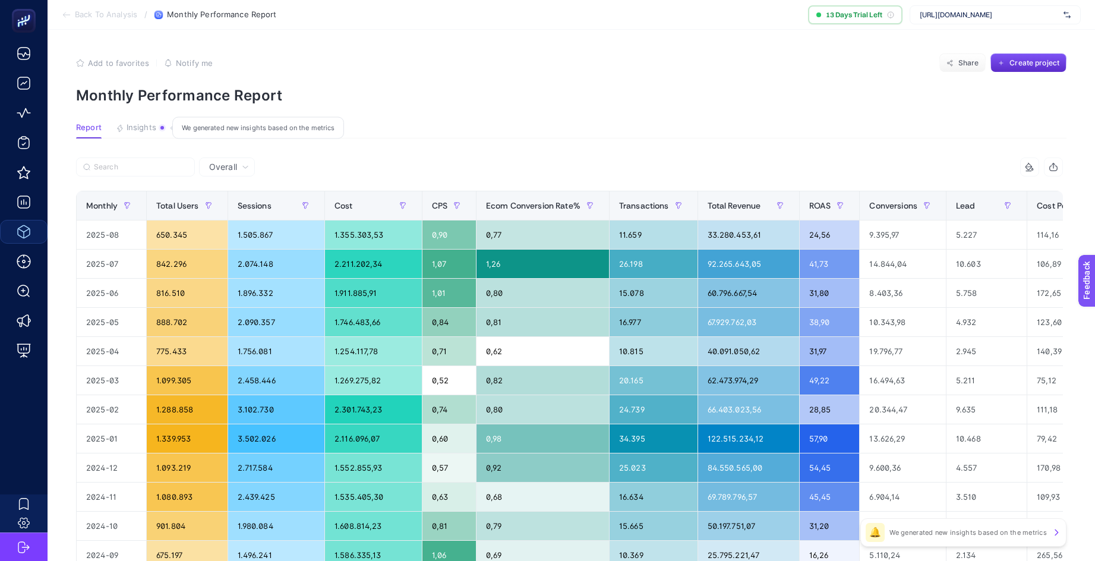
click at [143, 123] on span "Insights" at bounding box center [142, 128] width 30 height 10
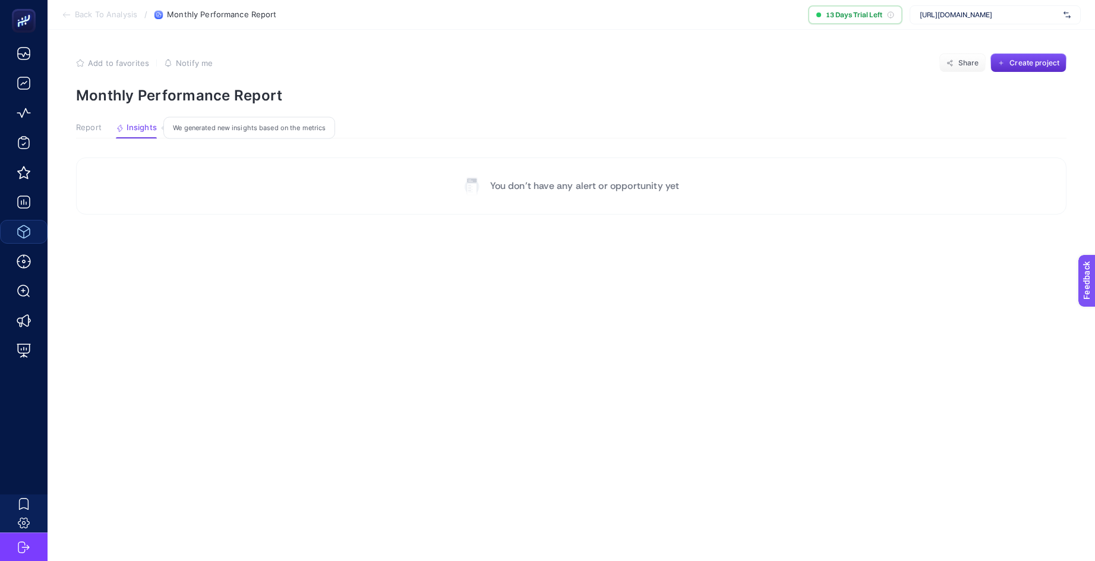
scroll to position [0, 0]
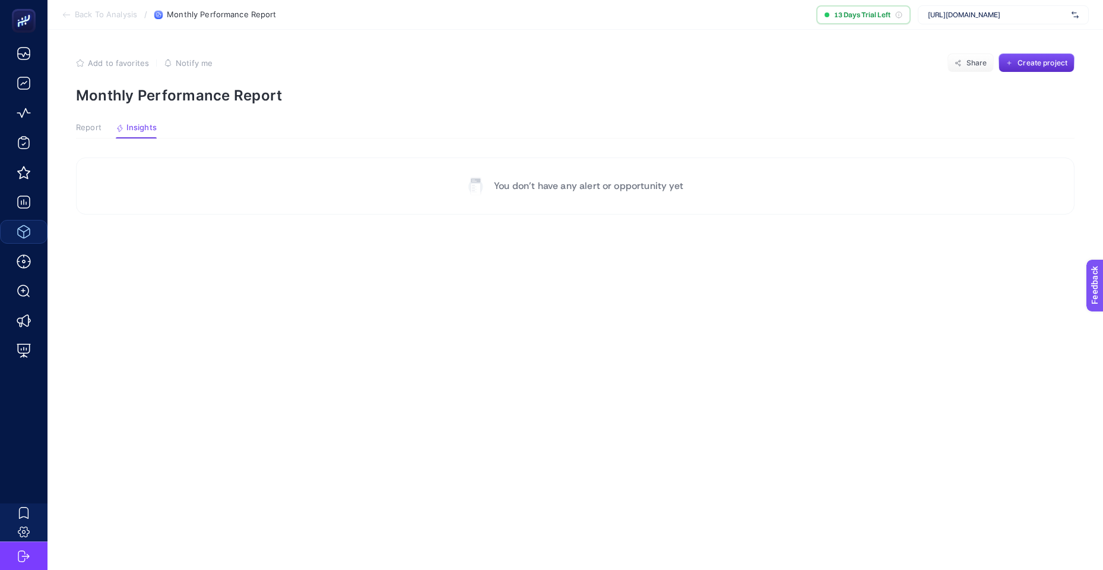
click at [543, 184] on p "You don’t have any alert or opportunity yet" at bounding box center [588, 186] width 189 height 14
click at [86, 129] on span "Report" at bounding box center [89, 128] width 26 height 10
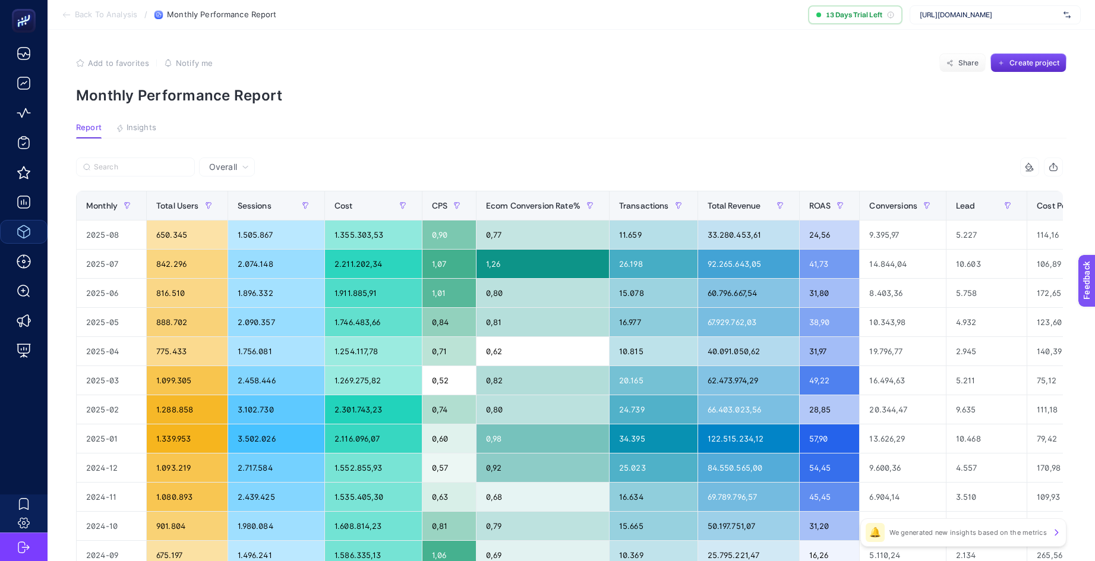
click at [124, 12] on span "Back To Analysis" at bounding box center [106, 15] width 62 height 10
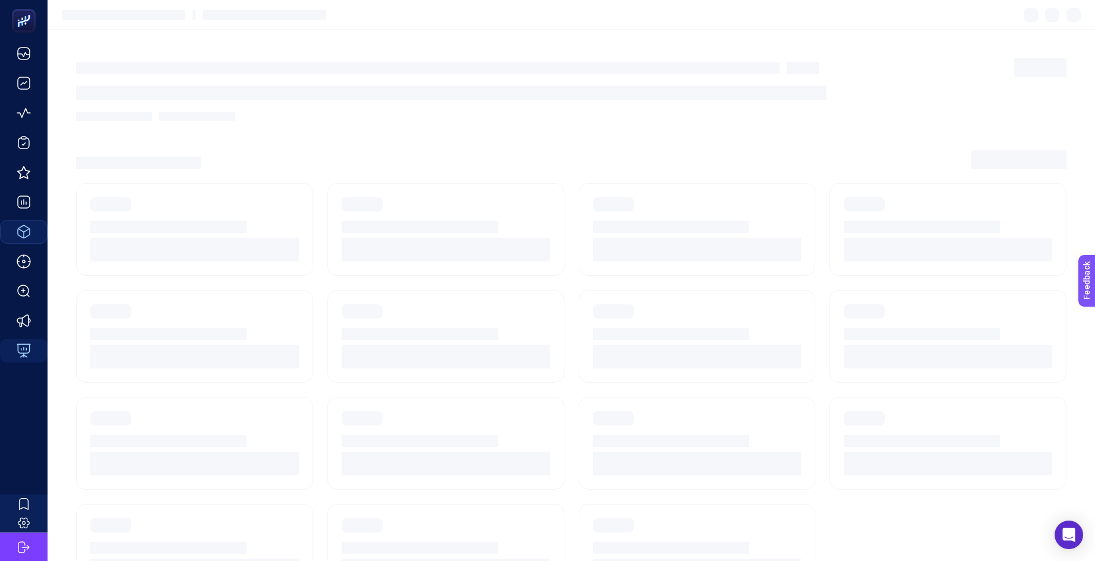
scroll to position [9, 0]
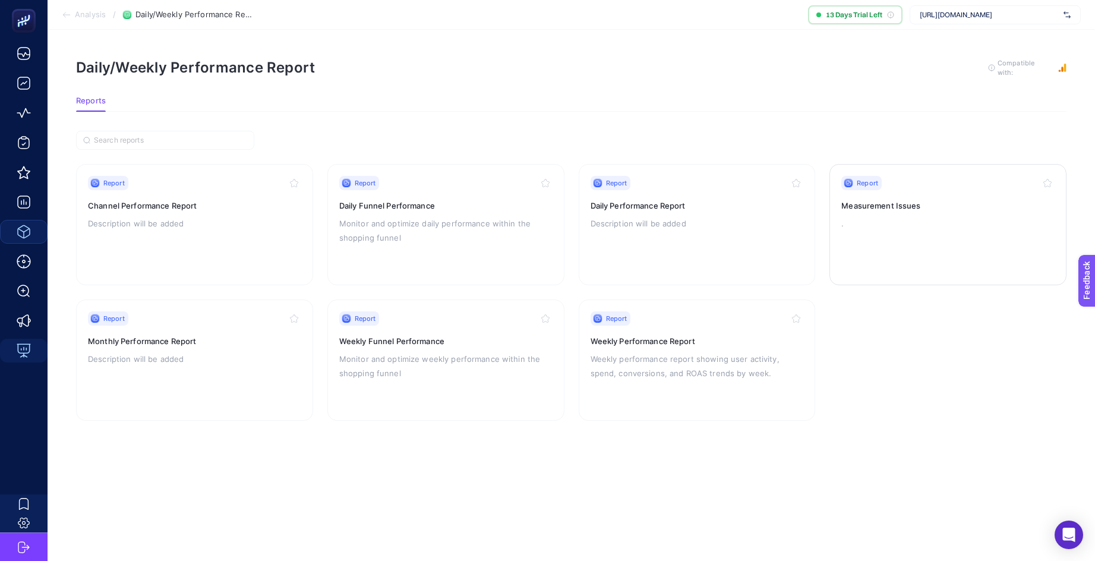
click at [906, 176] on div "Report" at bounding box center [947, 183] width 213 height 14
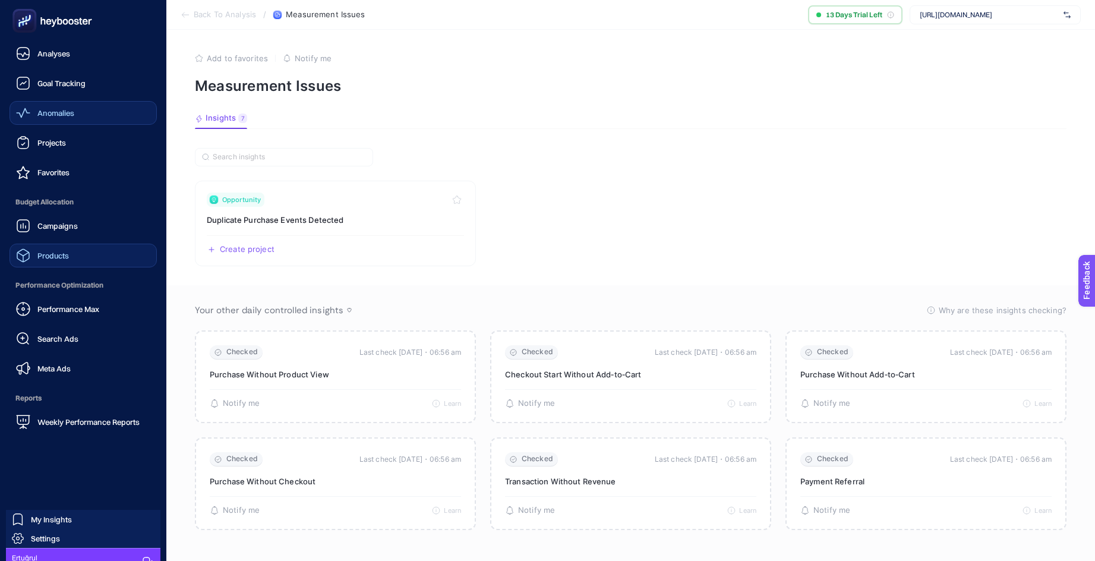
click at [28, 107] on icon at bounding box center [23, 113] width 14 height 14
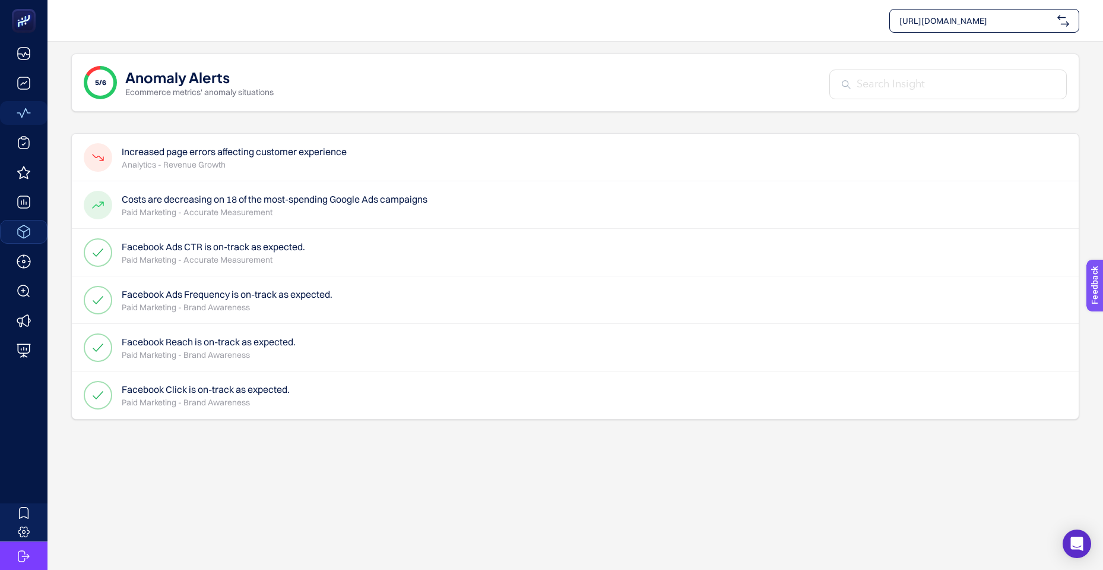
click at [219, 151] on h4 "Increased page errors affecting customer experience" at bounding box center [234, 151] width 225 height 14
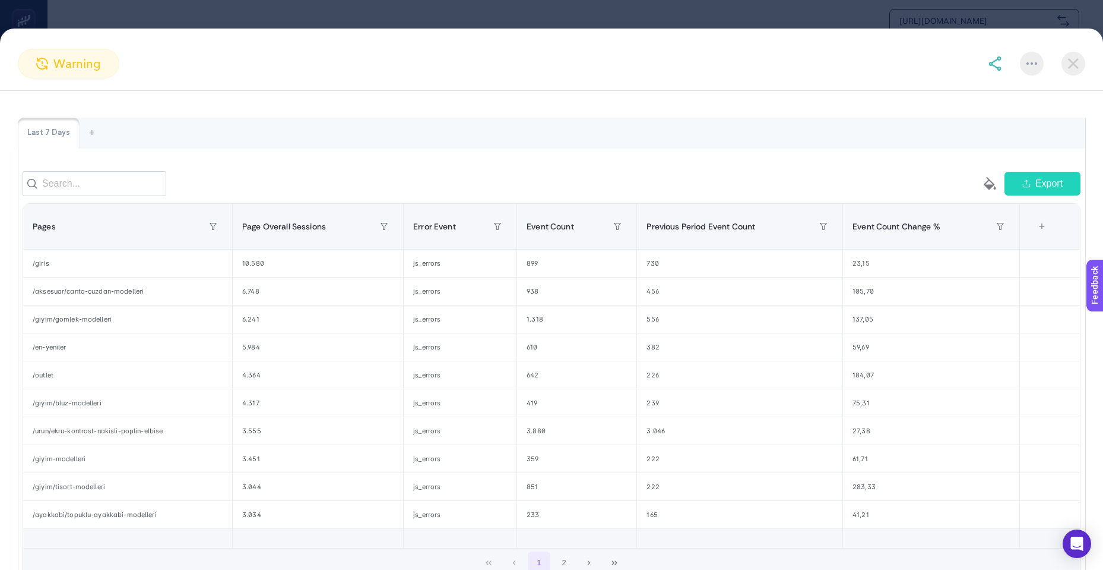
scroll to position [153, 0]
